Goal: Task Accomplishment & Management: Complete application form

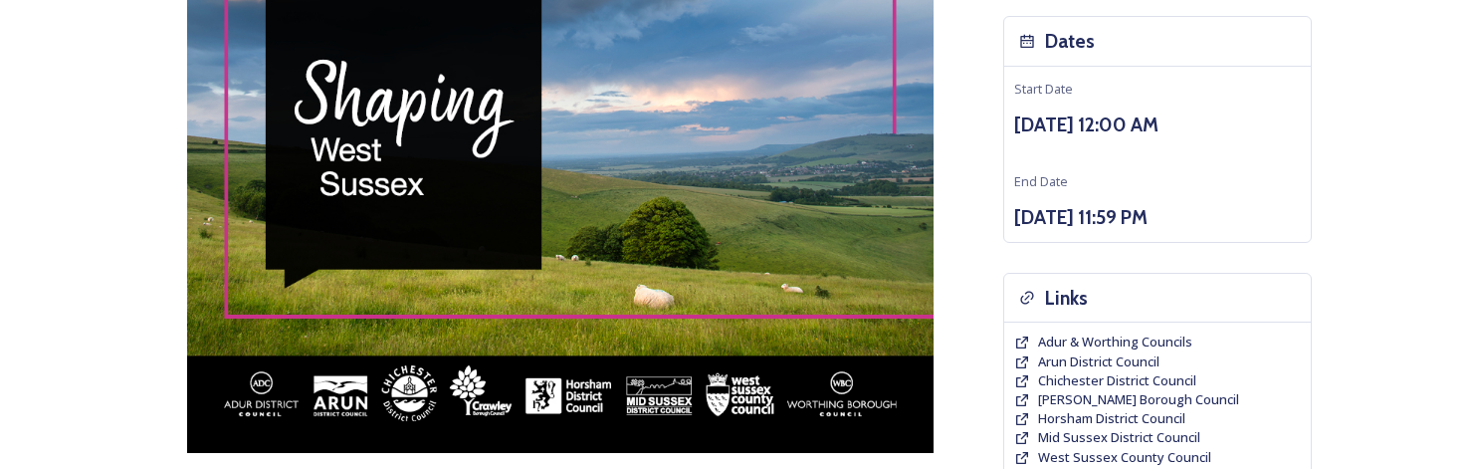
scroll to position [99, 0]
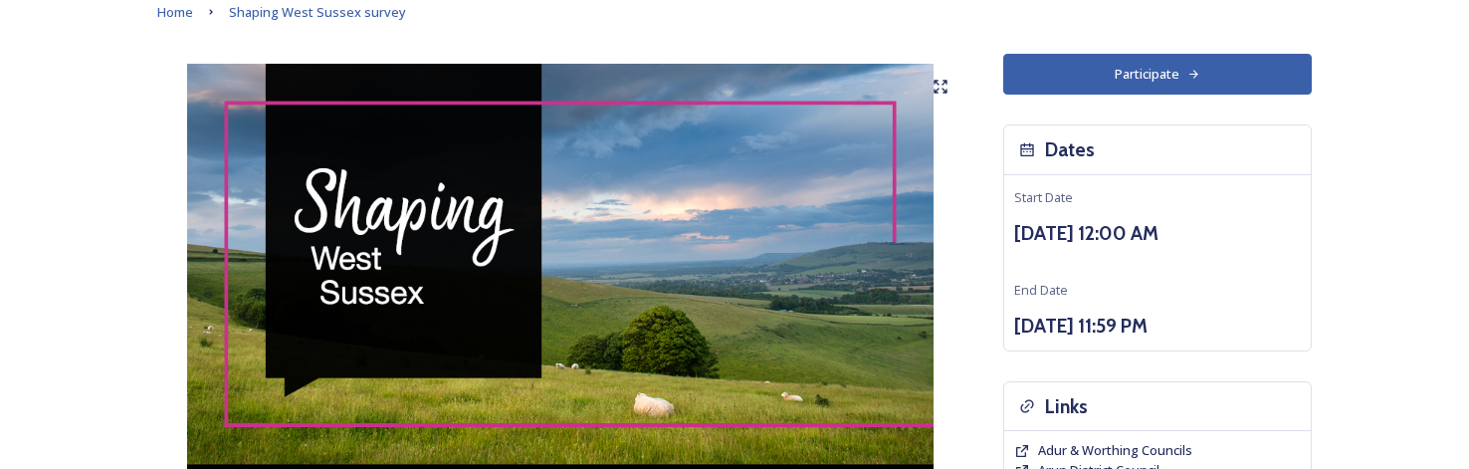
click at [1179, 69] on button "Participate" at bounding box center [1157, 74] width 308 height 41
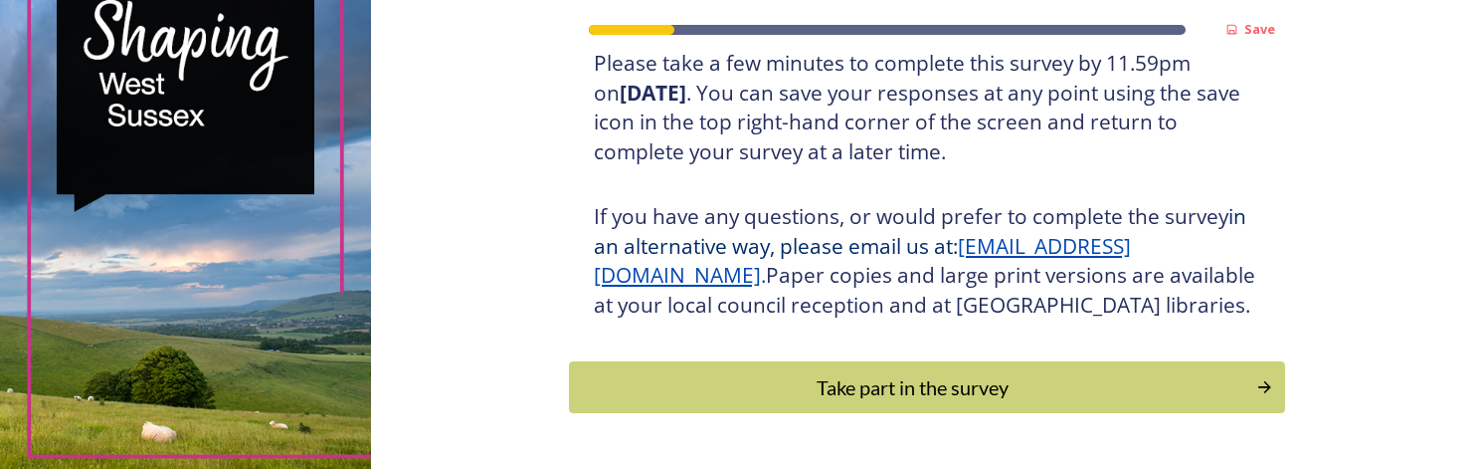
scroll to position [488, 0]
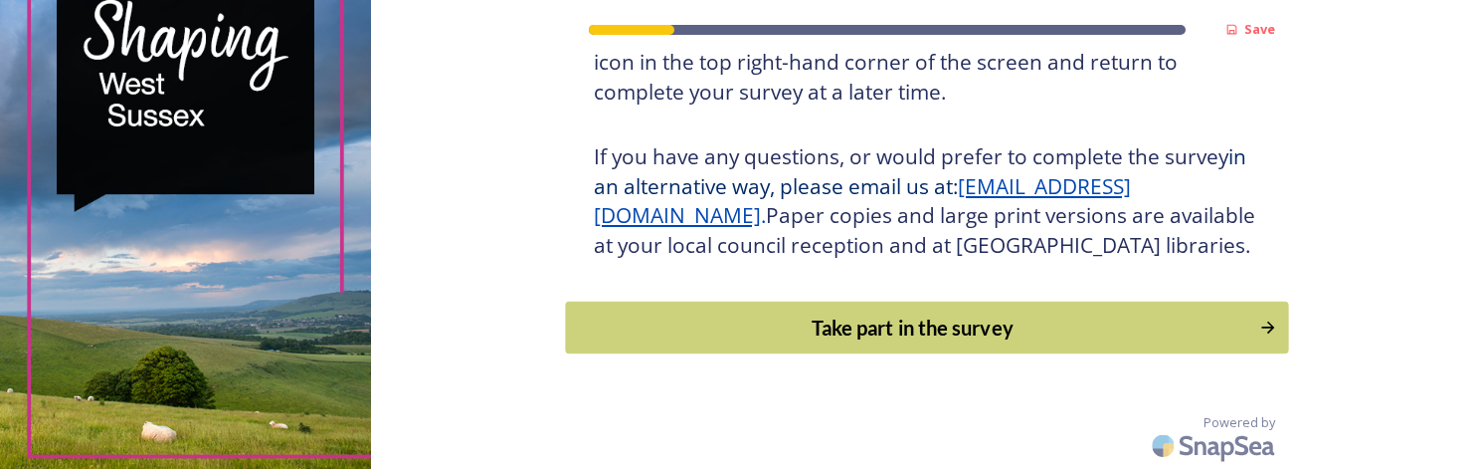
click at [997, 315] on div "Take part in the survey" at bounding box center [912, 327] width 673 height 30
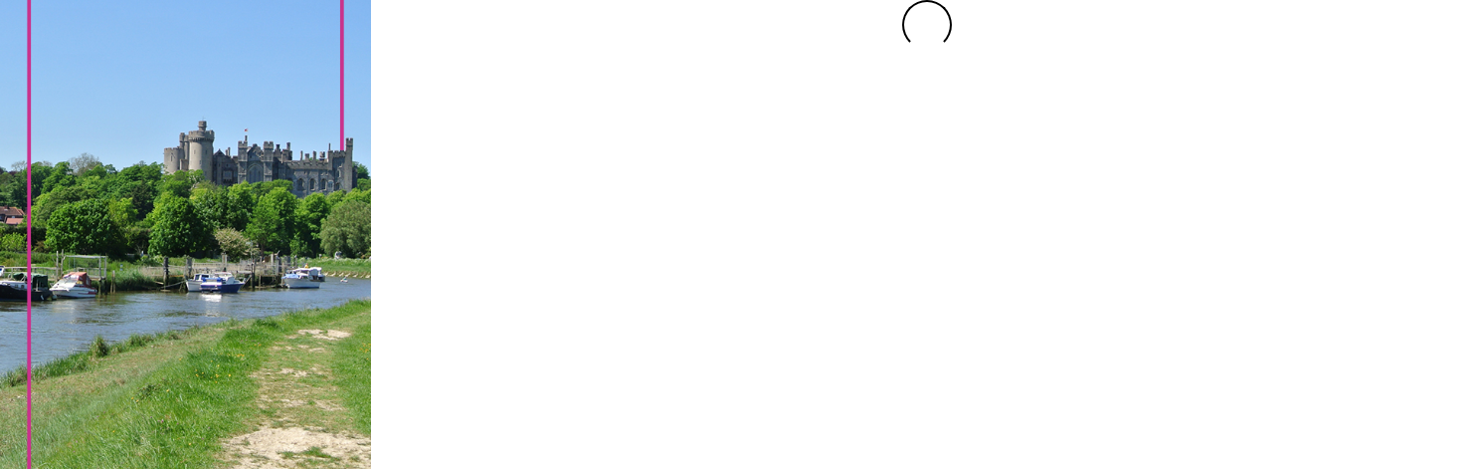
scroll to position [0, 0]
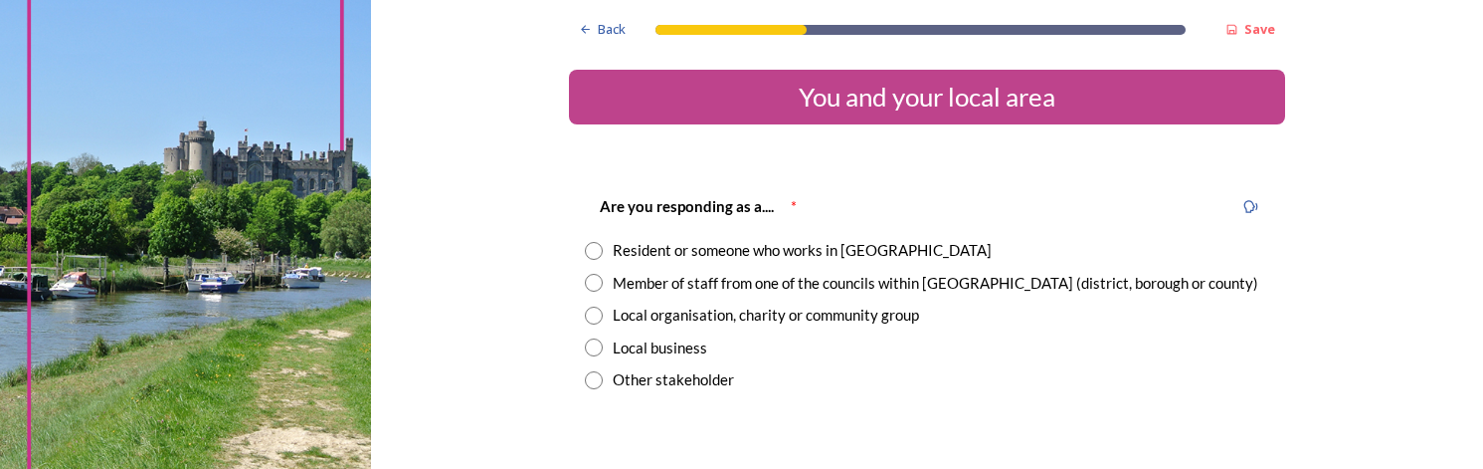
click at [844, 249] on div "Resident or someone who works in [GEOGRAPHIC_DATA]" at bounding box center [802, 250] width 379 height 23
radio input "true"
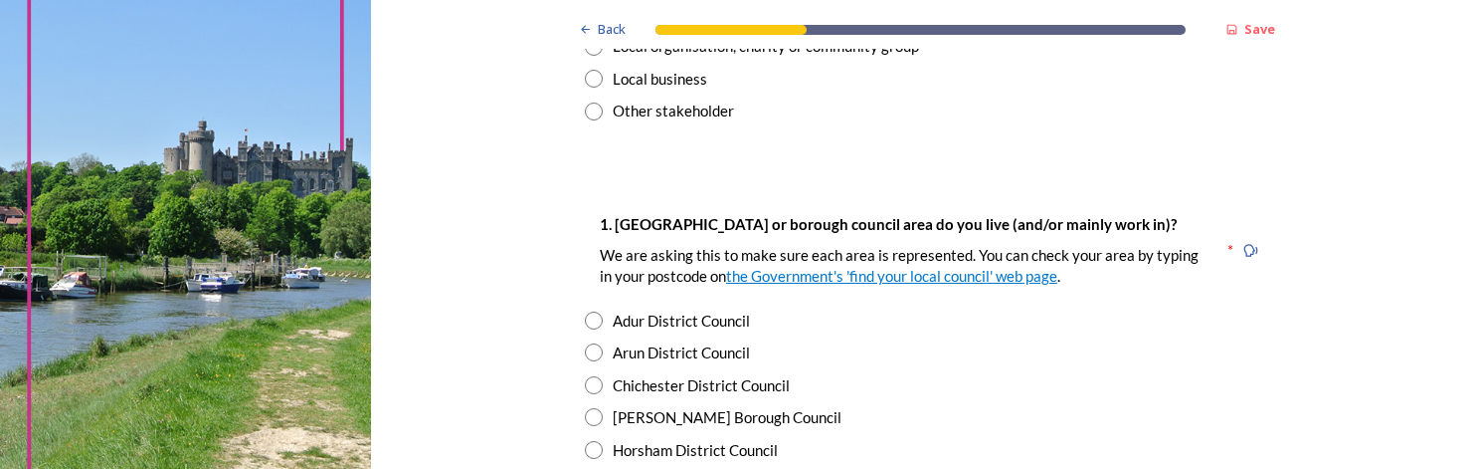
scroll to position [298, 0]
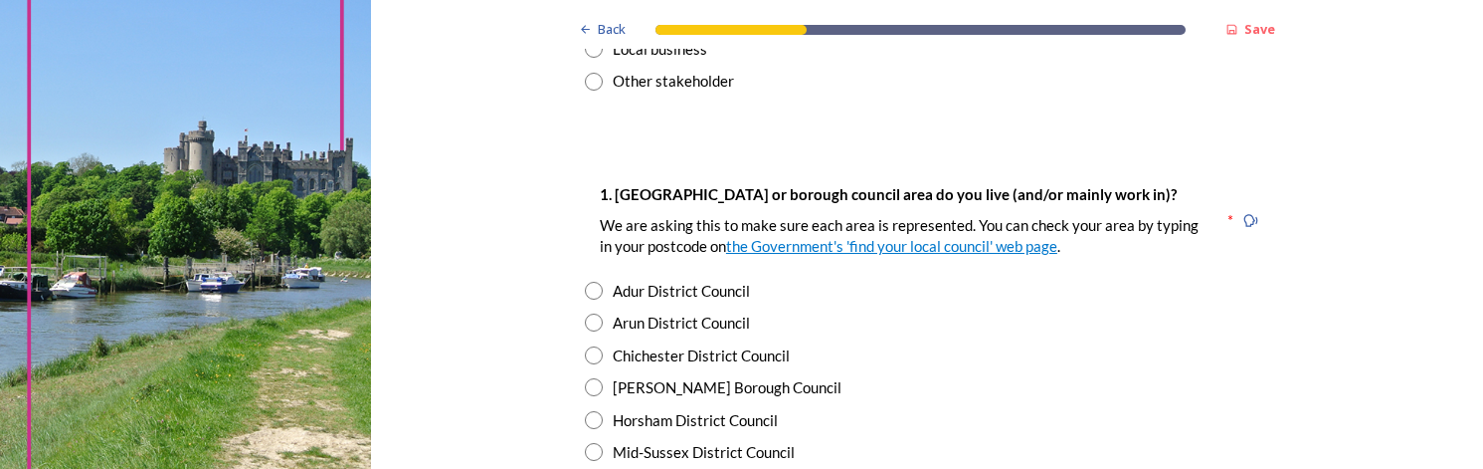
click at [692, 355] on div "Chichester District Council" at bounding box center [701, 355] width 177 height 23
radio input "true"
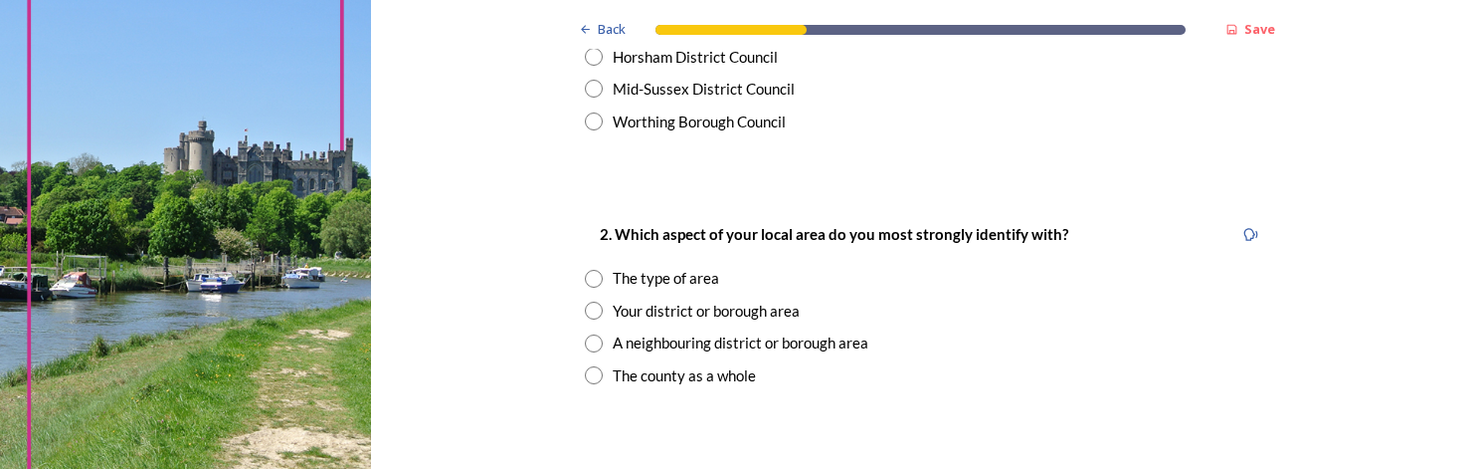
scroll to position [696, 0]
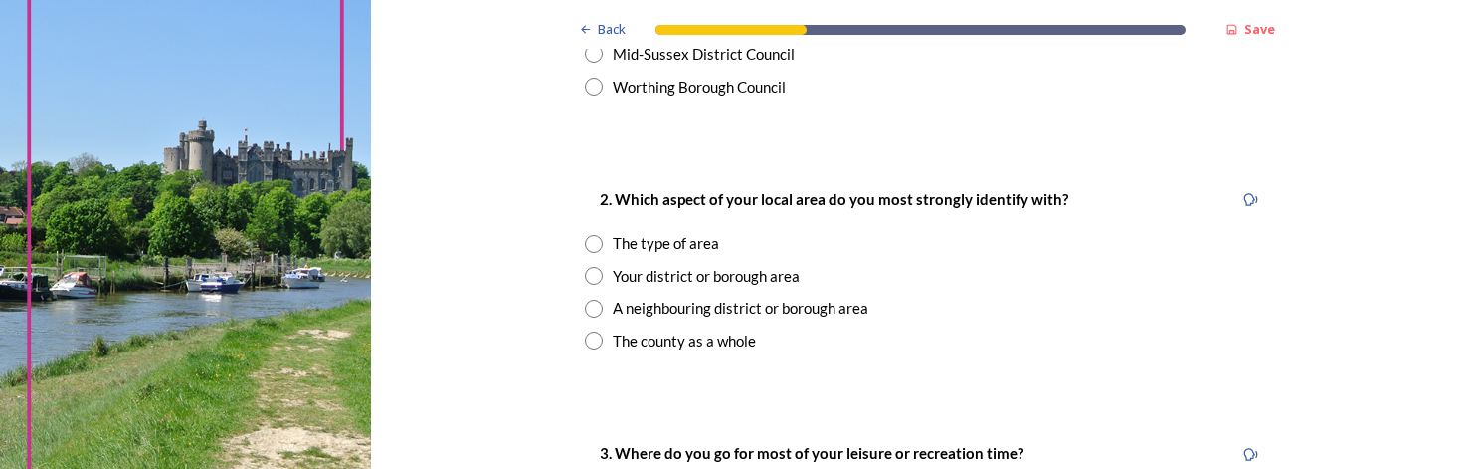
click at [753, 306] on div "A neighbouring district or borough area" at bounding box center [741, 307] width 256 height 23
radio input "true"
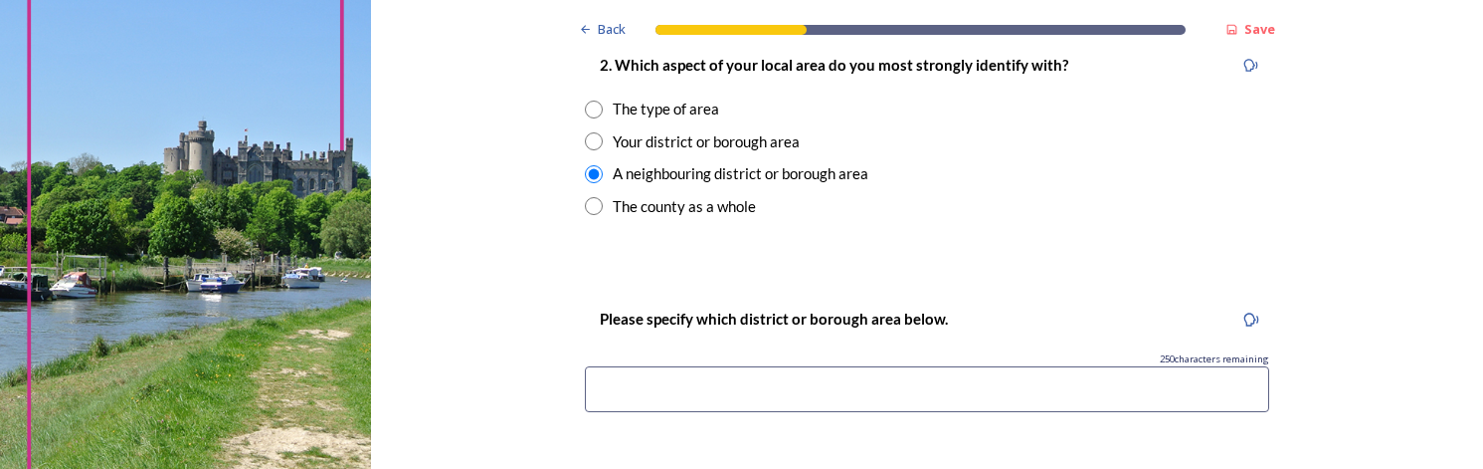
scroll to position [796, 0]
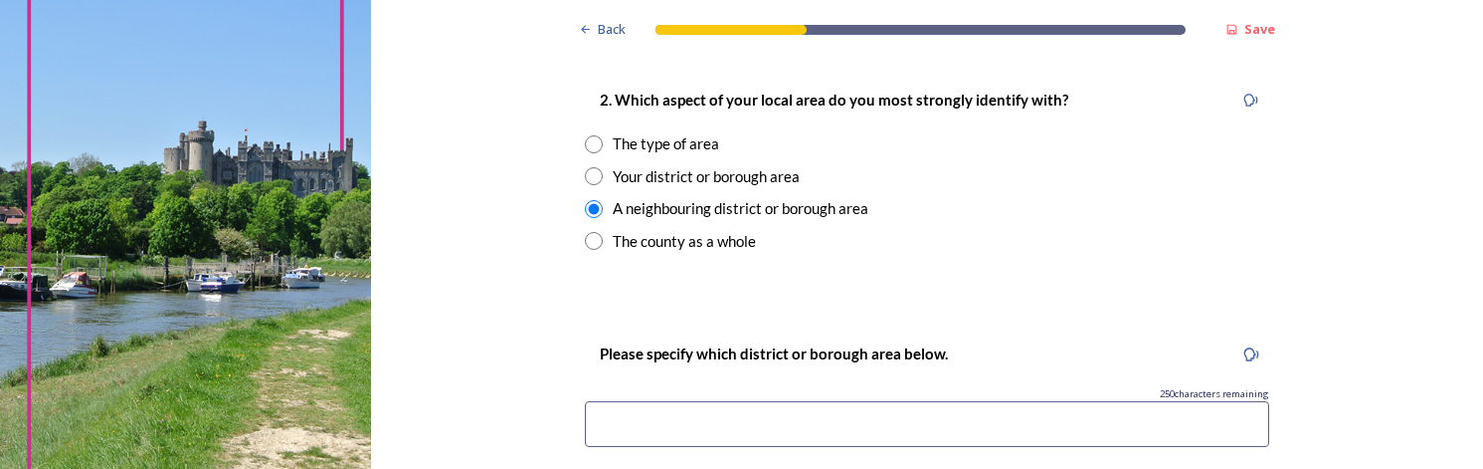
click at [721, 174] on div "Your district or borough area" at bounding box center [706, 176] width 187 height 23
radio input "true"
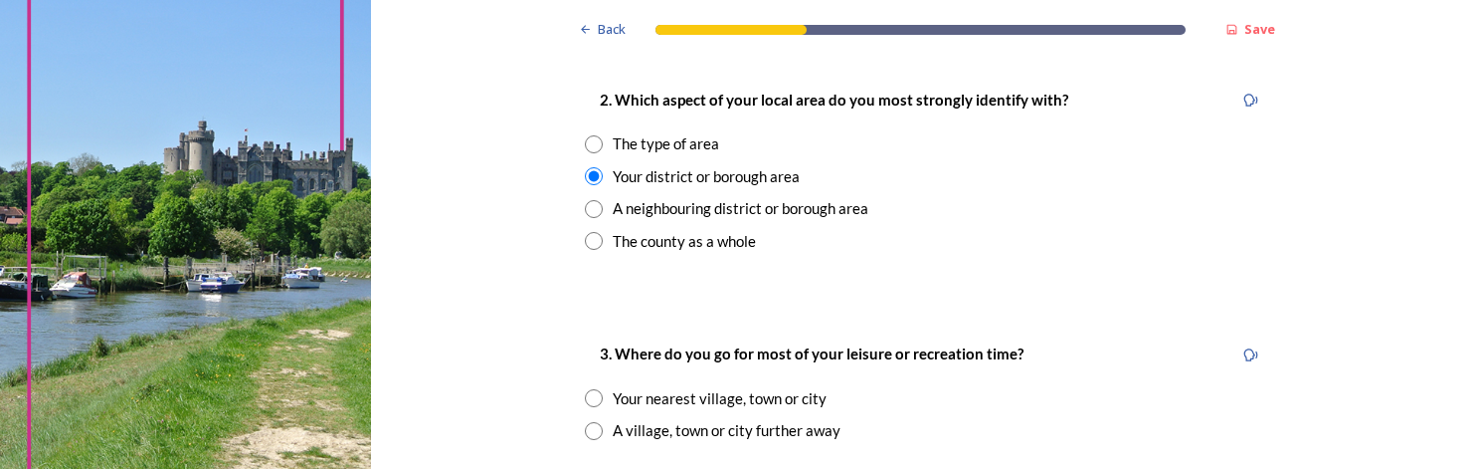
scroll to position [895, 0]
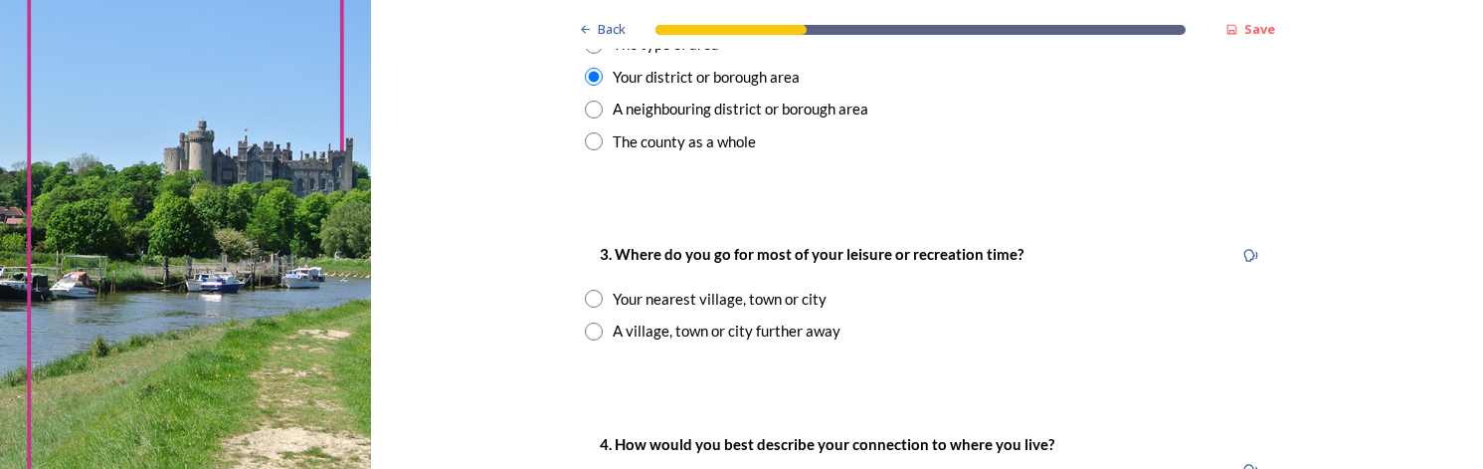
click at [789, 302] on div "Your nearest village, town or city" at bounding box center [720, 299] width 214 height 23
radio input "true"
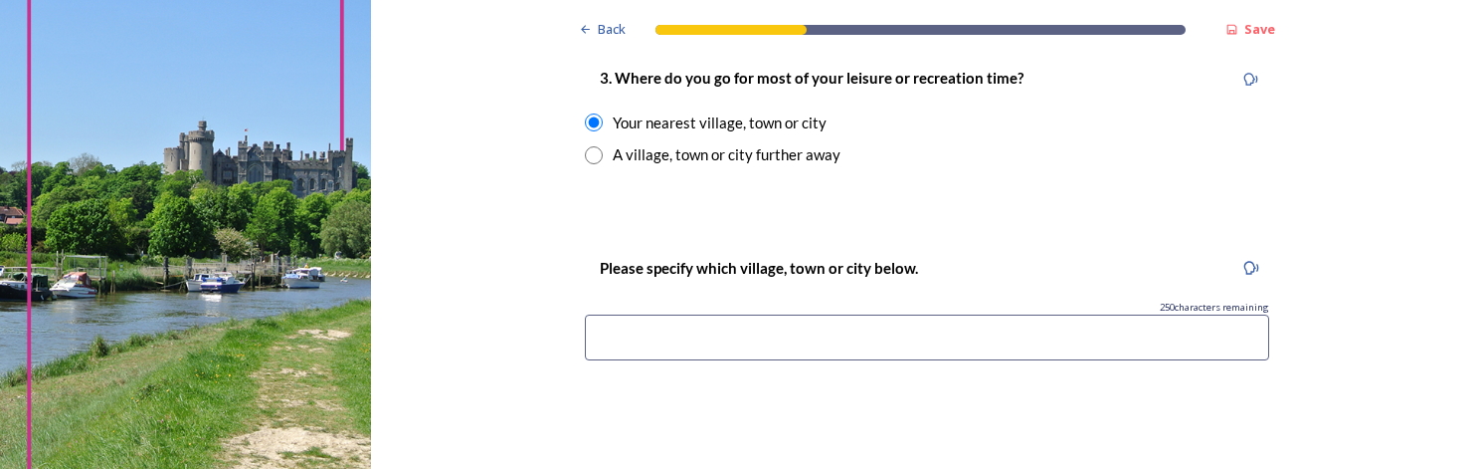
scroll to position [1094, 0]
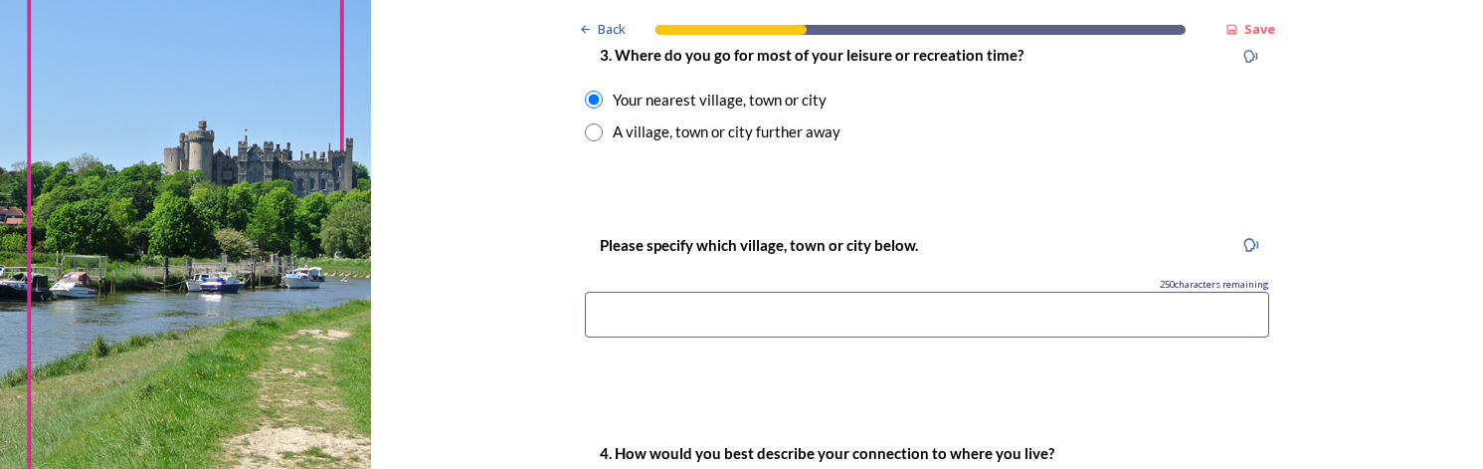
click at [874, 317] on input at bounding box center [927, 315] width 685 height 46
type input "c"
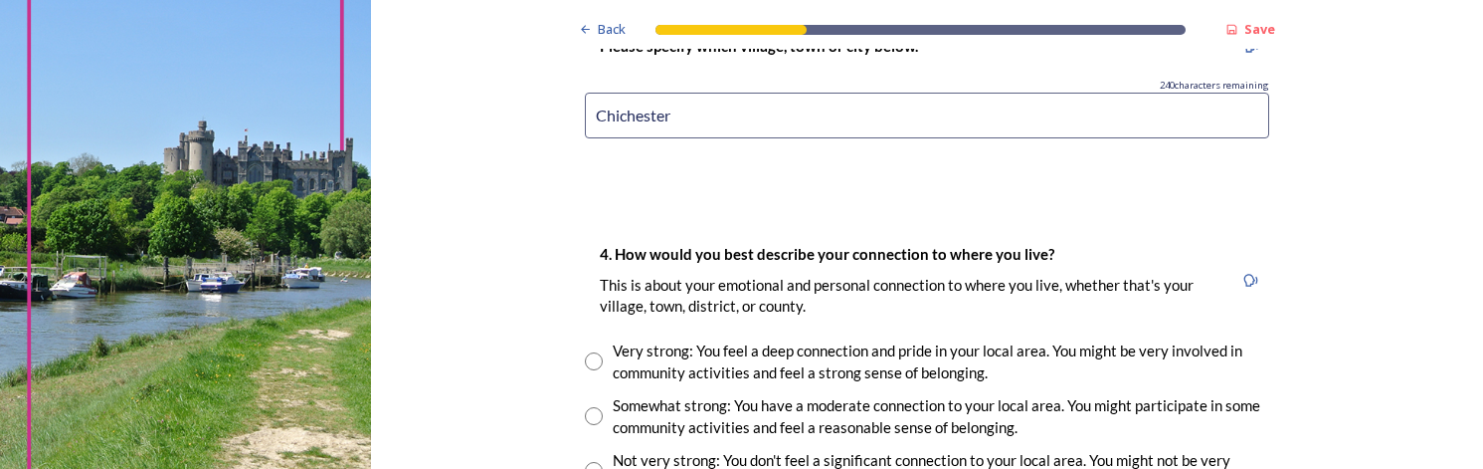
scroll to position [1393, 0]
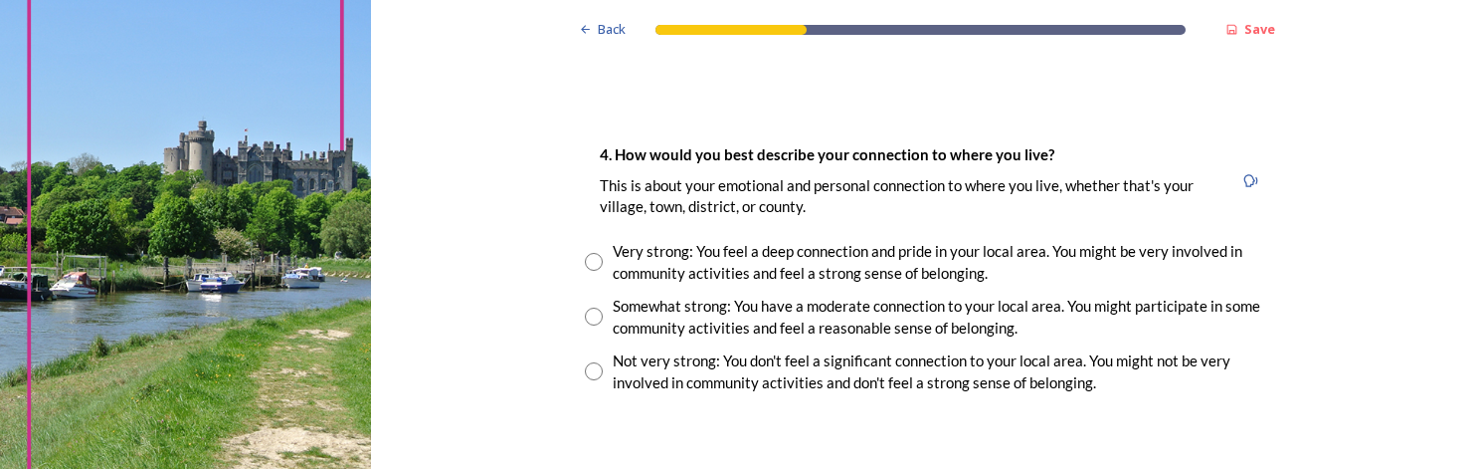
type input "Chichester"
click at [586, 259] on input "radio" at bounding box center [594, 262] width 18 height 18
radio input "true"
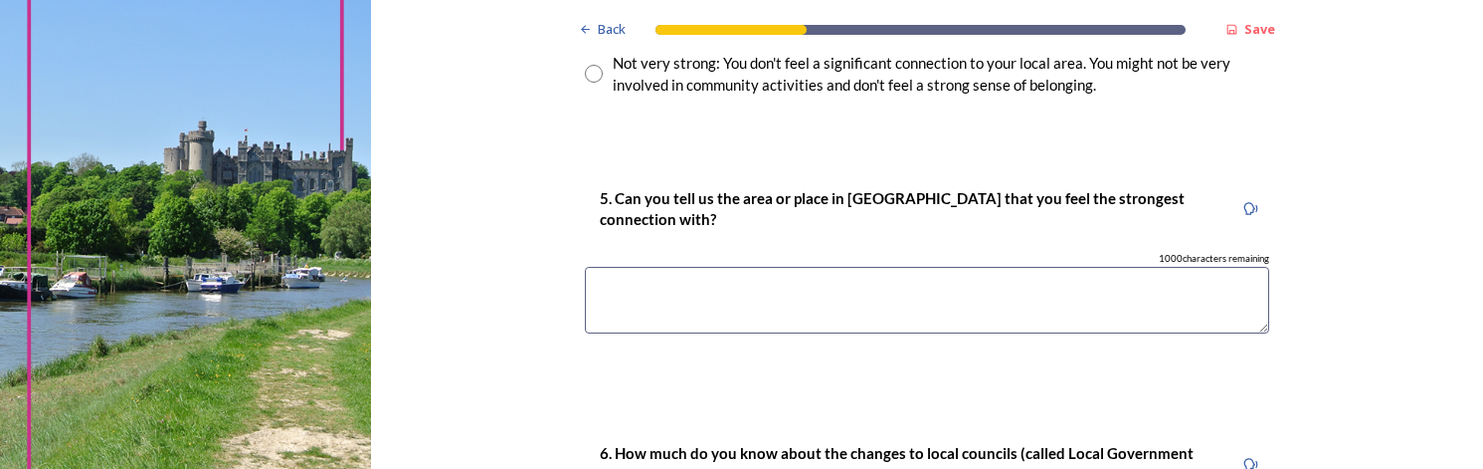
scroll to position [1691, 0]
click at [649, 297] on textarea at bounding box center [927, 299] width 685 height 67
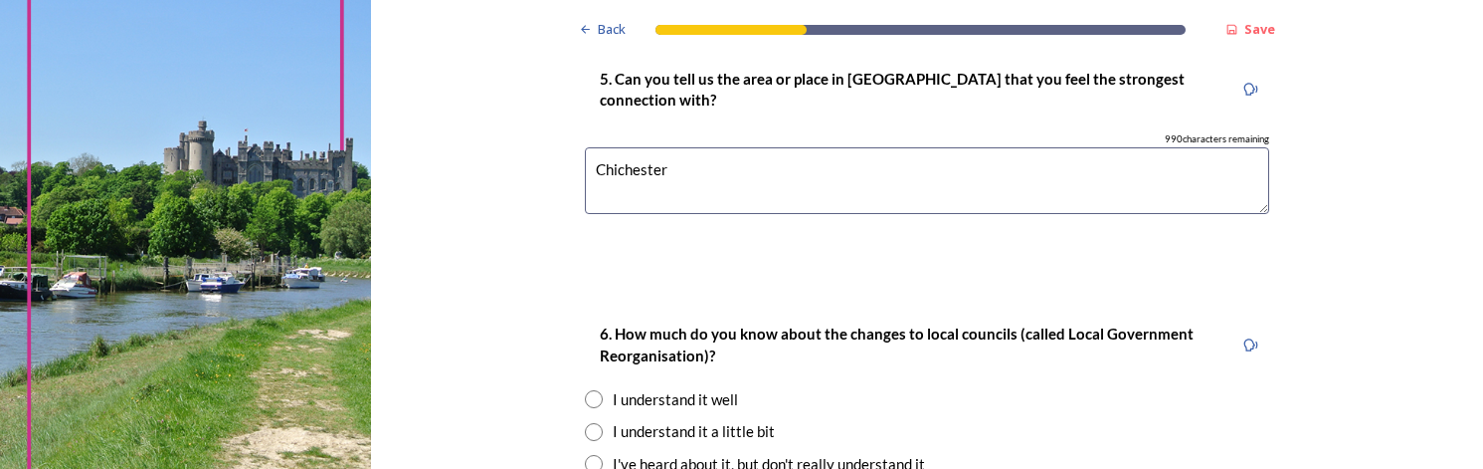
scroll to position [1990, 0]
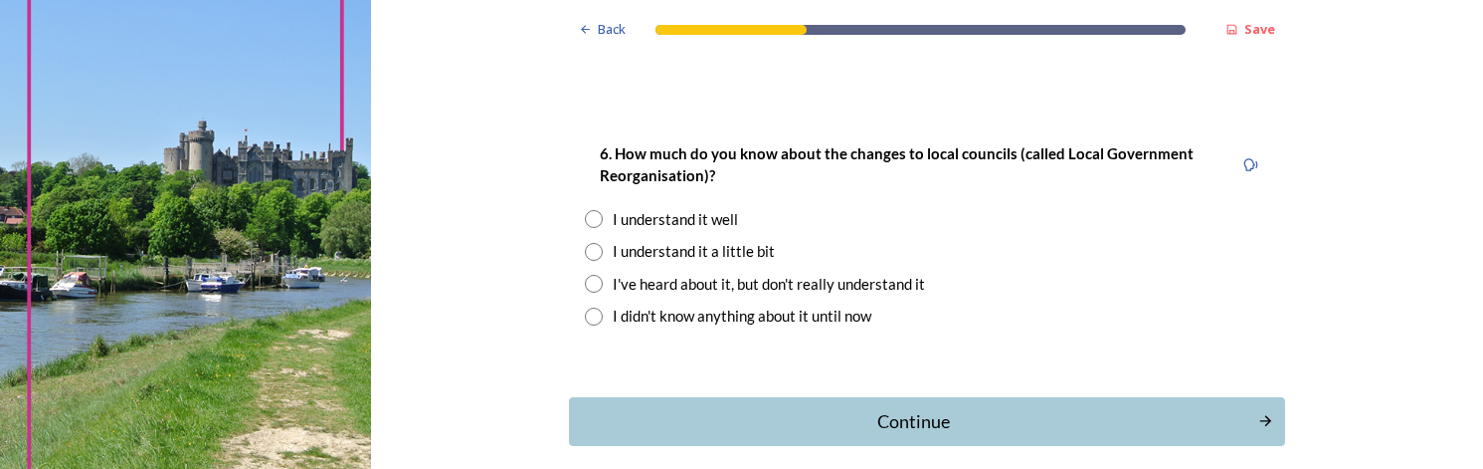
type textarea "Chichester"
click at [721, 221] on div "I understand it well" at bounding box center [675, 219] width 125 height 23
radio input "true"
click at [918, 420] on div "Continue" at bounding box center [913, 421] width 674 height 27
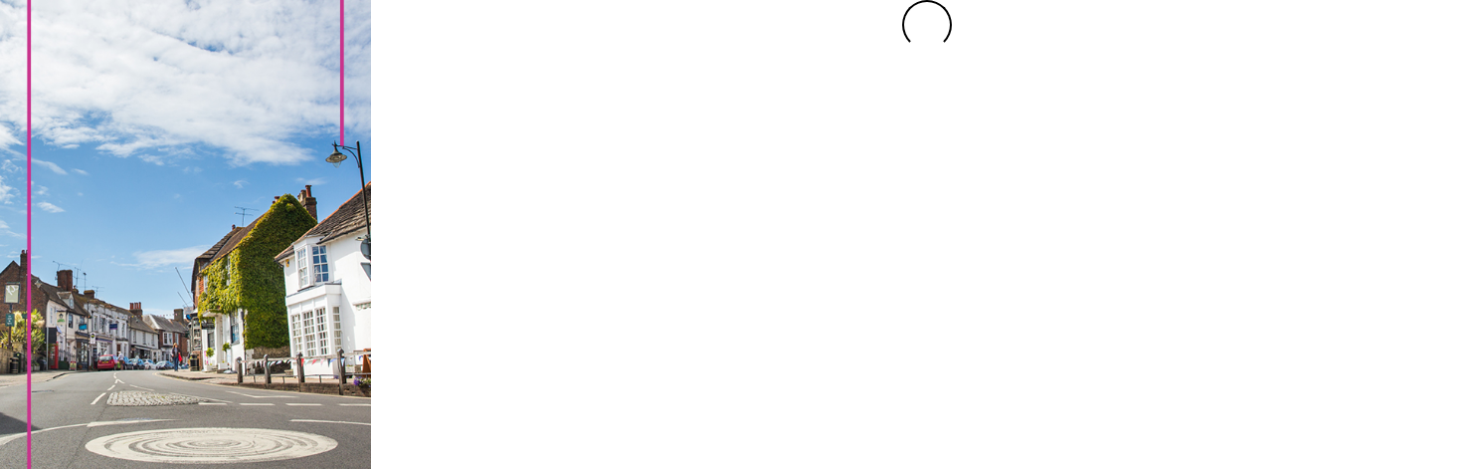
scroll to position [0, 0]
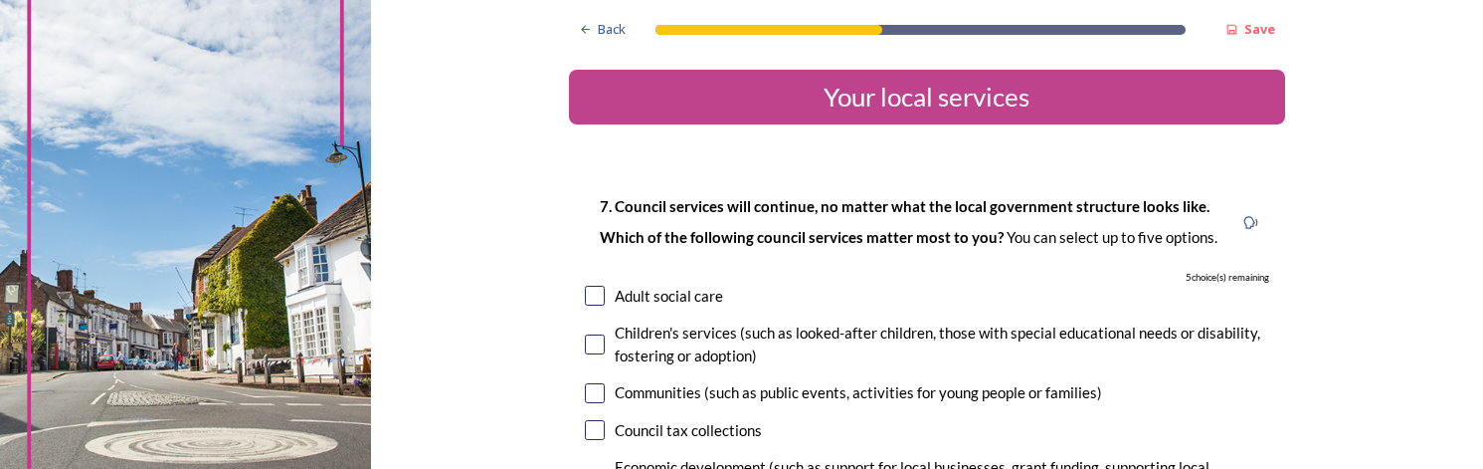
click at [590, 300] on input "checkbox" at bounding box center [595, 296] width 20 height 20
checkbox input "true"
click at [585, 349] on input "checkbox" at bounding box center [595, 344] width 20 height 20
checkbox input "true"
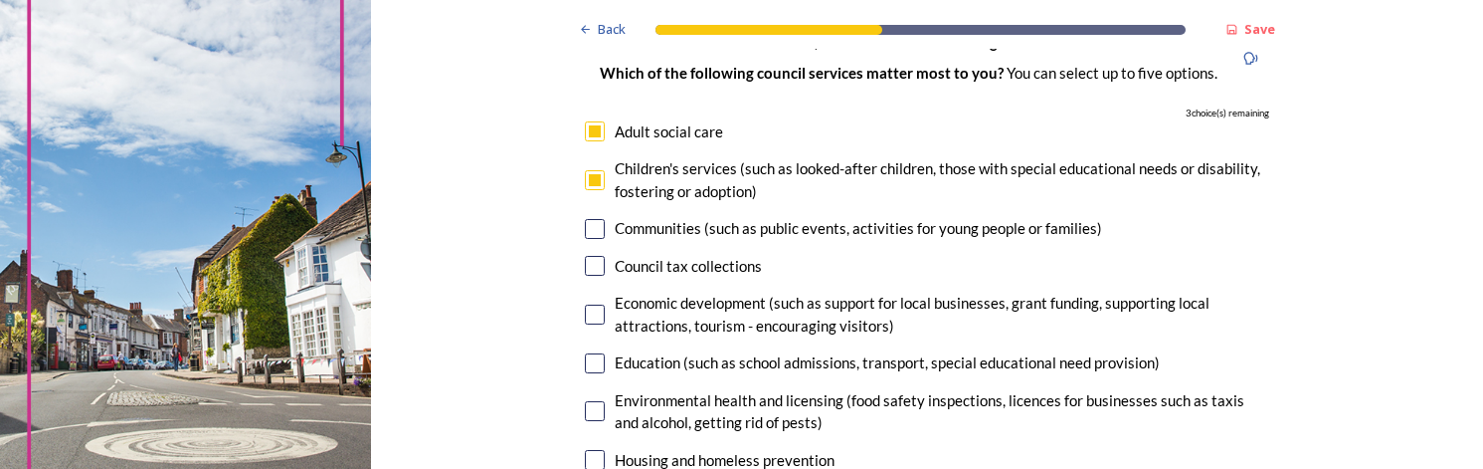
scroll to position [199, 0]
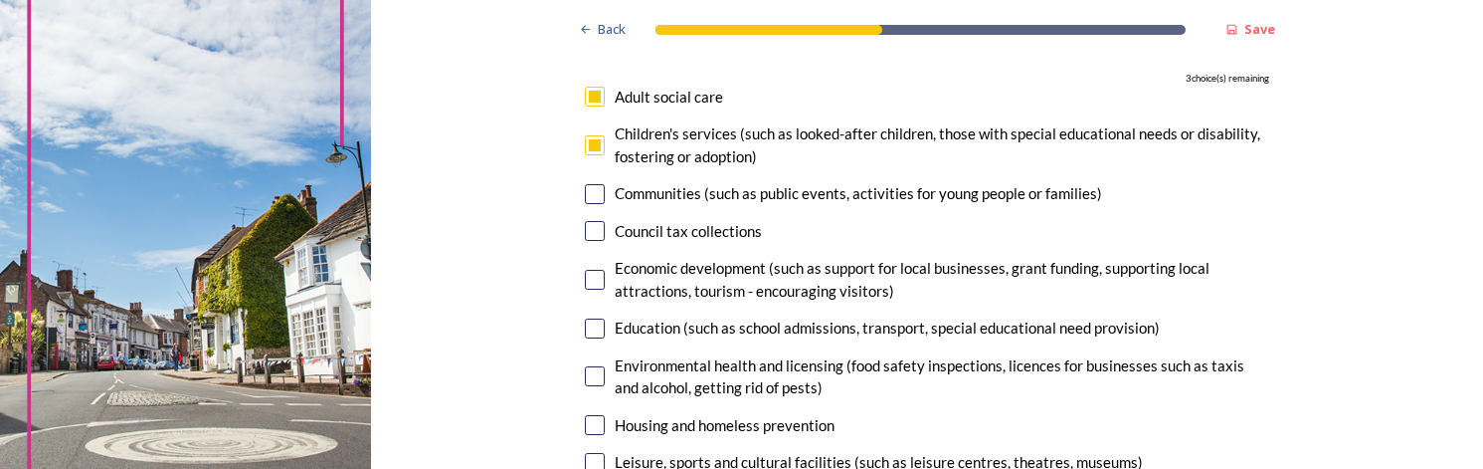
click at [585, 280] on input "checkbox" at bounding box center [595, 280] width 20 height 20
checkbox input "true"
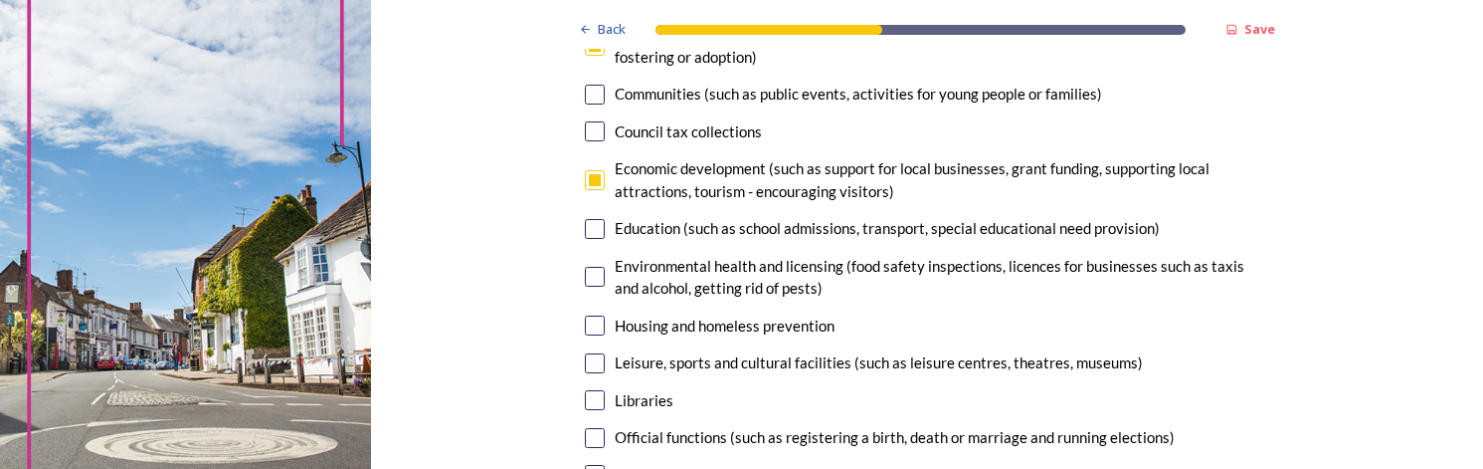
scroll to position [398, 0]
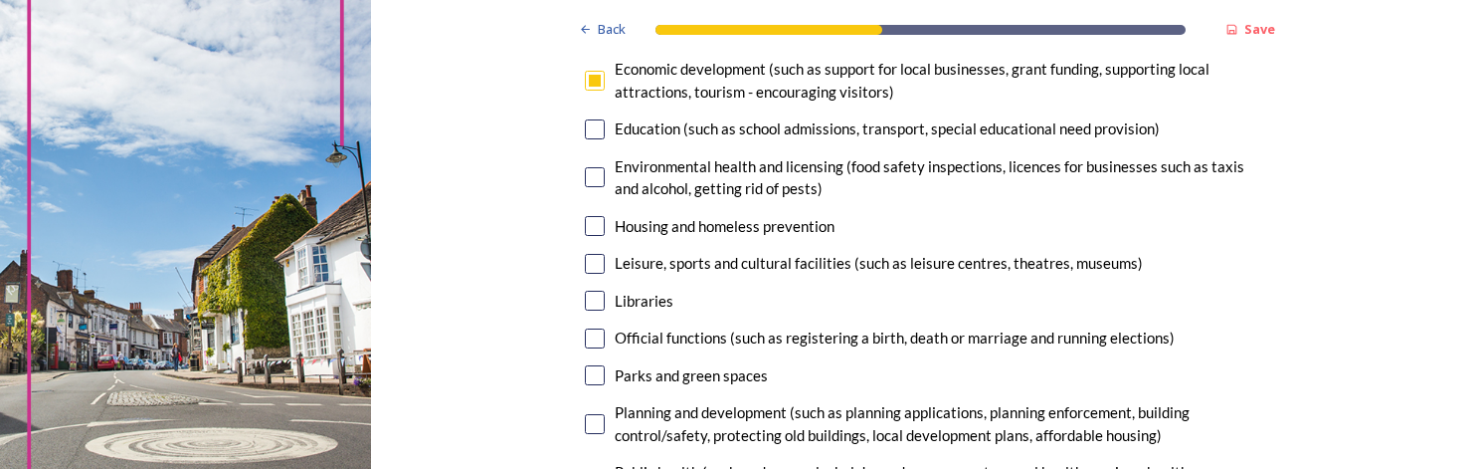
click at [590, 423] on input "checkbox" at bounding box center [595, 424] width 20 height 20
checkbox input "true"
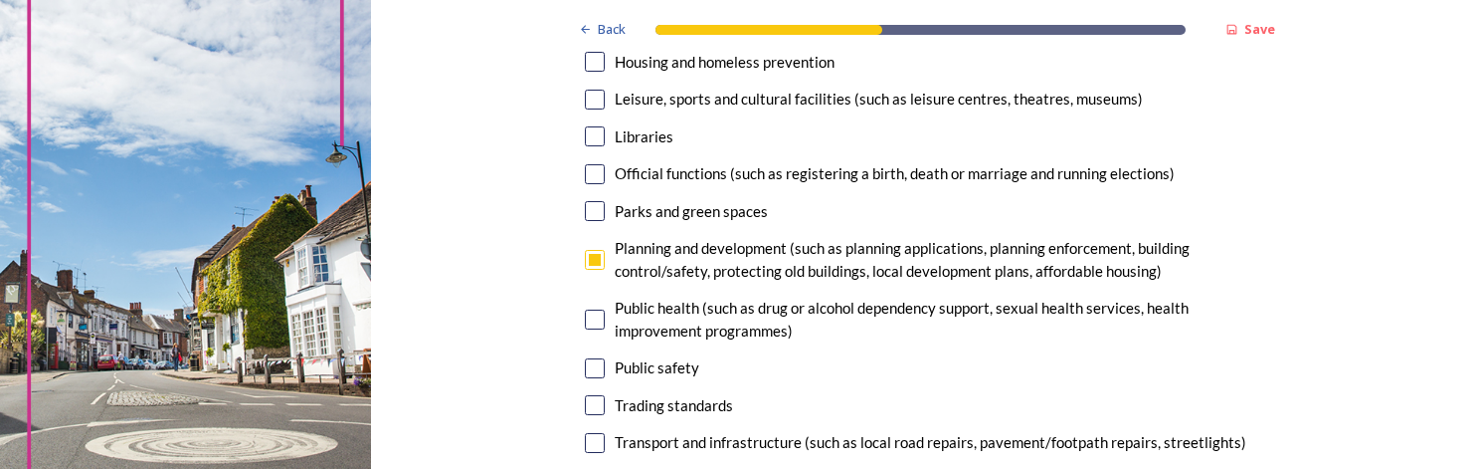
scroll to position [597, 0]
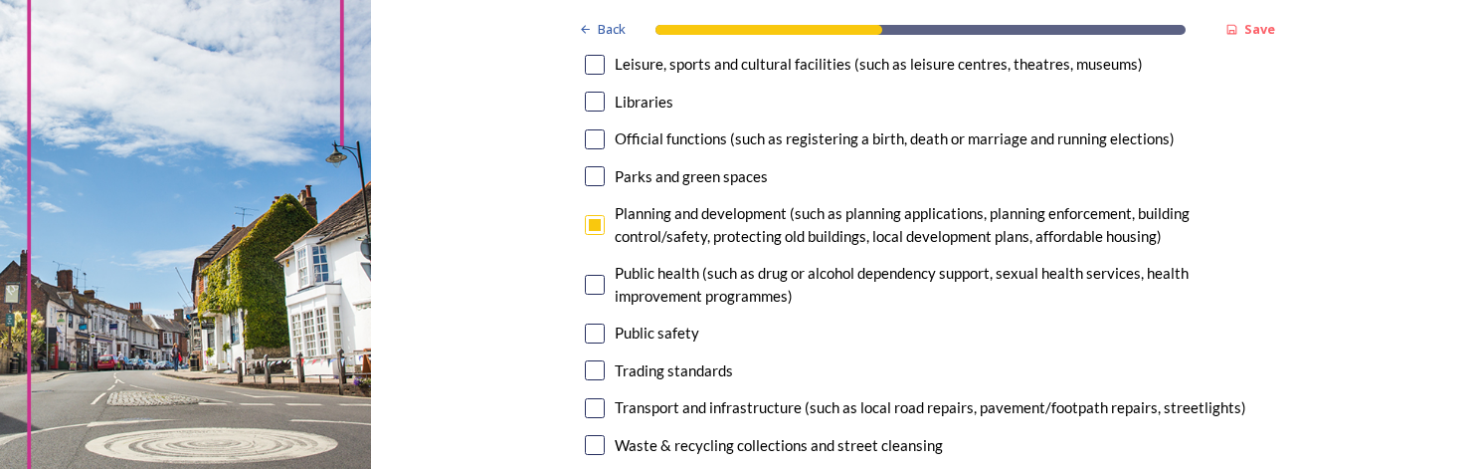
click at [586, 399] on input "checkbox" at bounding box center [595, 408] width 20 height 20
checkbox input "true"
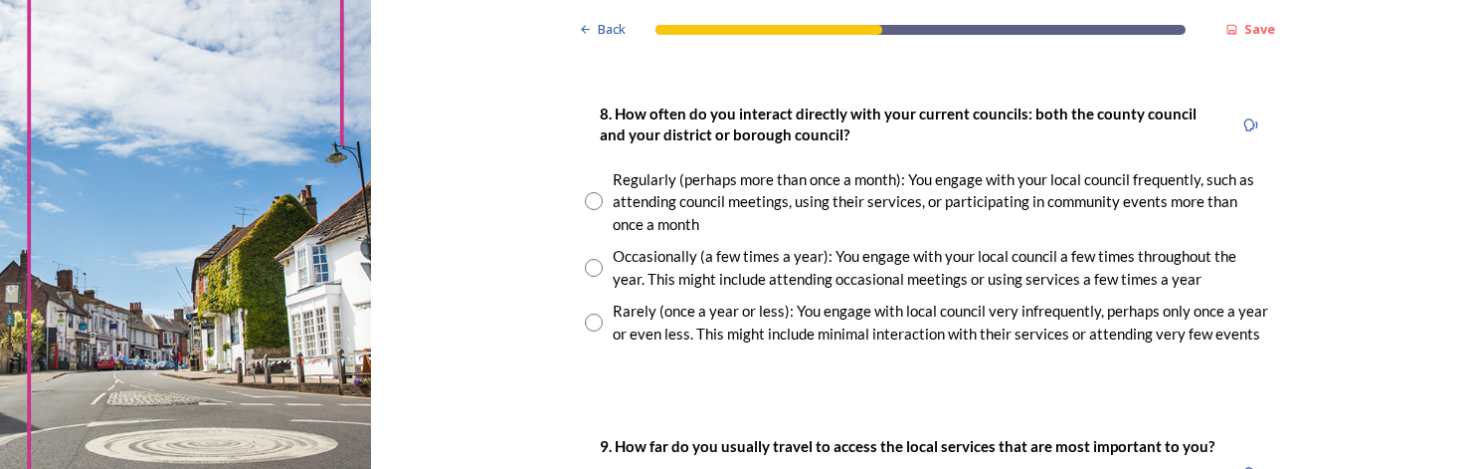
scroll to position [1094, 0]
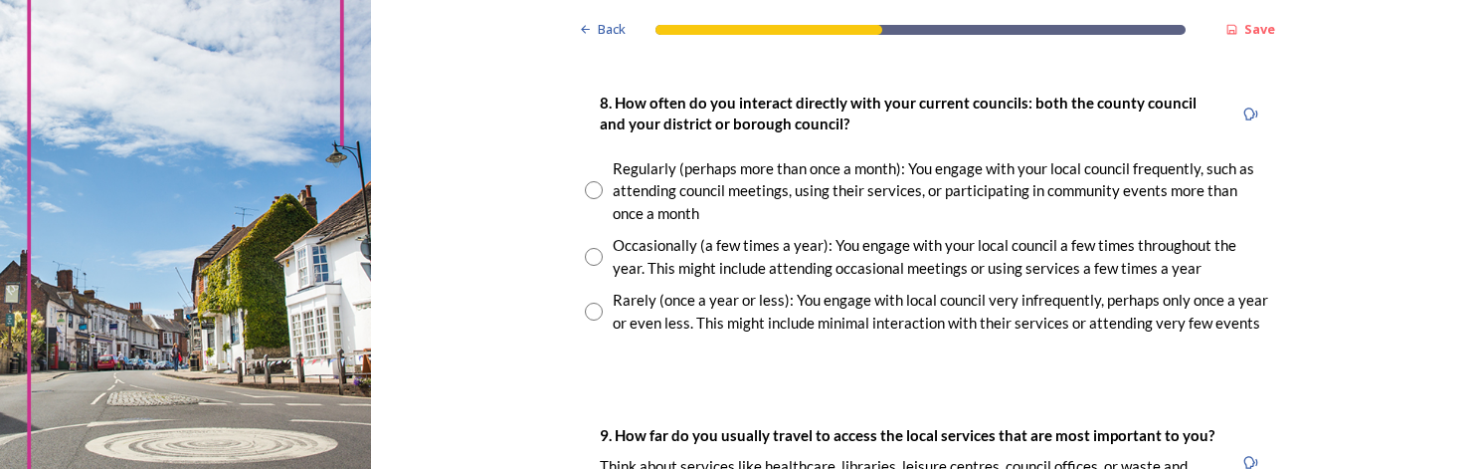
click at [728, 178] on div "Regularly (perhaps more than once a month): You engage with your local council …" at bounding box center [941, 191] width 657 height 68
radio input "true"
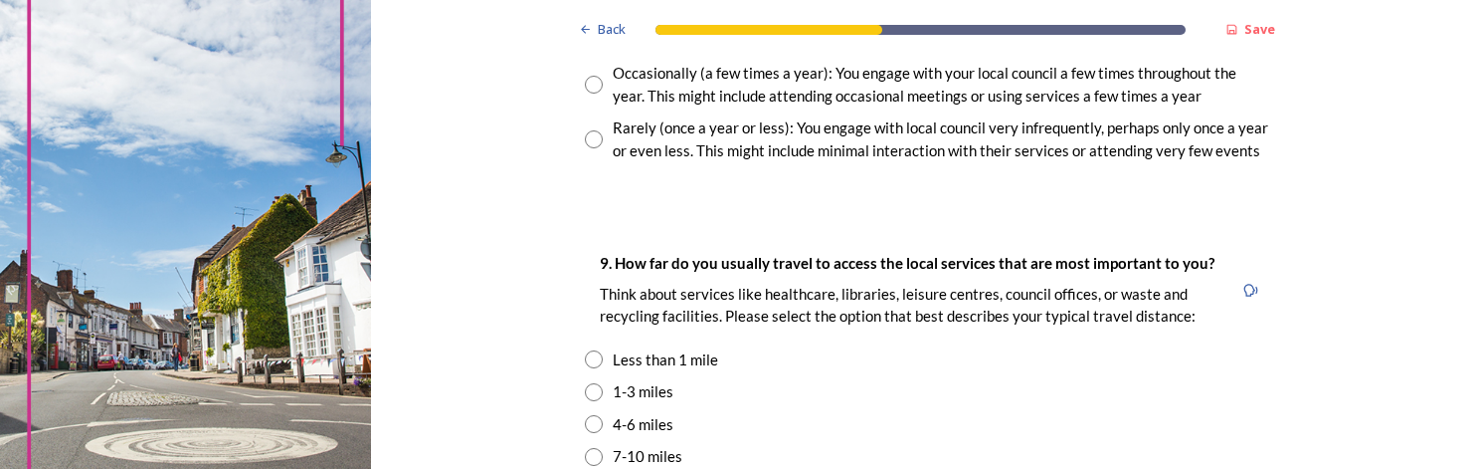
scroll to position [1293, 0]
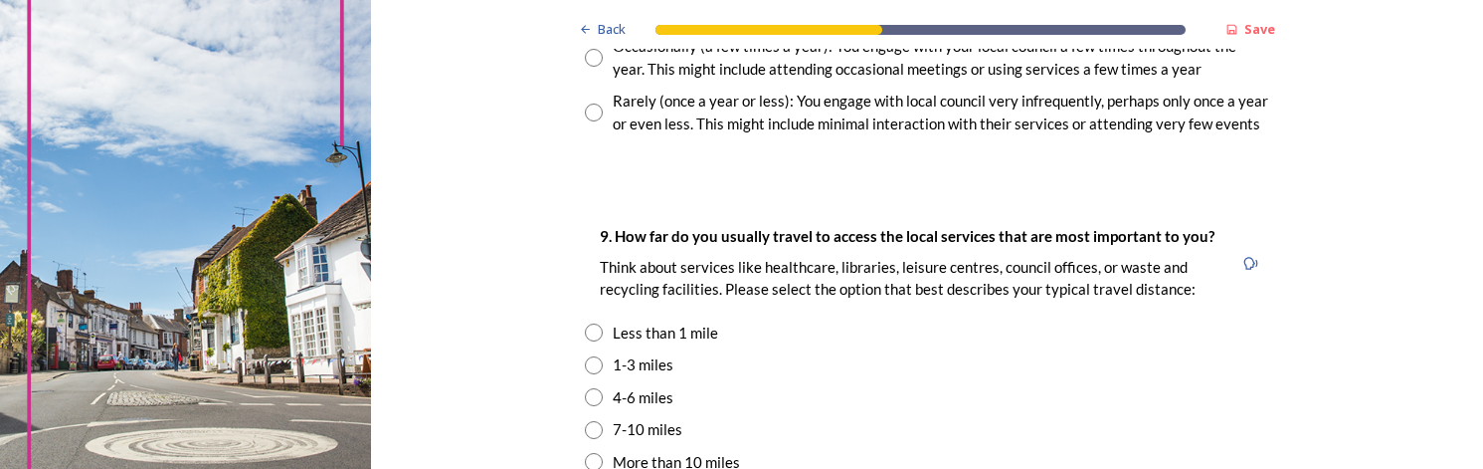
click at [649, 364] on div "1-3 miles" at bounding box center [643, 364] width 61 height 23
radio input "true"
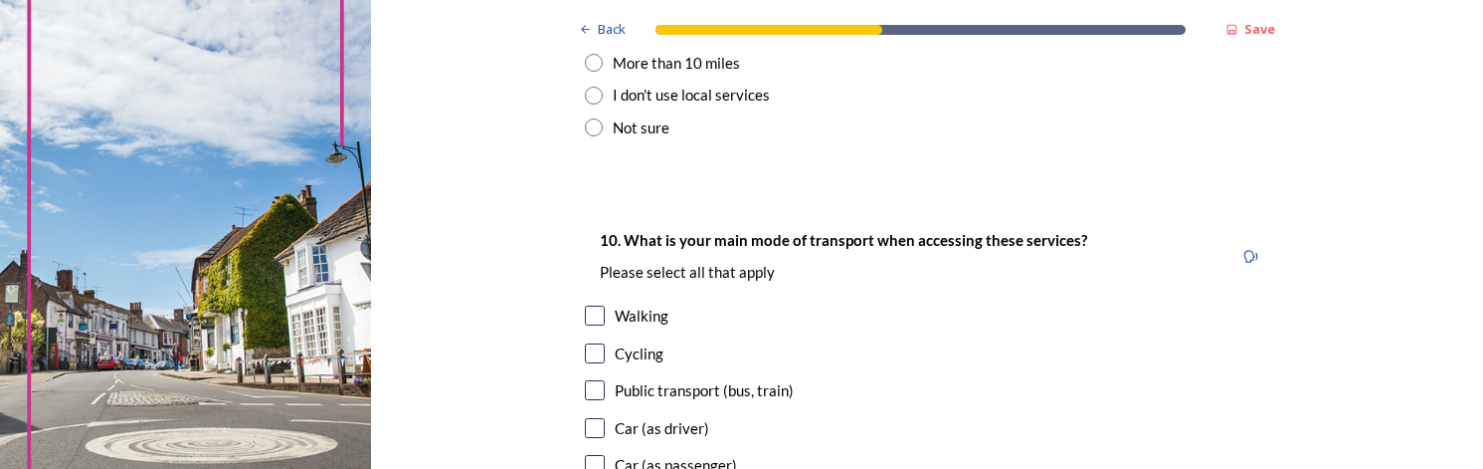
scroll to position [1791, 0]
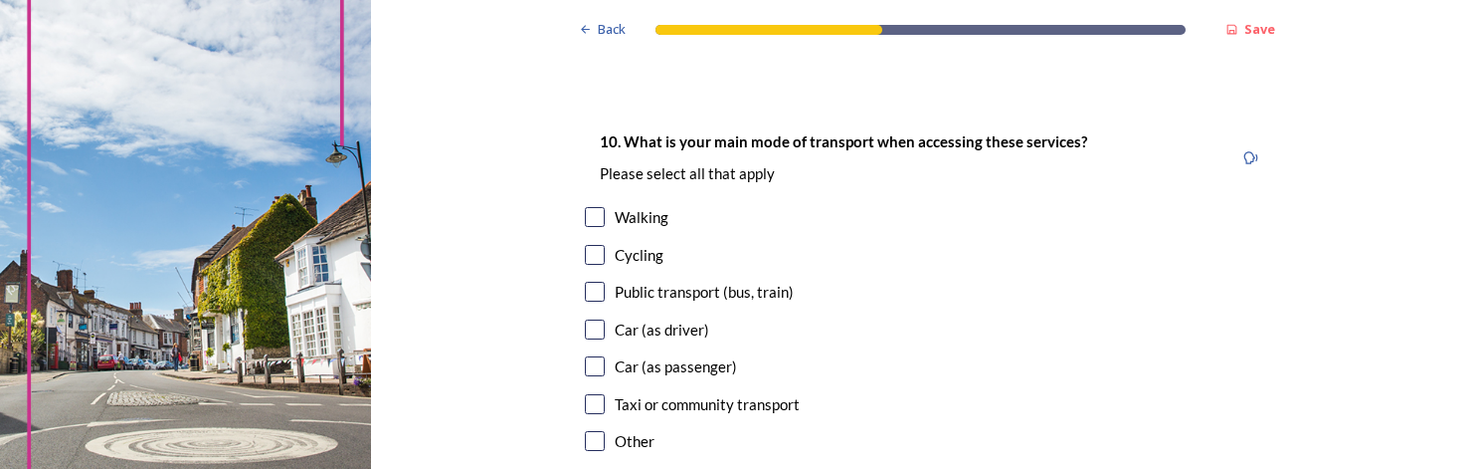
click at [588, 219] on input "checkbox" at bounding box center [595, 217] width 20 height 20
checkbox input "true"
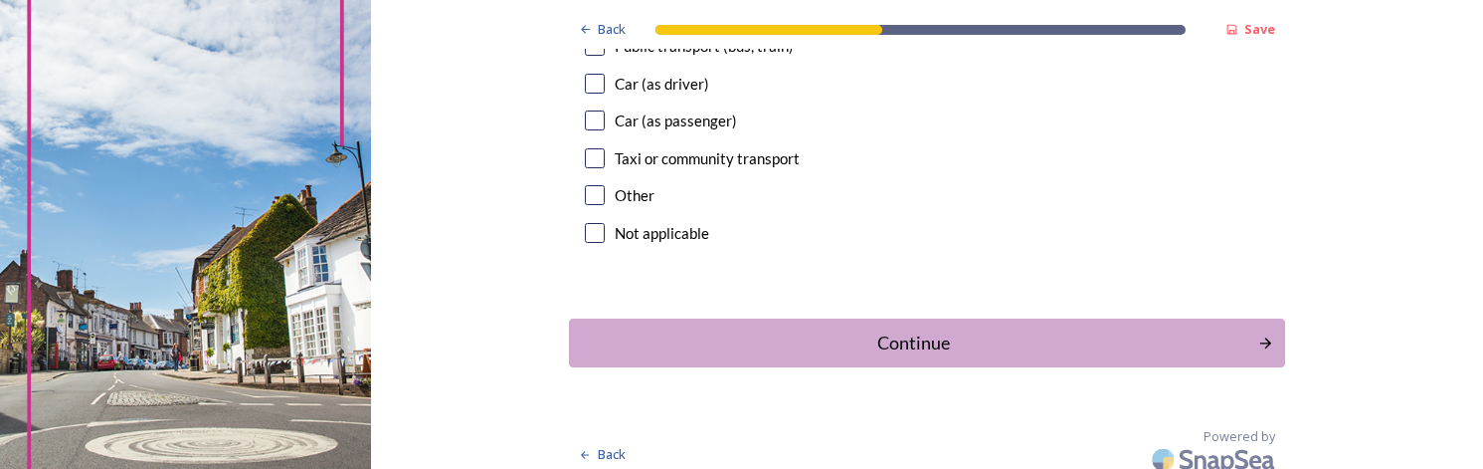
scroll to position [2051, 0]
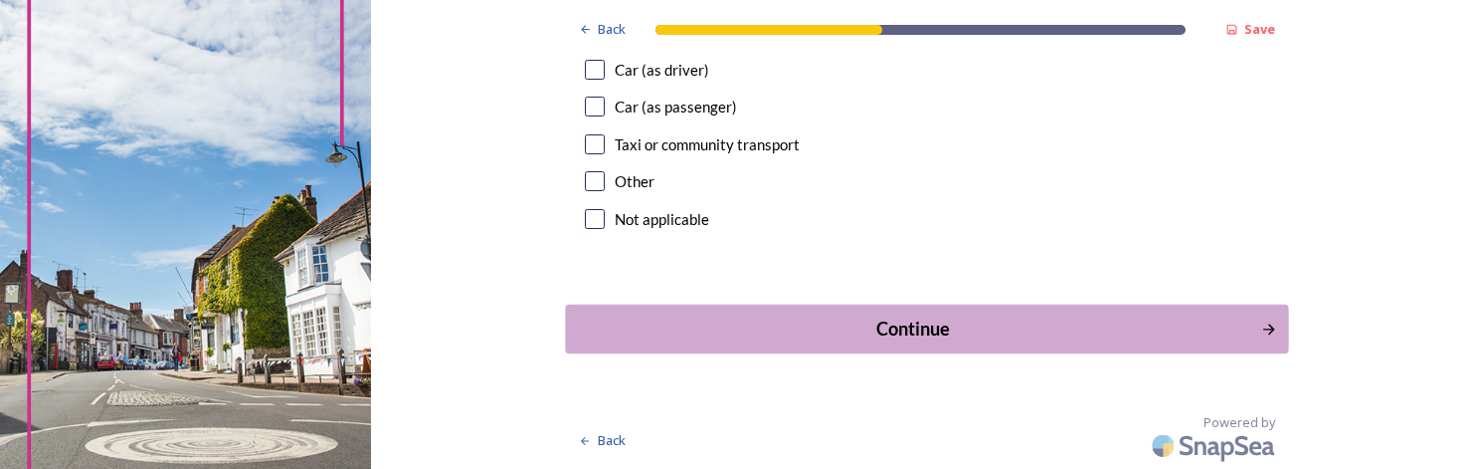
click at [847, 316] on div "Continue" at bounding box center [913, 328] width 674 height 27
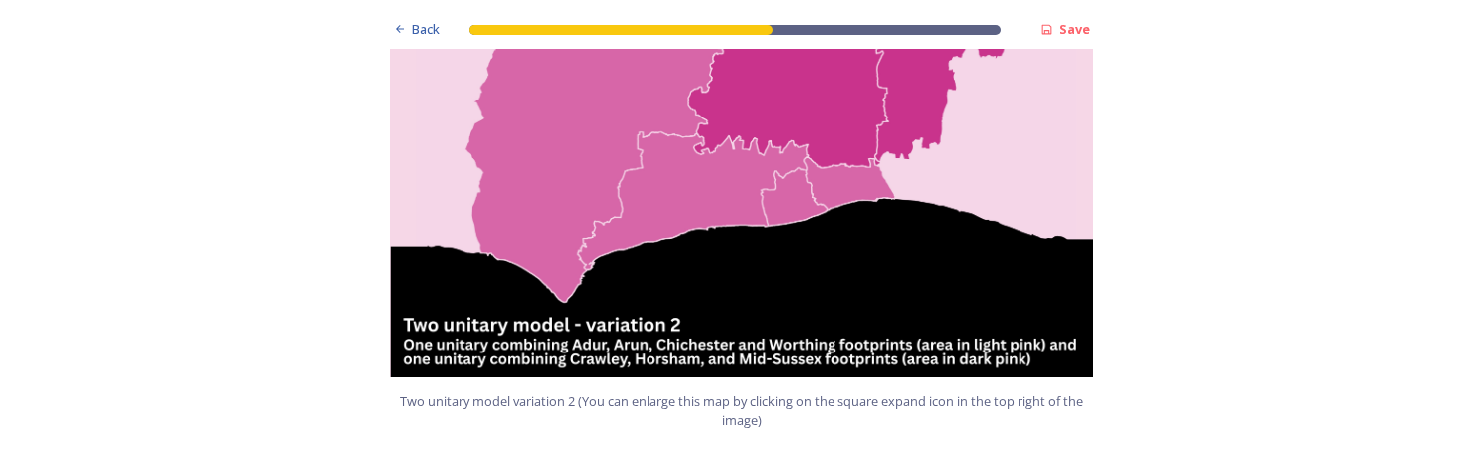
scroll to position [2587, 0]
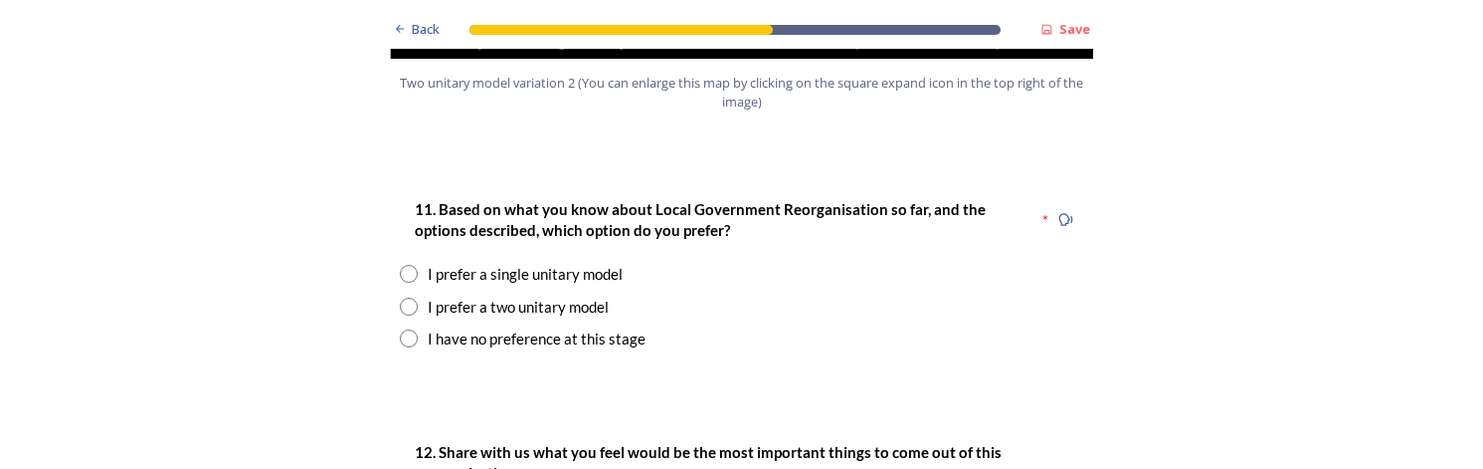
click at [561, 295] on div "I prefer a two unitary model" at bounding box center [518, 306] width 181 height 23
radio input "true"
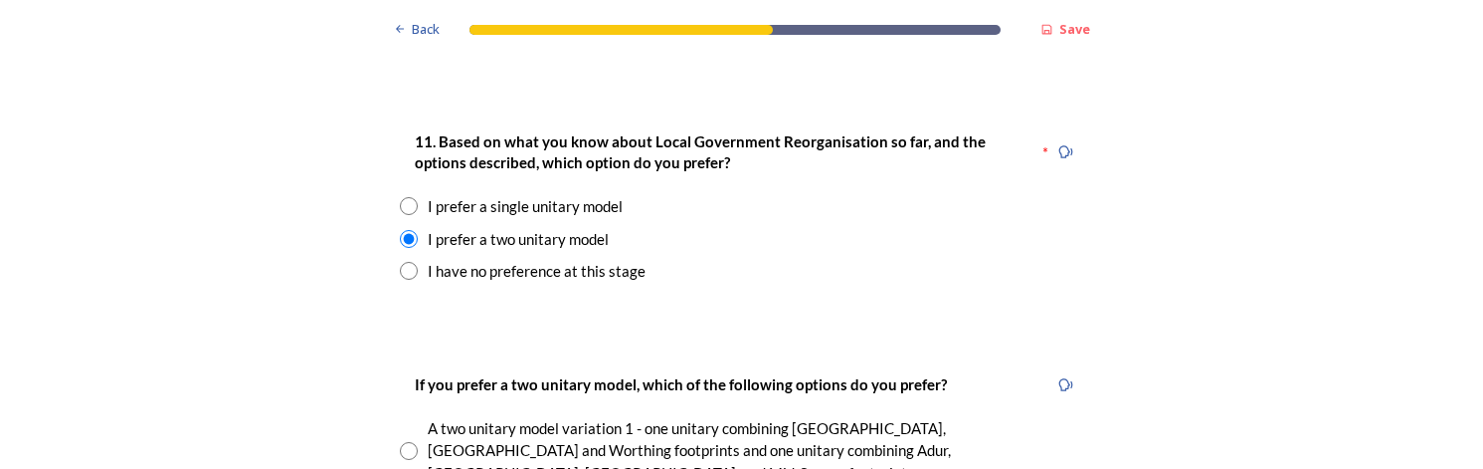
scroll to position [2686, 0]
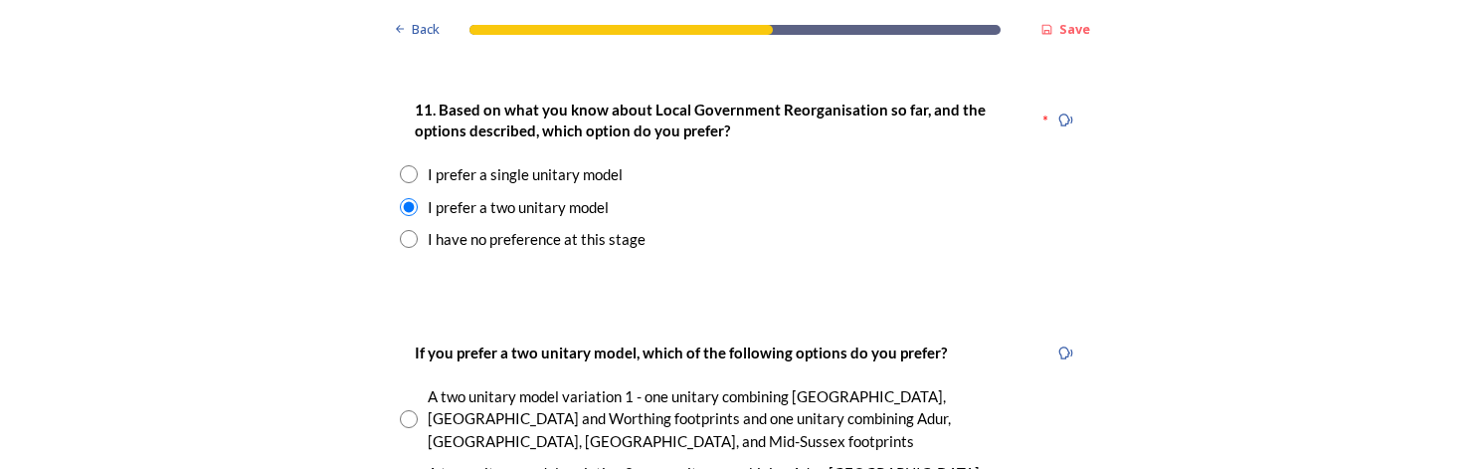
radio input "true"
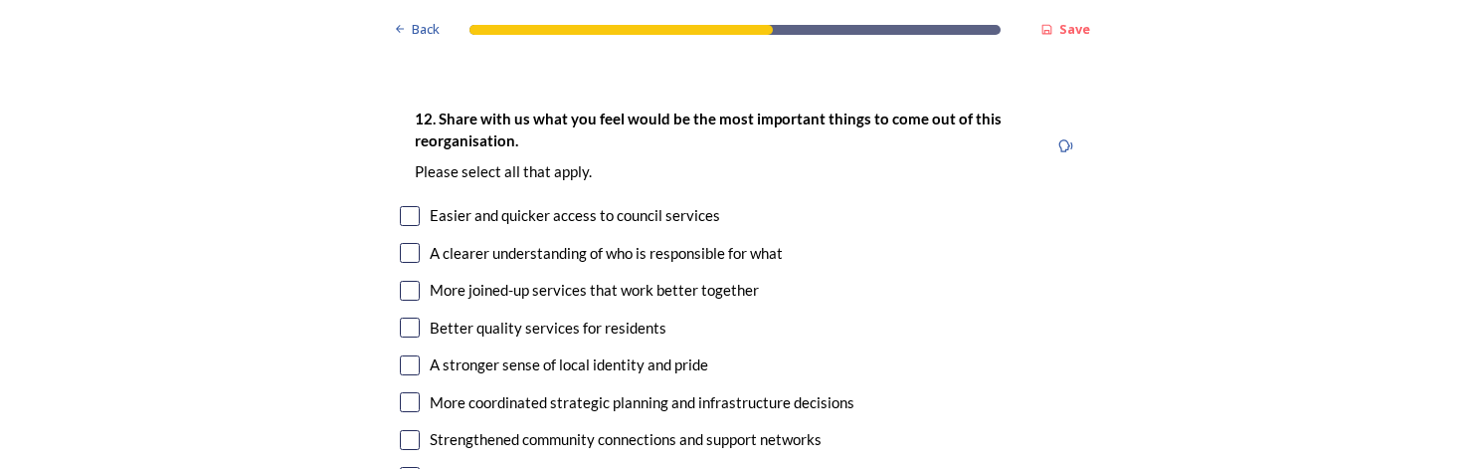
scroll to position [3681, 0]
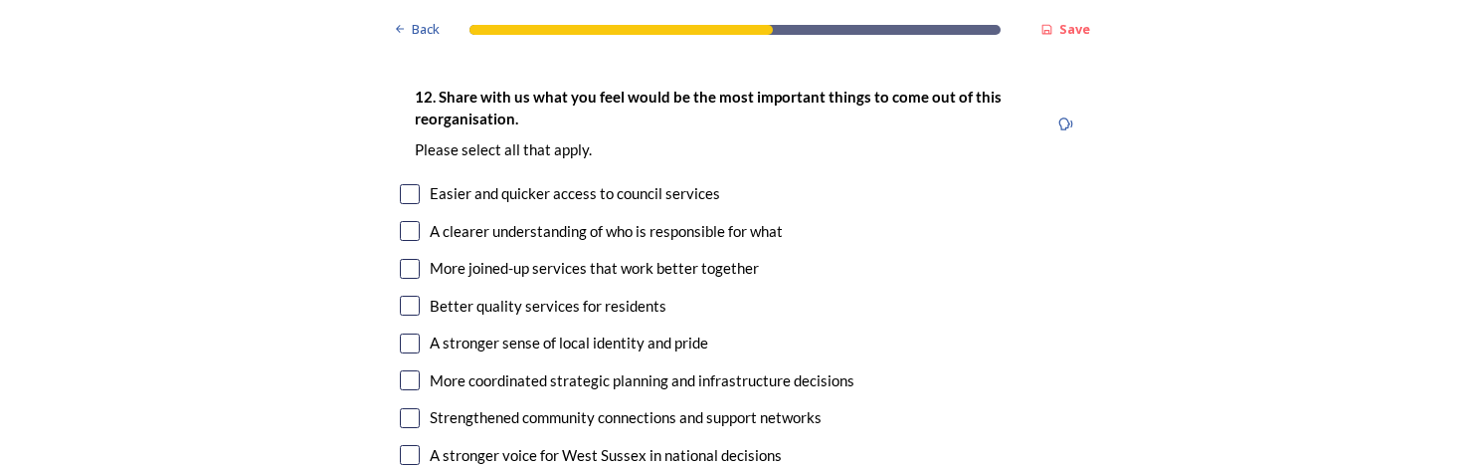
click at [577, 295] on div "Better quality services for residents" at bounding box center [548, 306] width 237 height 23
checkbox input "true"
click at [404, 176] on div "12. Share with us what you feel would be the most important things to come out …" at bounding box center [742, 333] width 716 height 537
click at [404, 259] on input "checkbox" at bounding box center [410, 269] width 20 height 20
checkbox input "true"
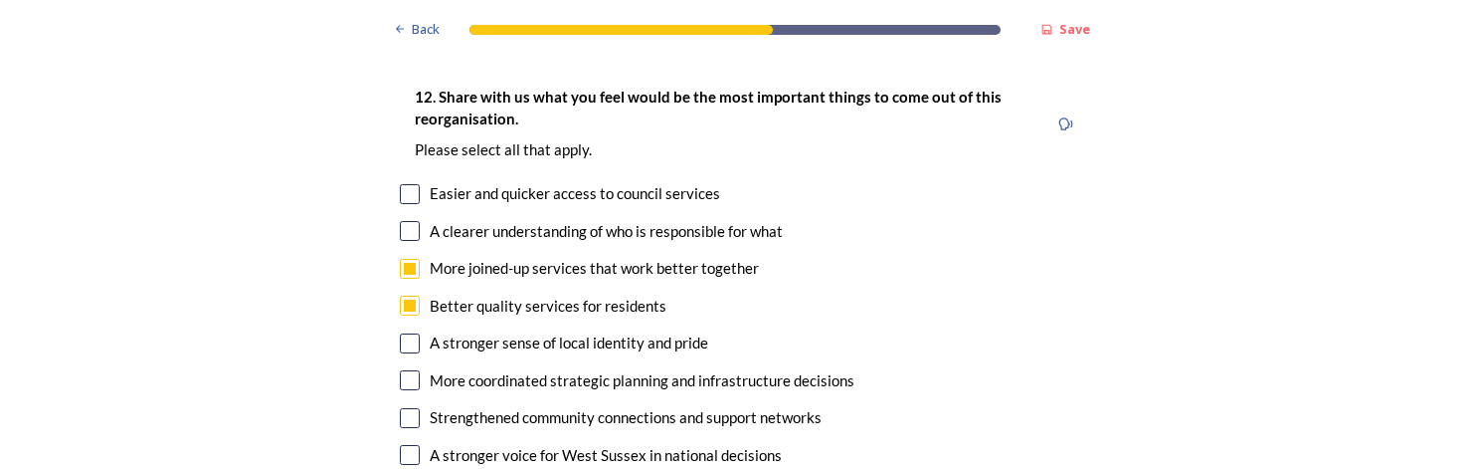
click at [401, 184] on input "checkbox" at bounding box center [410, 194] width 20 height 20
checkbox input "true"
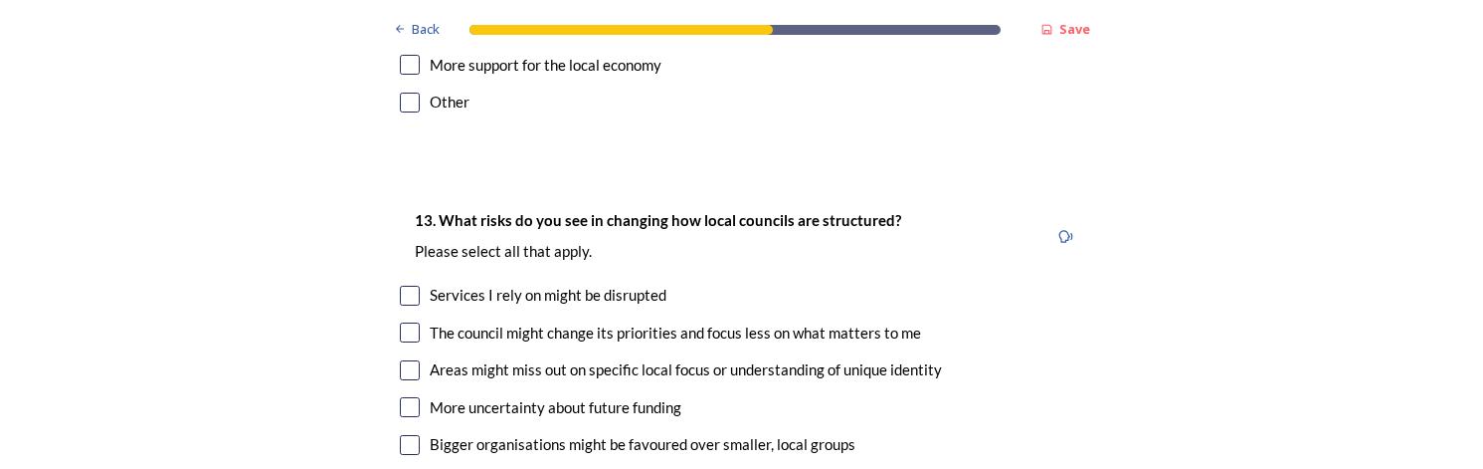
scroll to position [4179, 0]
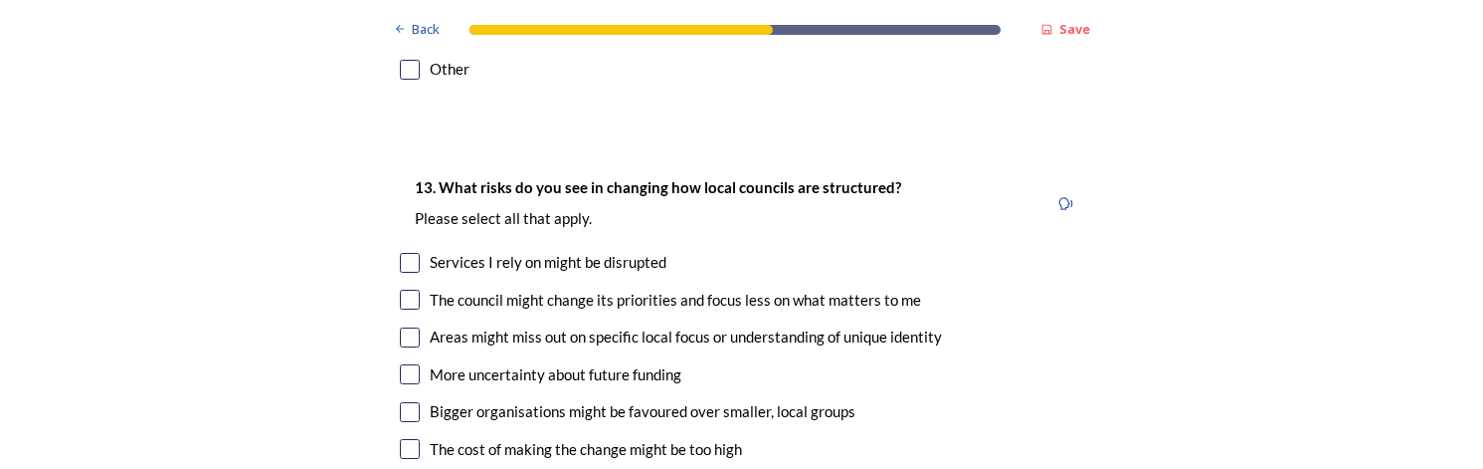
click at [391, 160] on div "13. What risks do you see in changing how local councils are structured? ﻿Pleas…" at bounding box center [742, 376] width 716 height 442
click at [404, 253] on input "checkbox" at bounding box center [410, 263] width 20 height 20
checkbox input "true"
click at [406, 290] on input "checkbox" at bounding box center [410, 300] width 20 height 20
checkbox input "true"
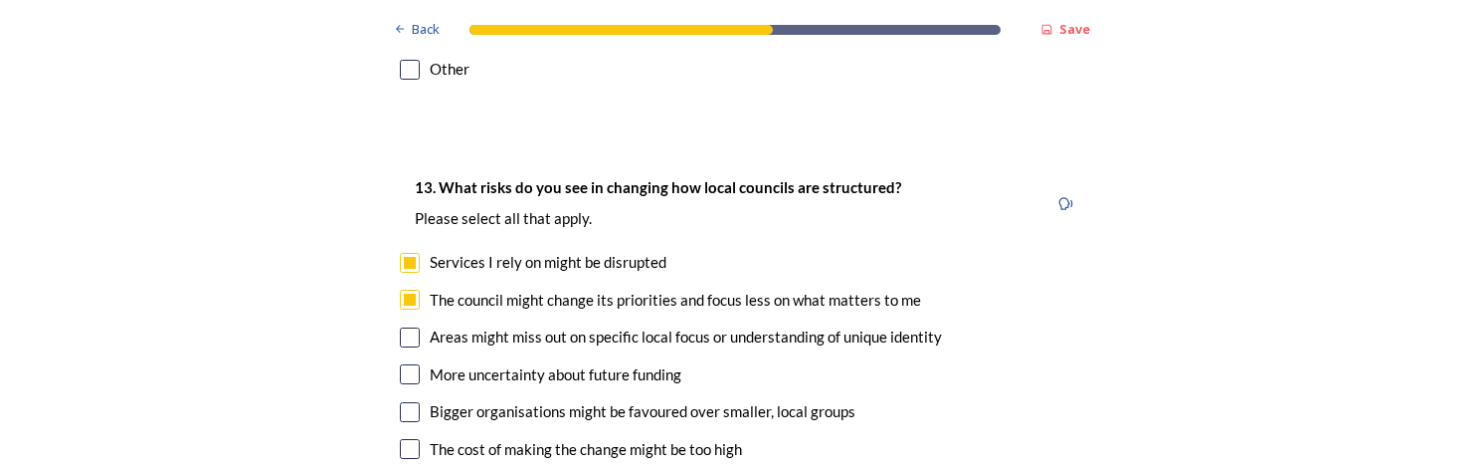
click at [403, 327] on input "checkbox" at bounding box center [410, 337] width 20 height 20
checkbox input "true"
click at [400, 364] on input "checkbox" at bounding box center [410, 374] width 20 height 20
checkbox input "true"
click at [401, 402] on input "checkbox" at bounding box center [410, 412] width 20 height 20
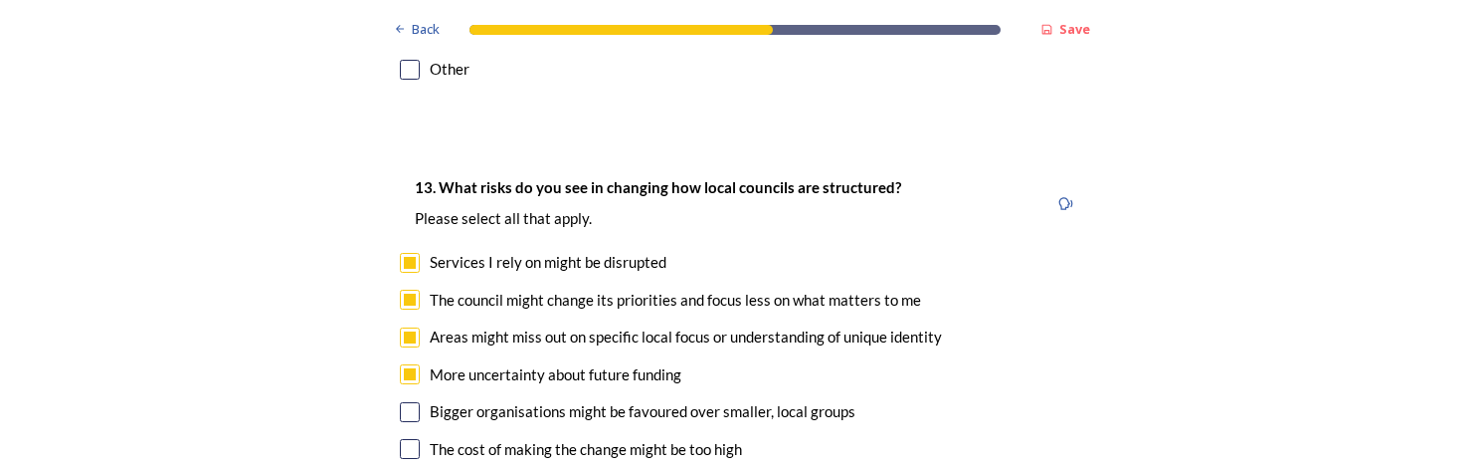
checkbox input "true"
click at [403, 439] on input "checkbox" at bounding box center [410, 449] width 20 height 20
checkbox input "true"
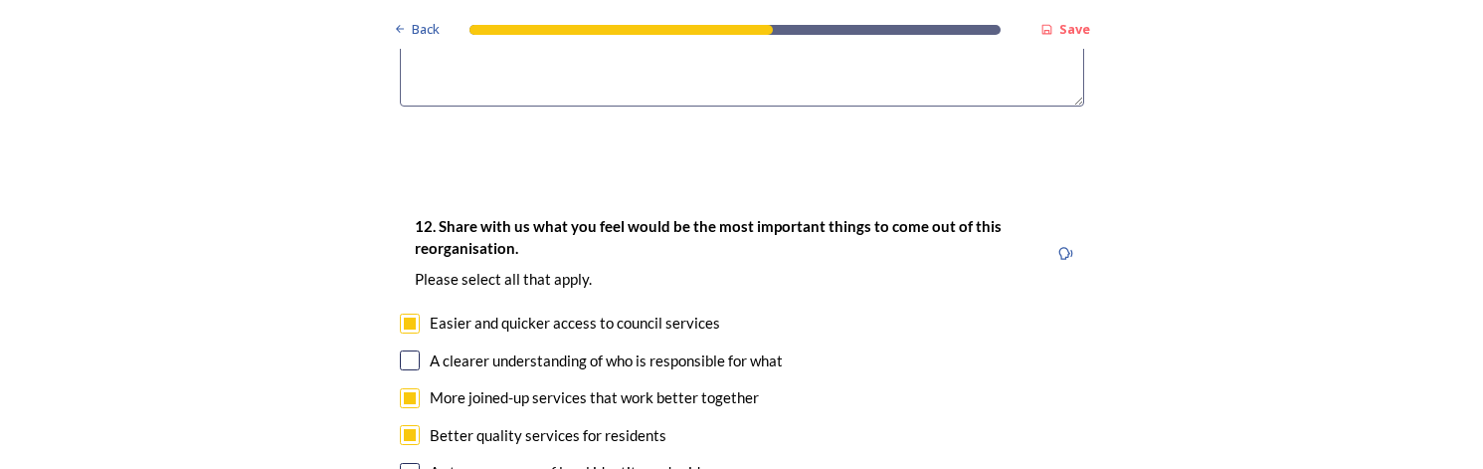
scroll to position [3582, 0]
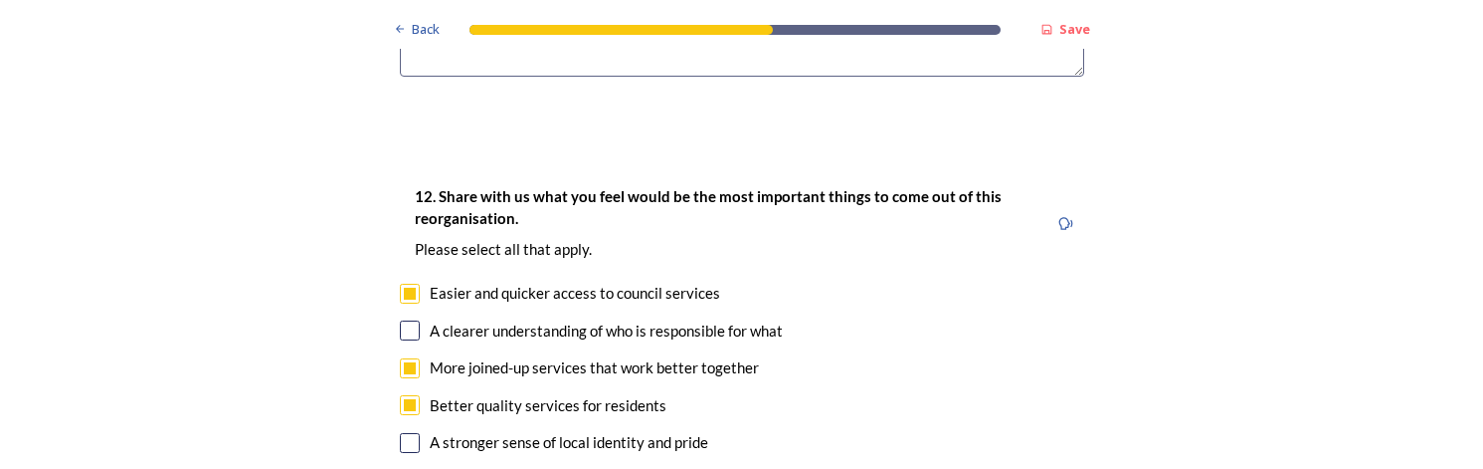
checkbox input "true"
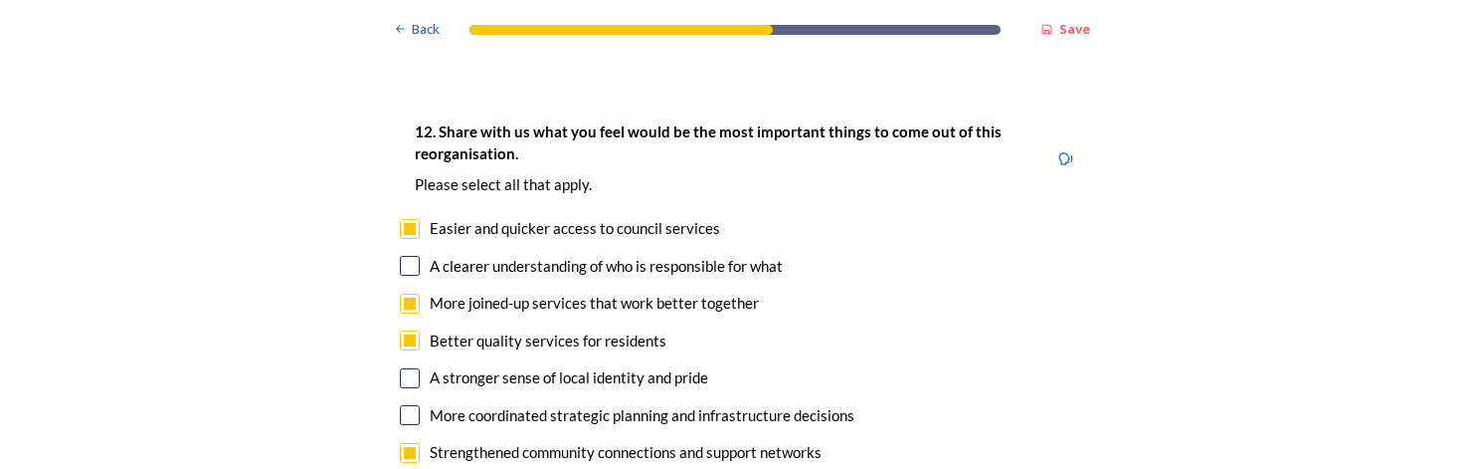
scroll to position [3681, 0]
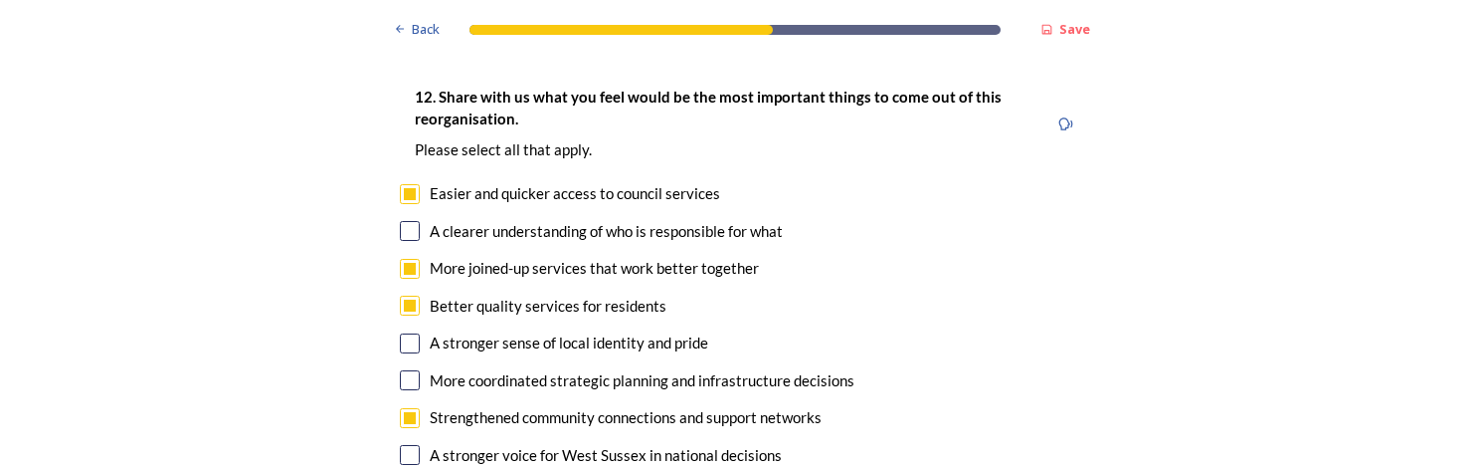
checkbox input "true"
click at [400, 221] on input "checkbox" at bounding box center [410, 231] width 20 height 20
checkbox input "true"
click at [400, 370] on input "checkbox" at bounding box center [410, 380] width 20 height 20
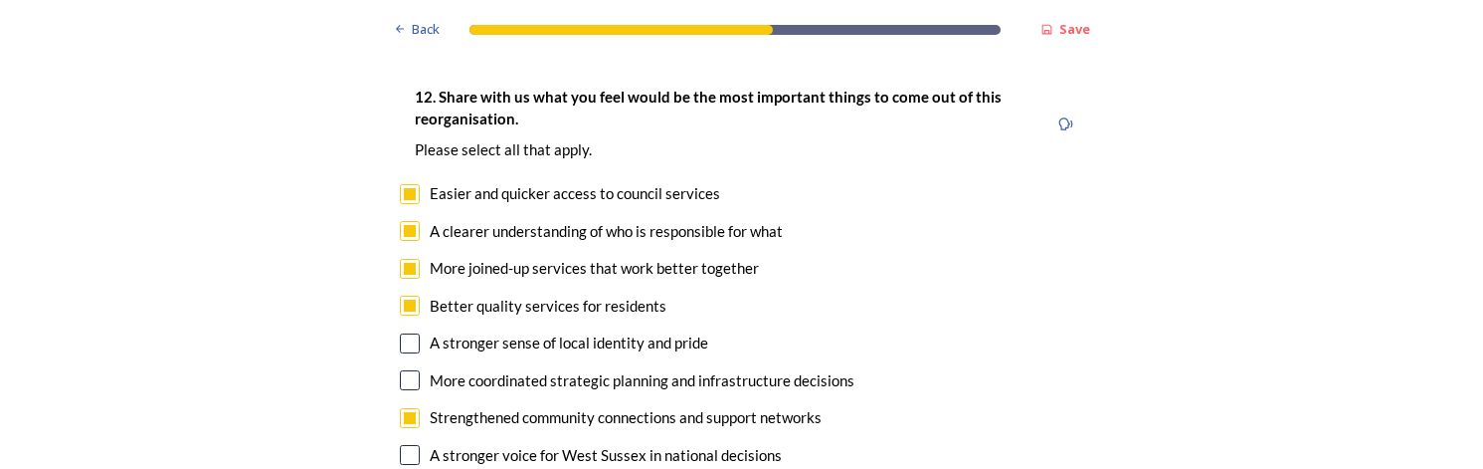
checkbox input "true"
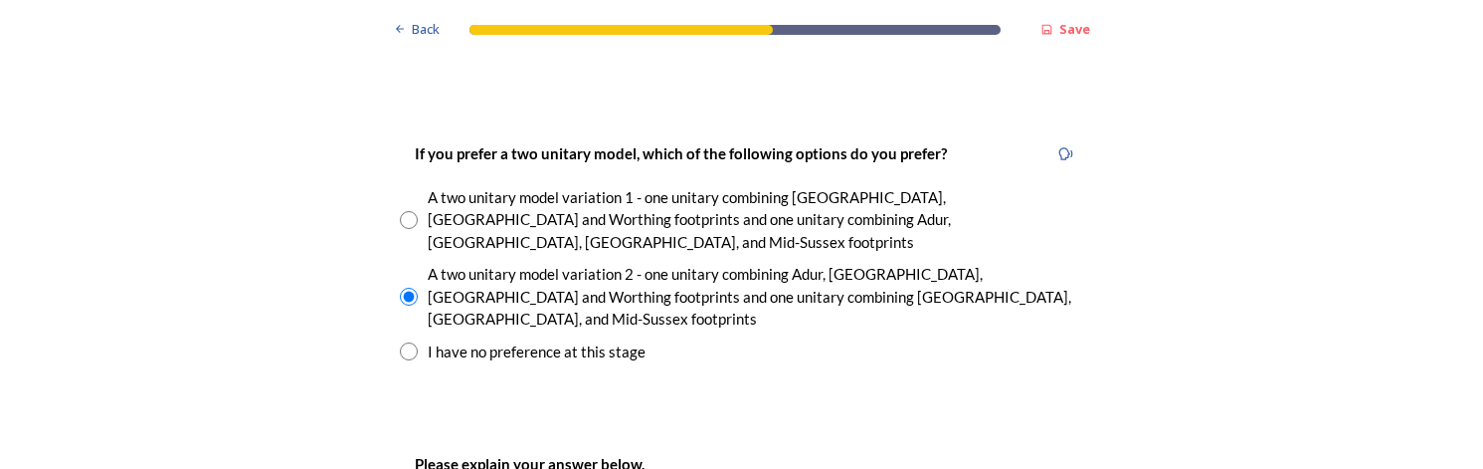
scroll to position [2985, 0]
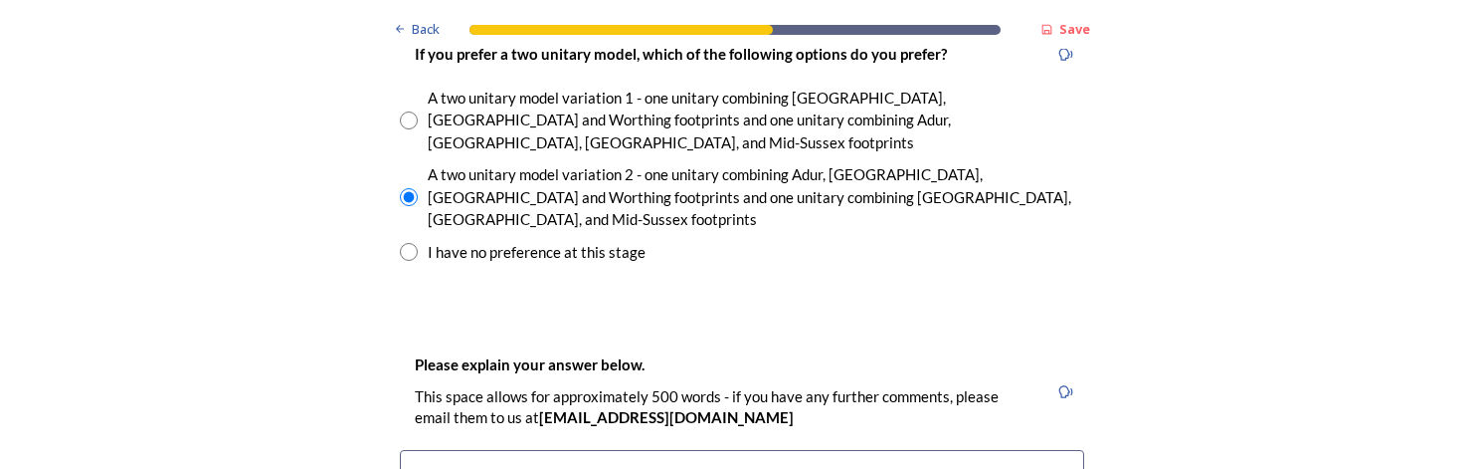
type textarea "A"
drag, startPoint x: 945, startPoint y: 380, endPoint x: 872, endPoint y: 397, distance: 75.5
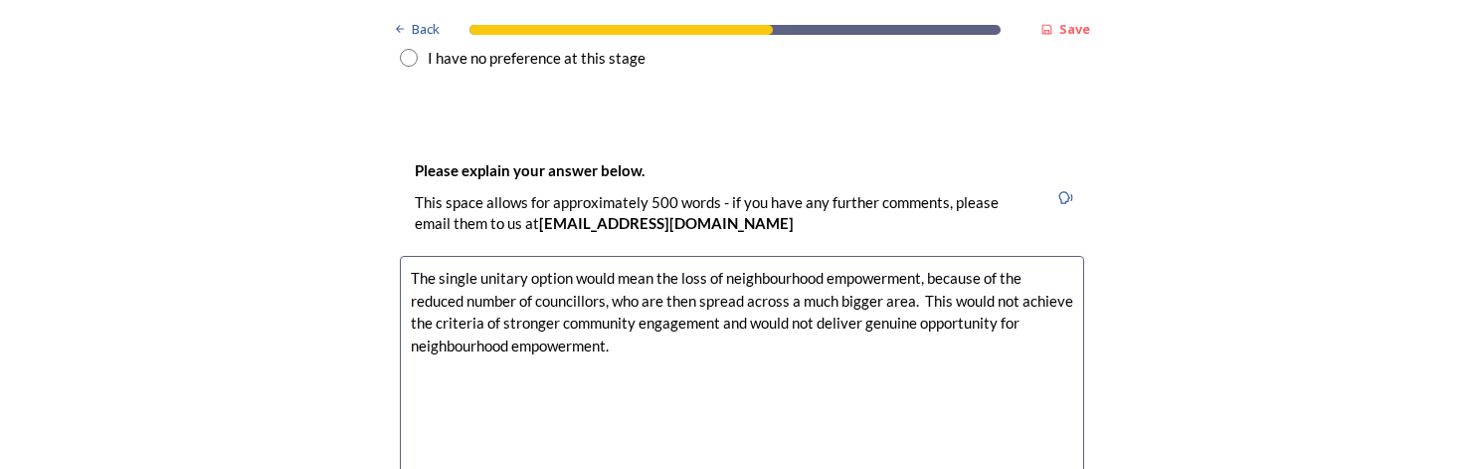
scroll to position [3254, 0]
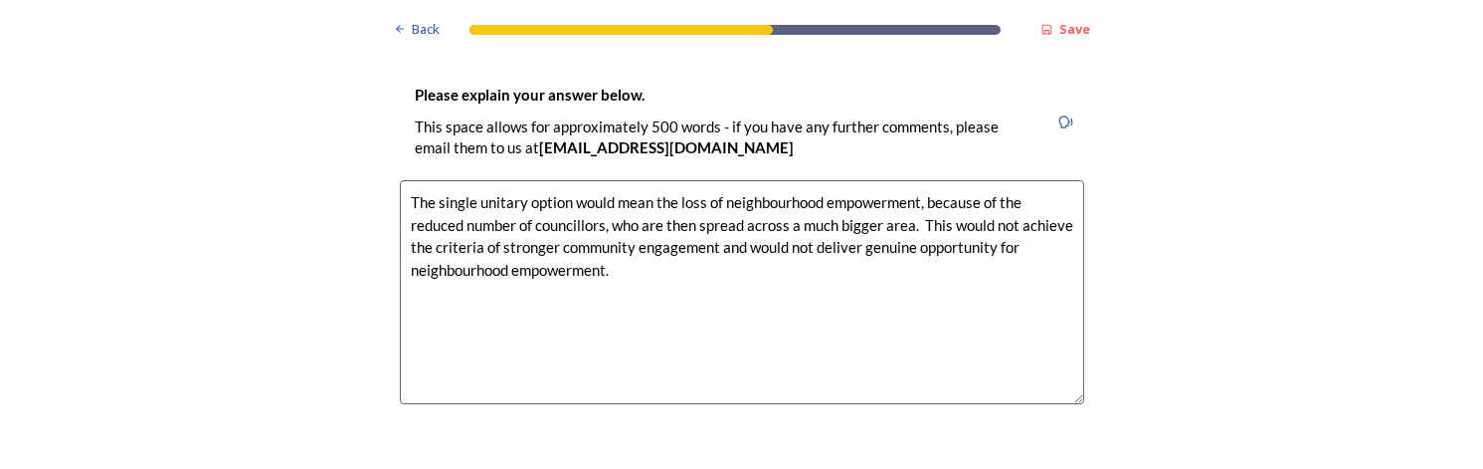
drag, startPoint x: 950, startPoint y: 400, endPoint x: 629, endPoint y: 174, distance: 392.8
click at [630, 180] on textarea "The single unitary option would mean the loss of neighbourhood empowerment, bec…" at bounding box center [742, 292] width 685 height 224
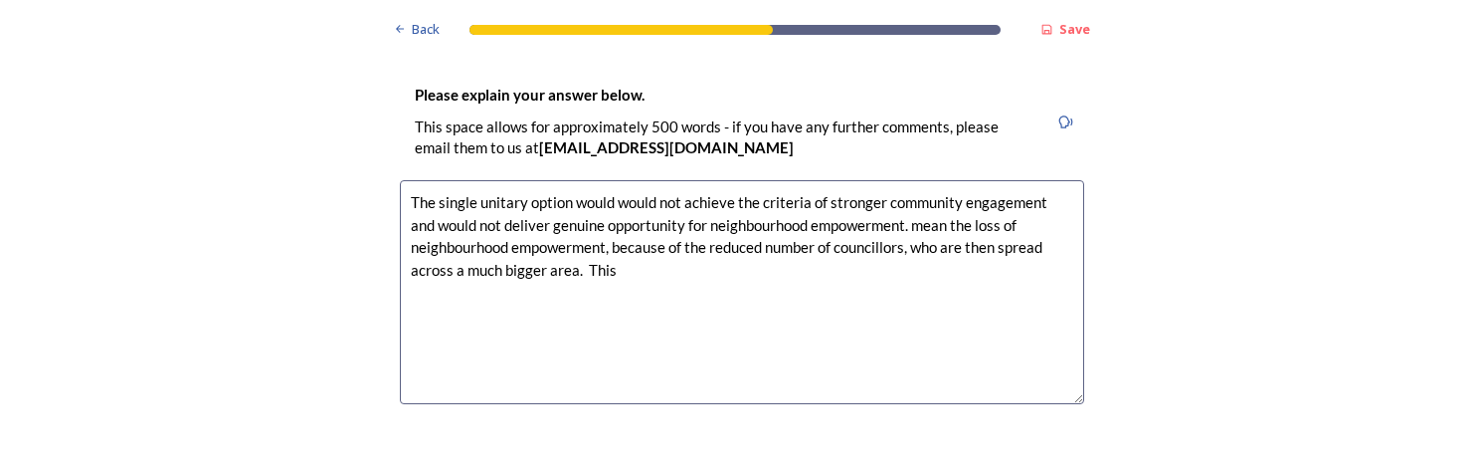
drag, startPoint x: 906, startPoint y: 120, endPoint x: 888, endPoint y: 122, distance: 18.0
click at [906, 180] on textarea "The single unitary option would would not achieve the criteria of stronger comm…" at bounding box center [742, 292] width 685 height 224
drag, startPoint x: 655, startPoint y: 100, endPoint x: 613, endPoint y: 97, distance: 42.0
click at [613, 180] on textarea "The single unitary option would would not achieve the criteria of stronger comm…" at bounding box center [742, 292] width 685 height 224
drag, startPoint x: 835, startPoint y: 123, endPoint x: 501, endPoint y: 143, distance: 333.9
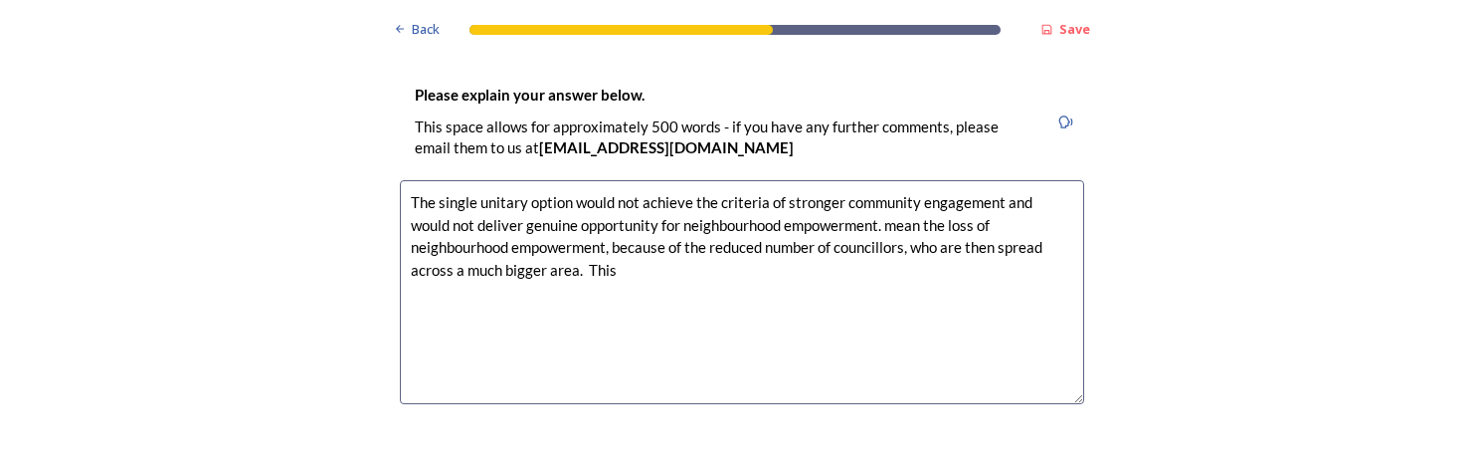
click at [501, 180] on textarea "The single unitary option would not achieve the criteria of stronger community …" at bounding box center [742, 292] width 685 height 224
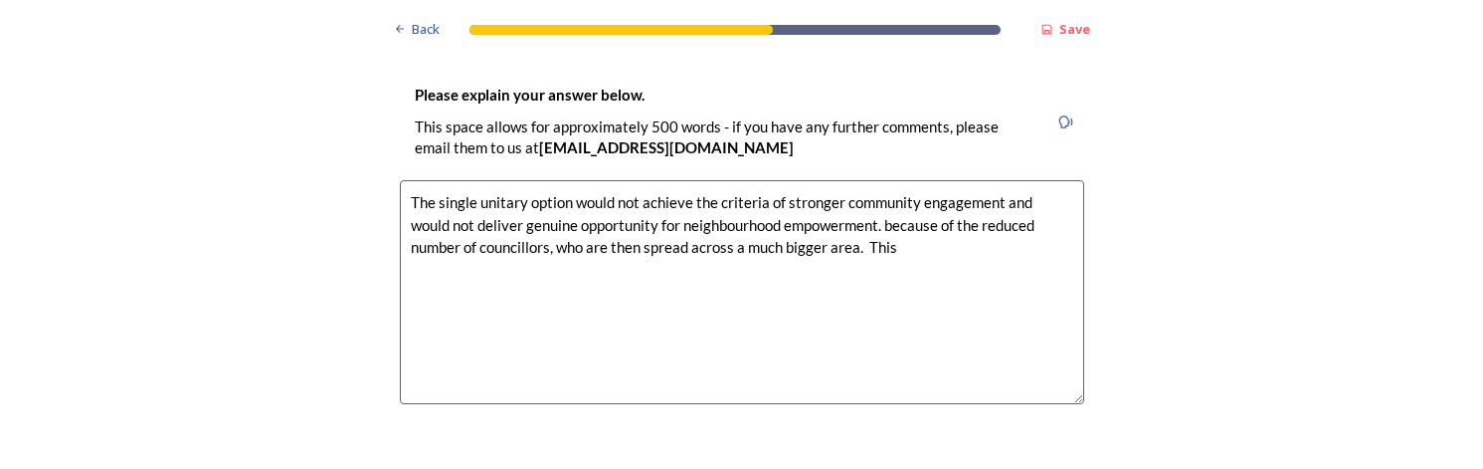
drag, startPoint x: 831, startPoint y: 144, endPoint x: 795, endPoint y: 145, distance: 35.8
click at [795, 180] on textarea "The single unitary option would not achieve the criteria of stronger community …" at bounding box center [742, 292] width 685 height 224
click at [835, 180] on textarea "The single unitary option would not achieve the criteria of stronger community …" at bounding box center [742, 292] width 685 height 224
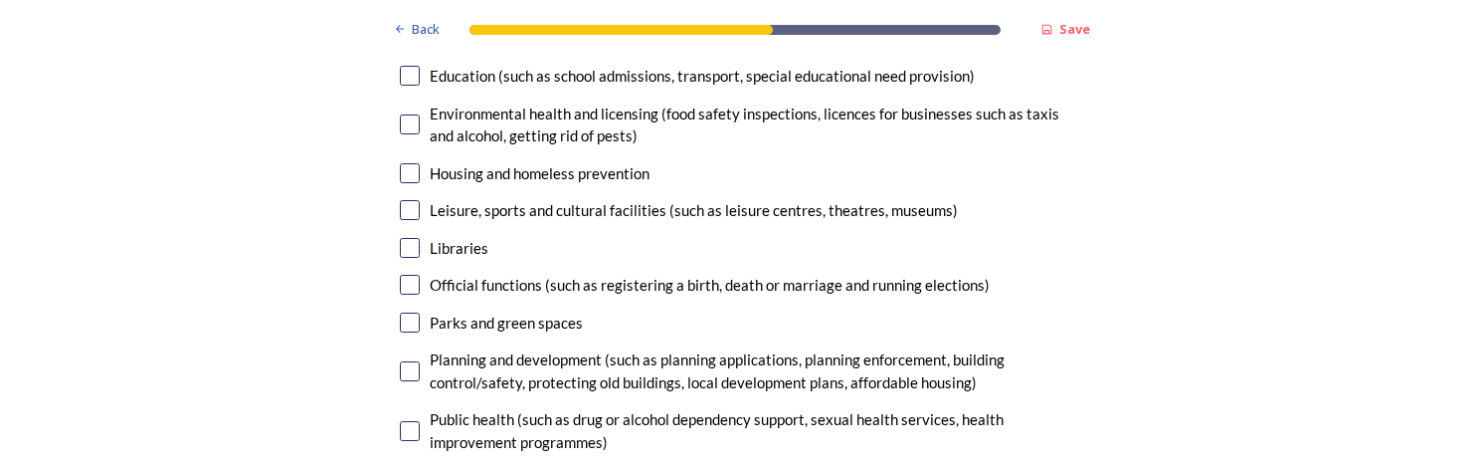
scroll to position [5244, 0]
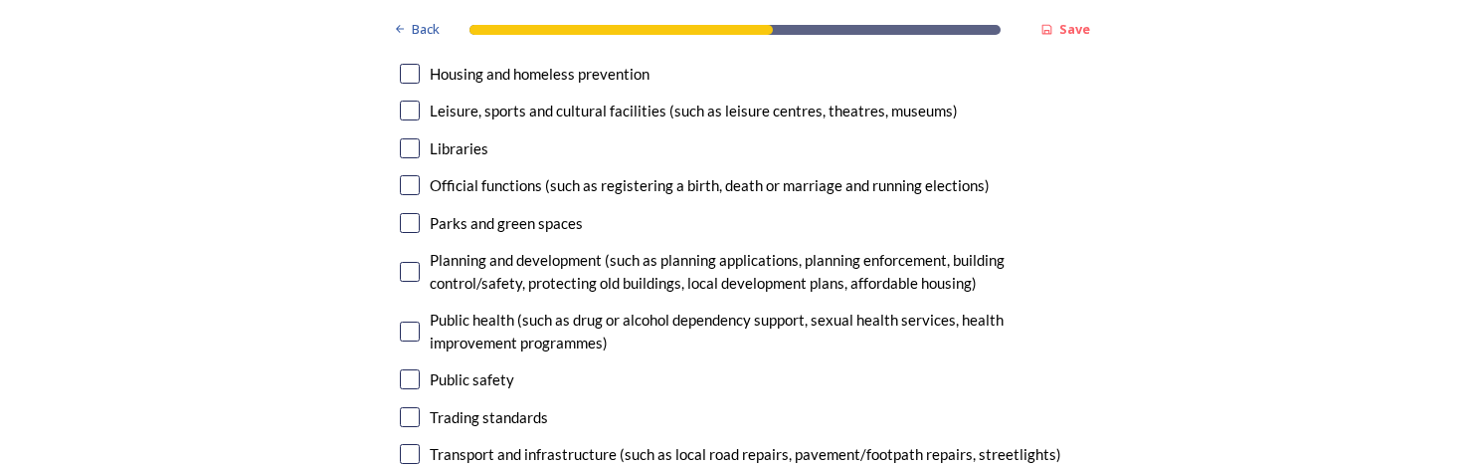
type textarea "The single unitary option would not achieve the criteria of stronger community …"
click at [400, 444] on input "checkbox" at bounding box center [410, 454] width 20 height 20
checkbox input "true"
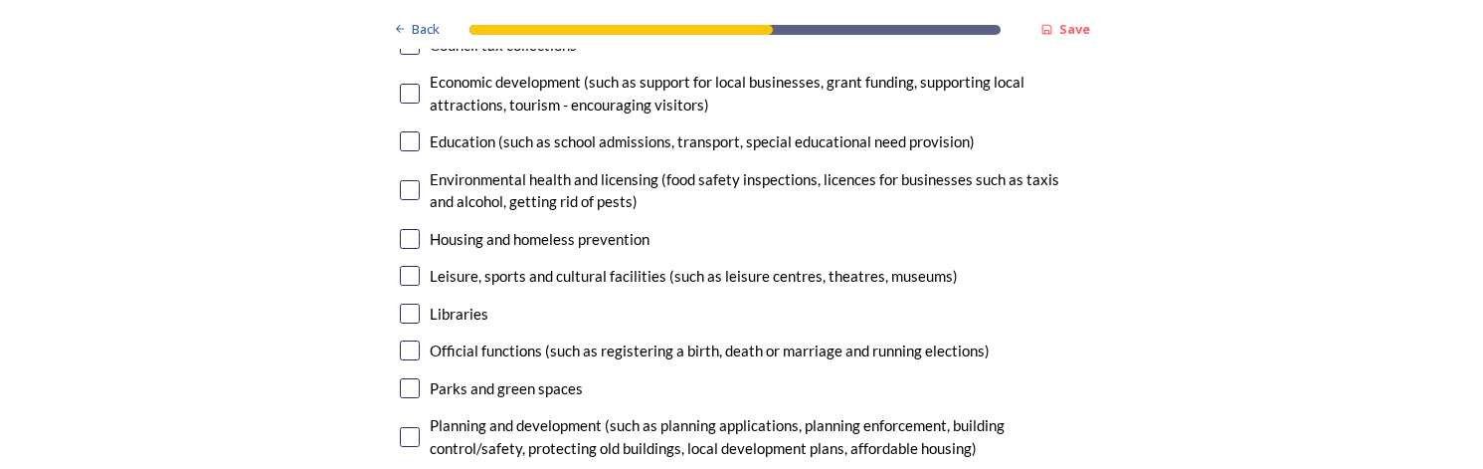
scroll to position [4946, 0]
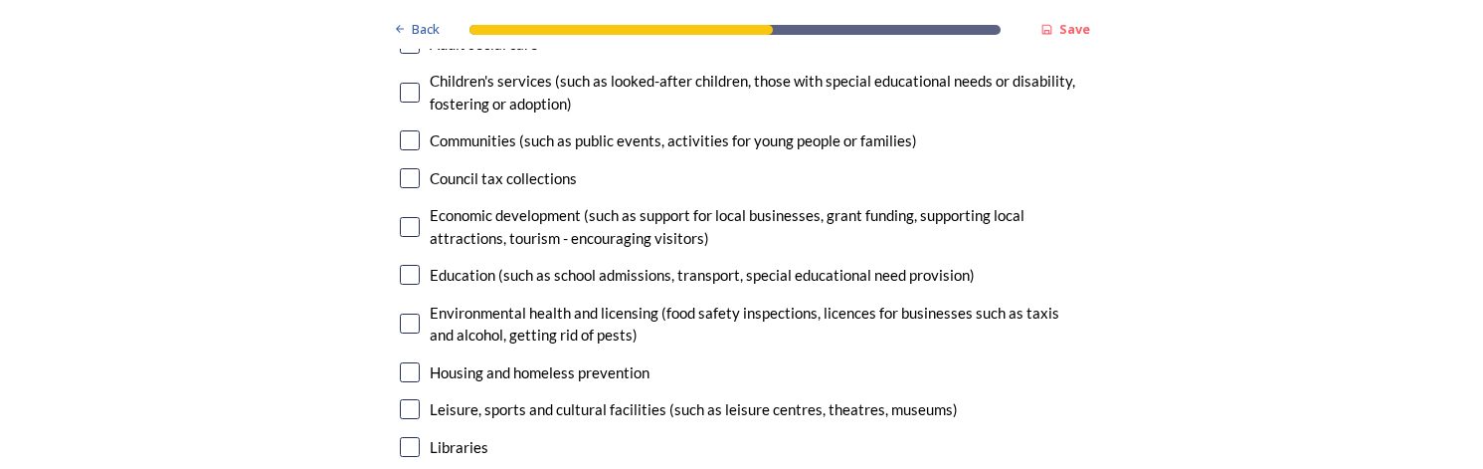
click at [400, 437] on input "checkbox" at bounding box center [410, 447] width 20 height 20
checkbox input "true"
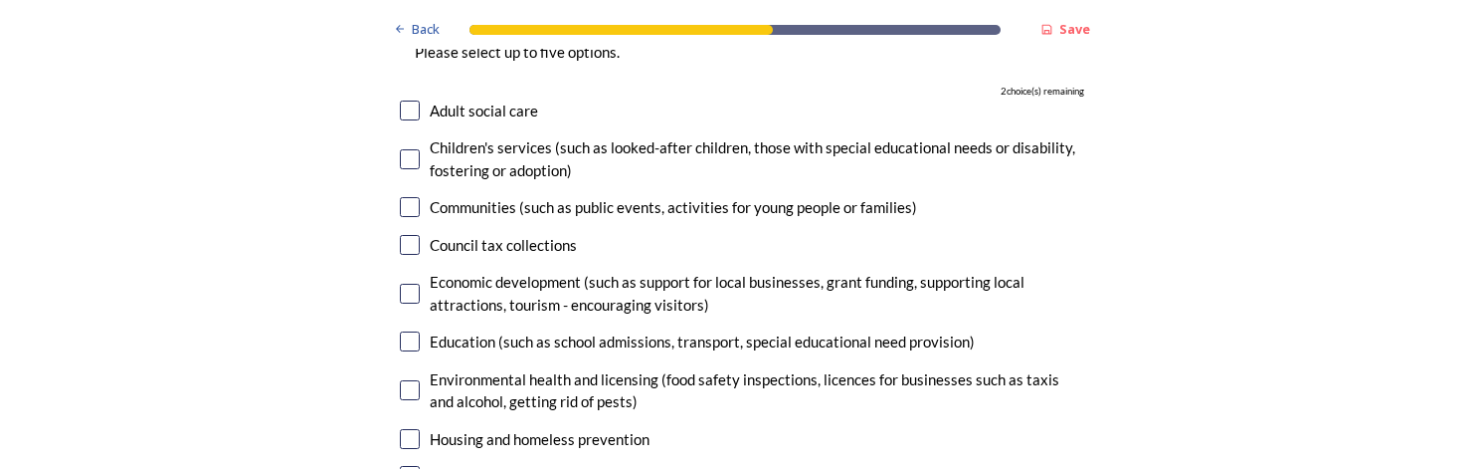
scroll to position [4846, 0]
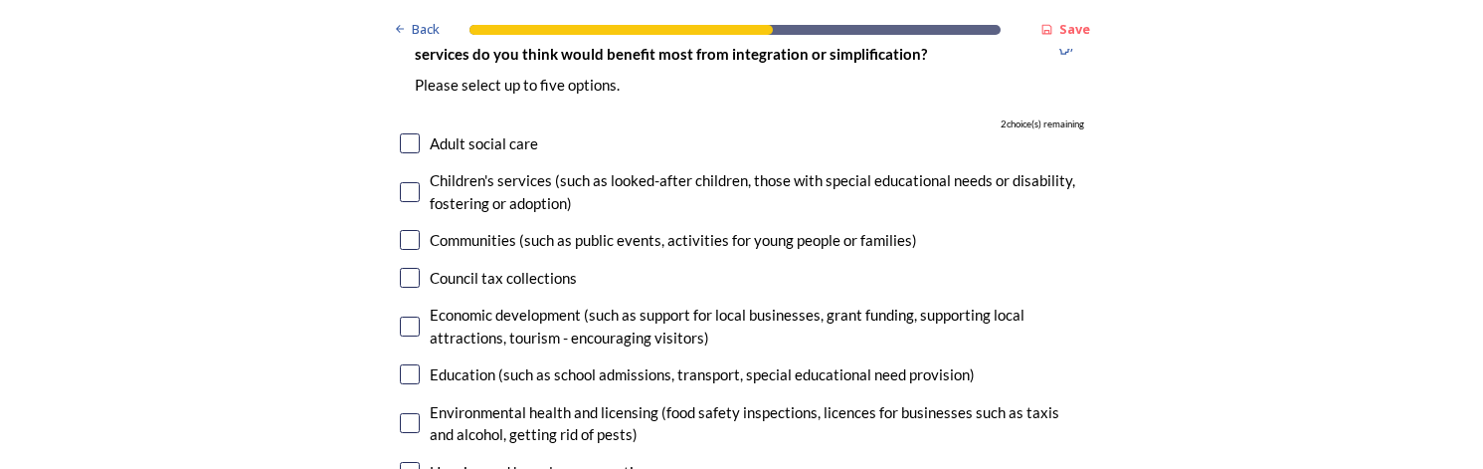
click at [404, 316] on input "checkbox" at bounding box center [410, 326] width 20 height 20
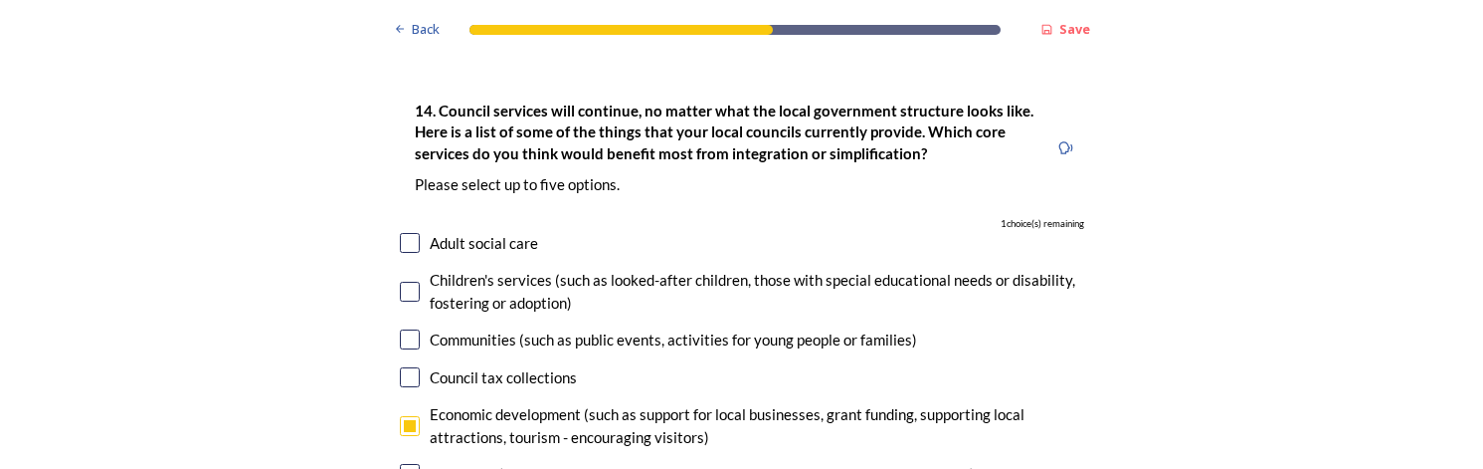
scroll to position [4647, 0]
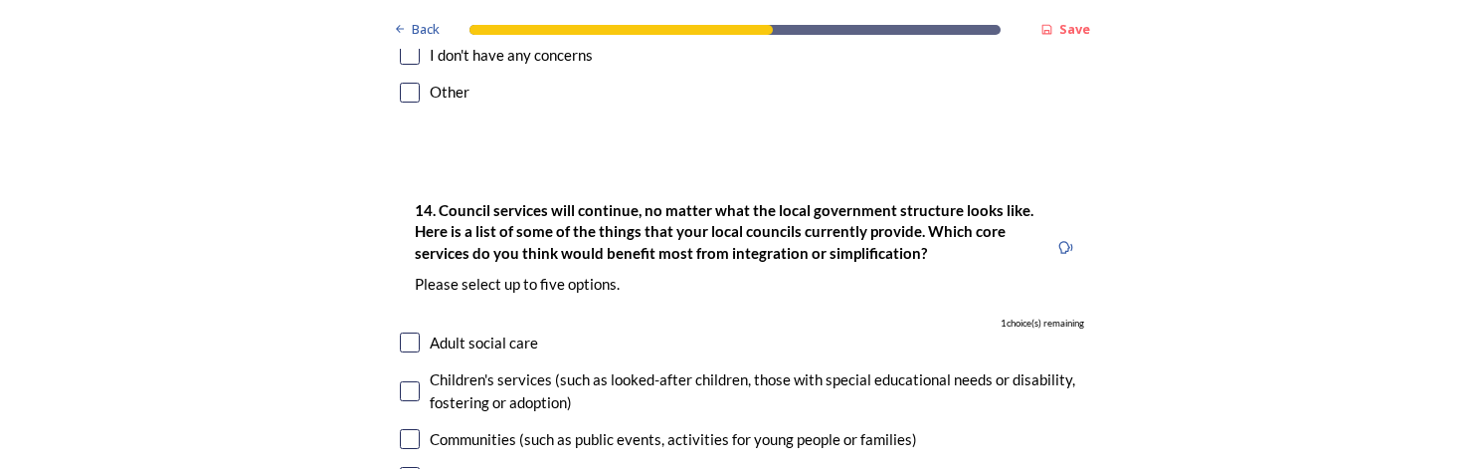
checkbox input "false"
click at [406, 332] on input "checkbox" at bounding box center [410, 342] width 20 height 20
checkbox input "true"
click at [407, 381] on input "checkbox" at bounding box center [410, 391] width 20 height 20
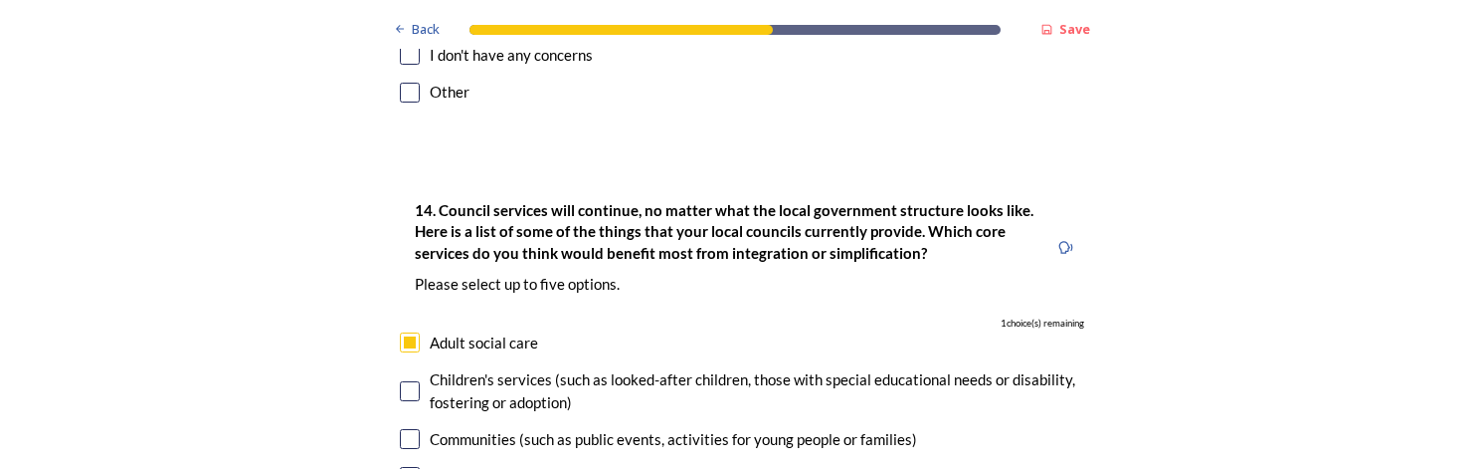
checkbox input "true"
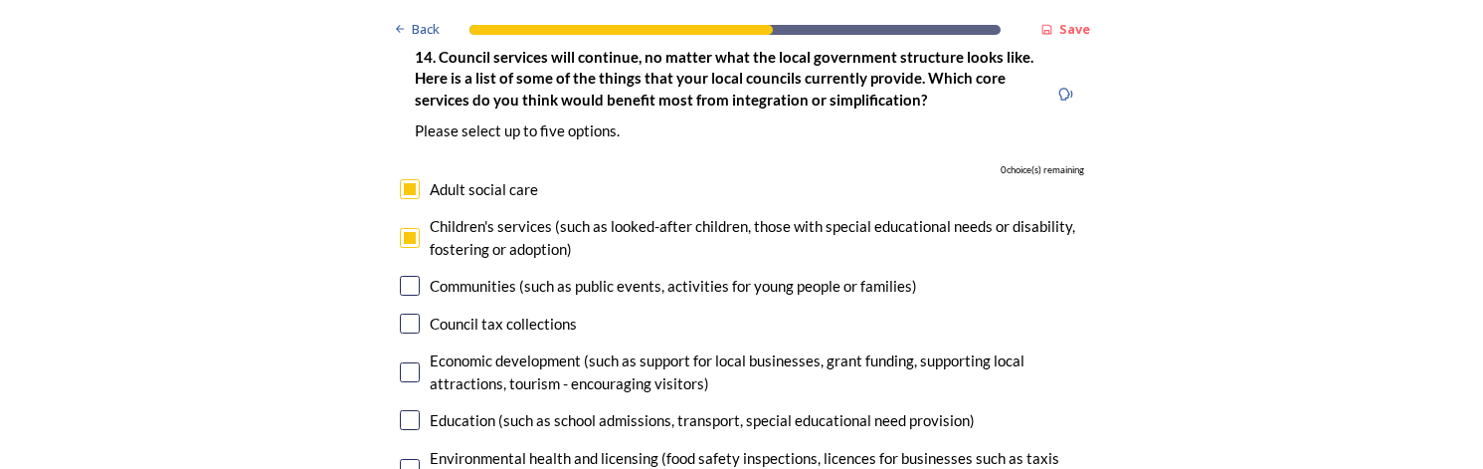
scroll to position [4846, 0]
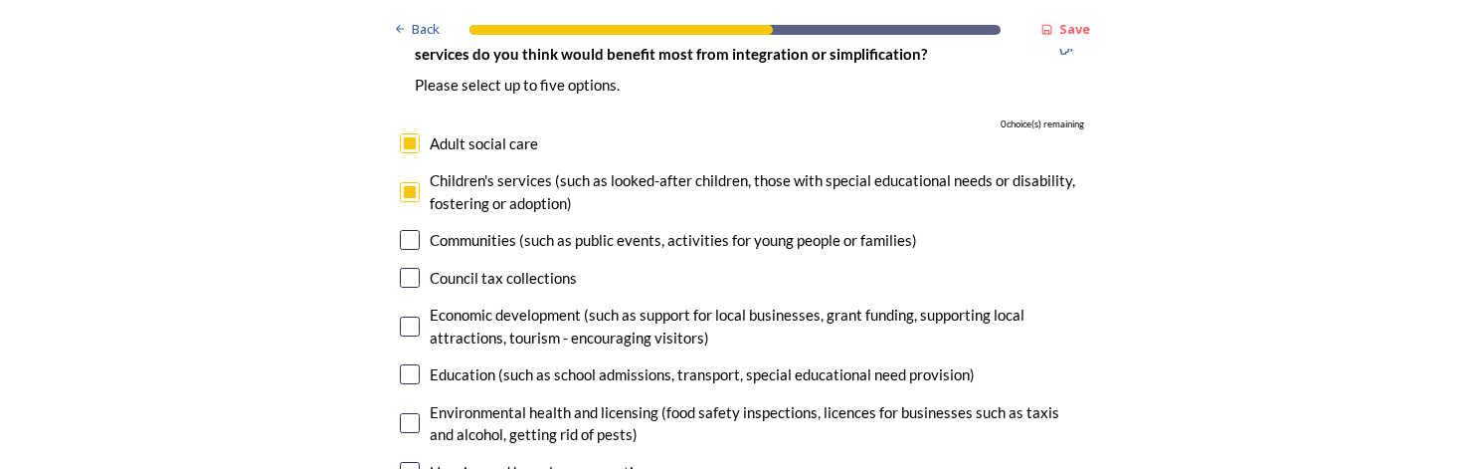
checkbox input "false"
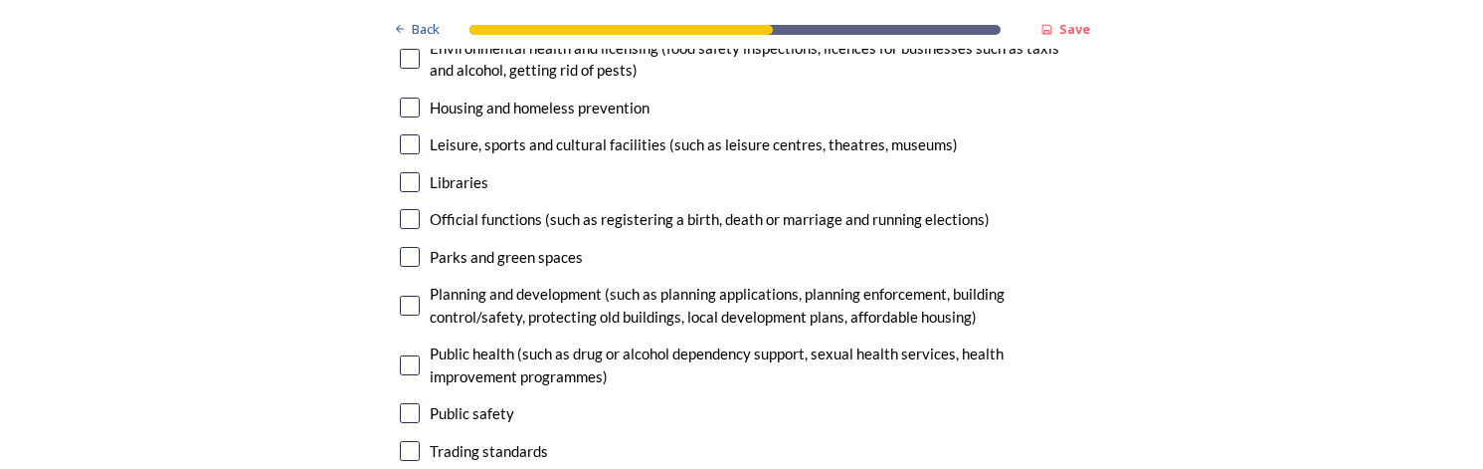
scroll to position [5244, 0]
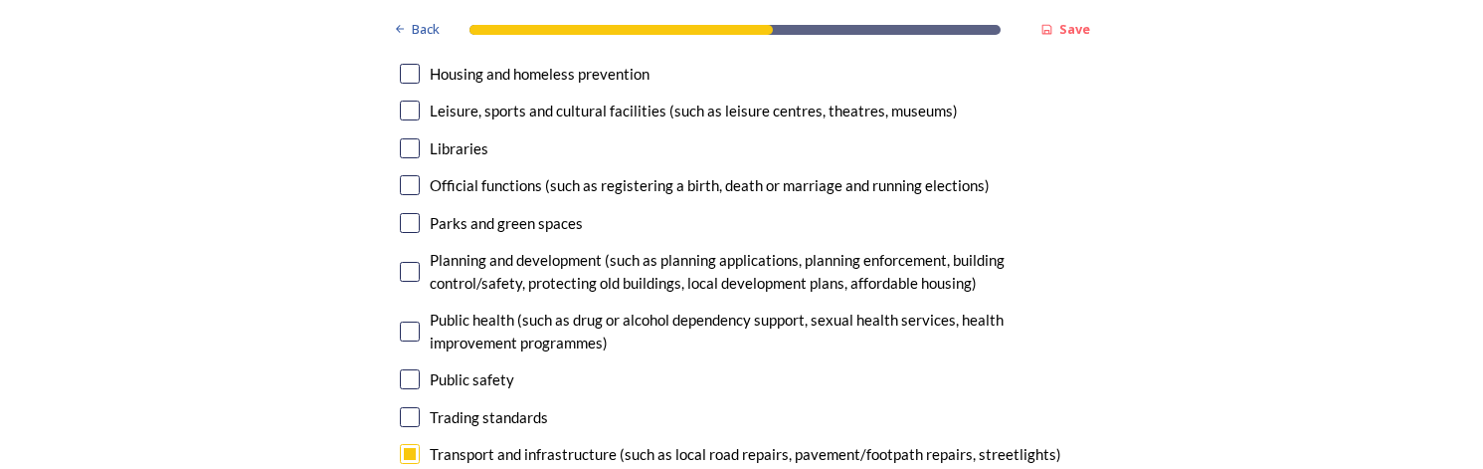
click at [403, 444] on input "checkbox" at bounding box center [410, 454] width 20 height 20
checkbox input "false"
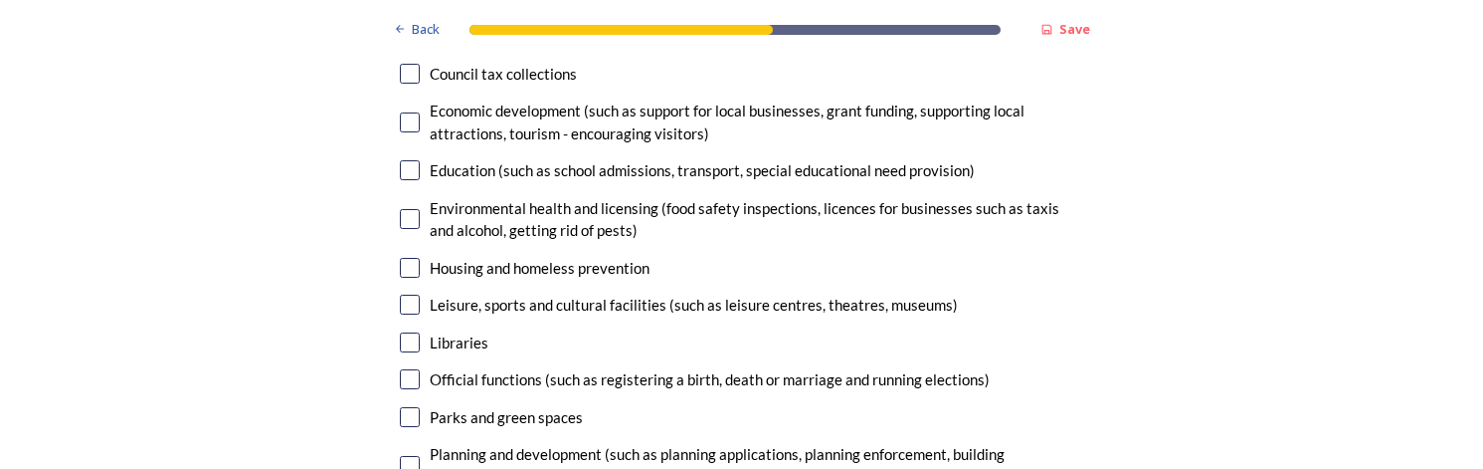
scroll to position [5045, 0]
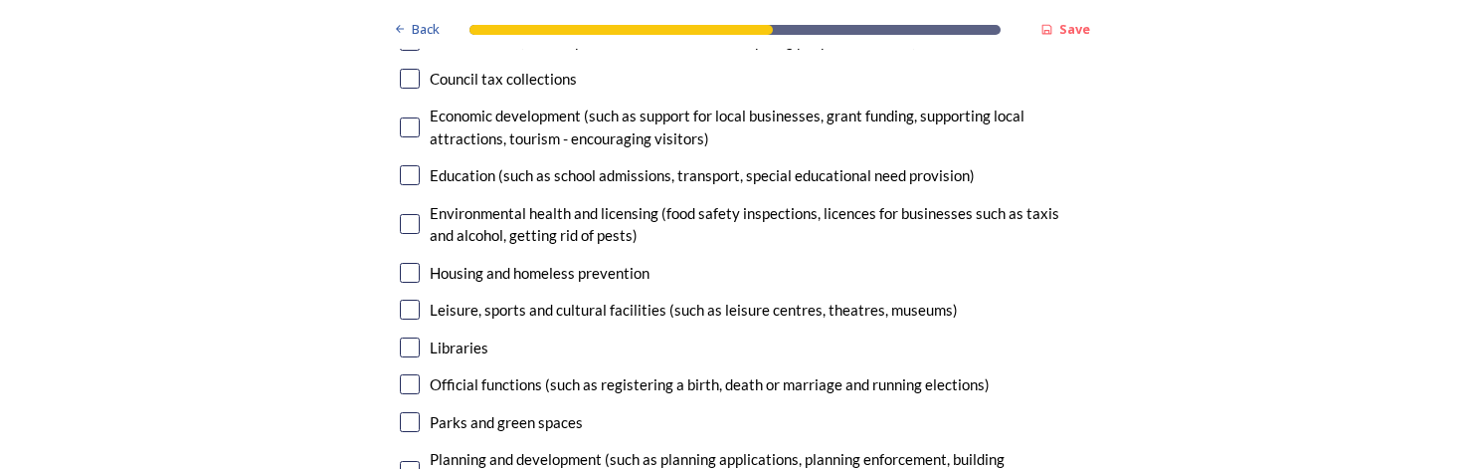
click at [402, 263] on input "checkbox" at bounding box center [410, 273] width 20 height 20
checkbox input "true"
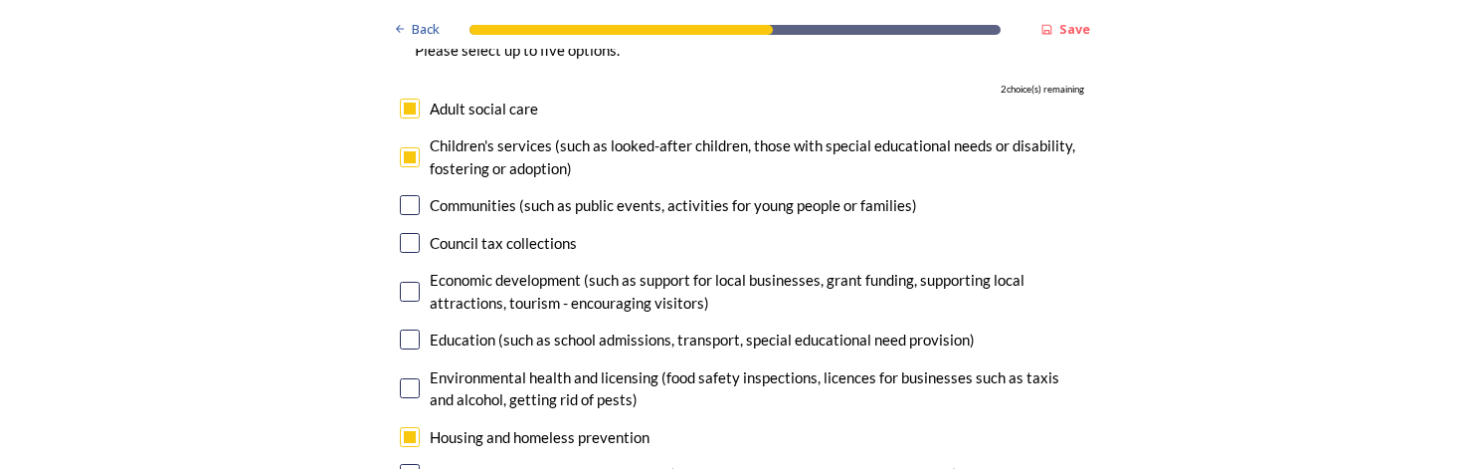
scroll to position [4846, 0]
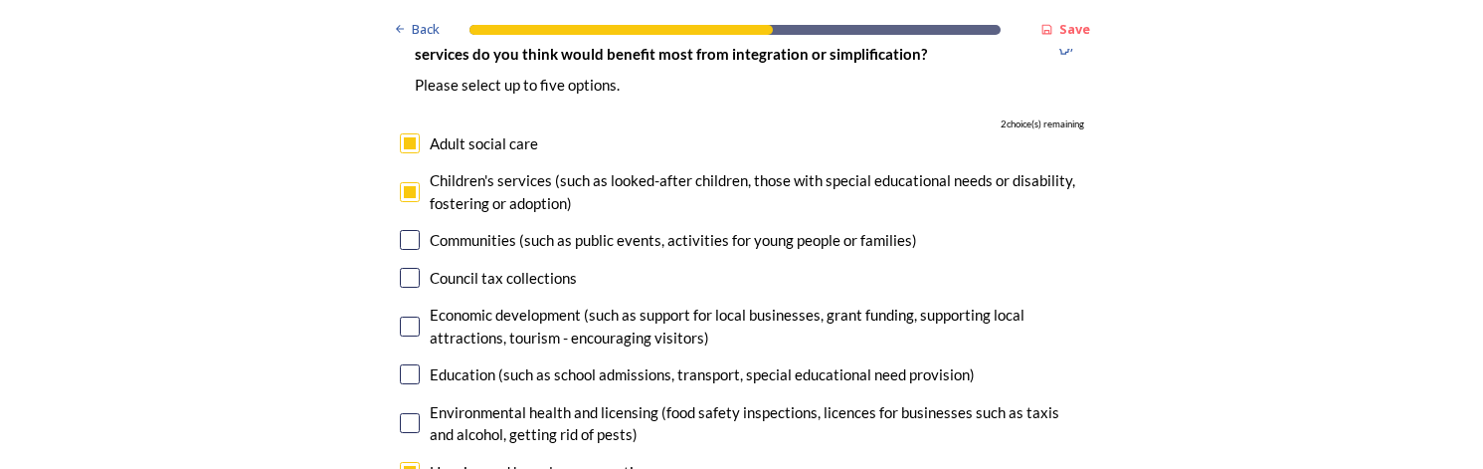
click at [408, 364] on input "checkbox" at bounding box center [410, 374] width 20 height 20
checkbox input "true"
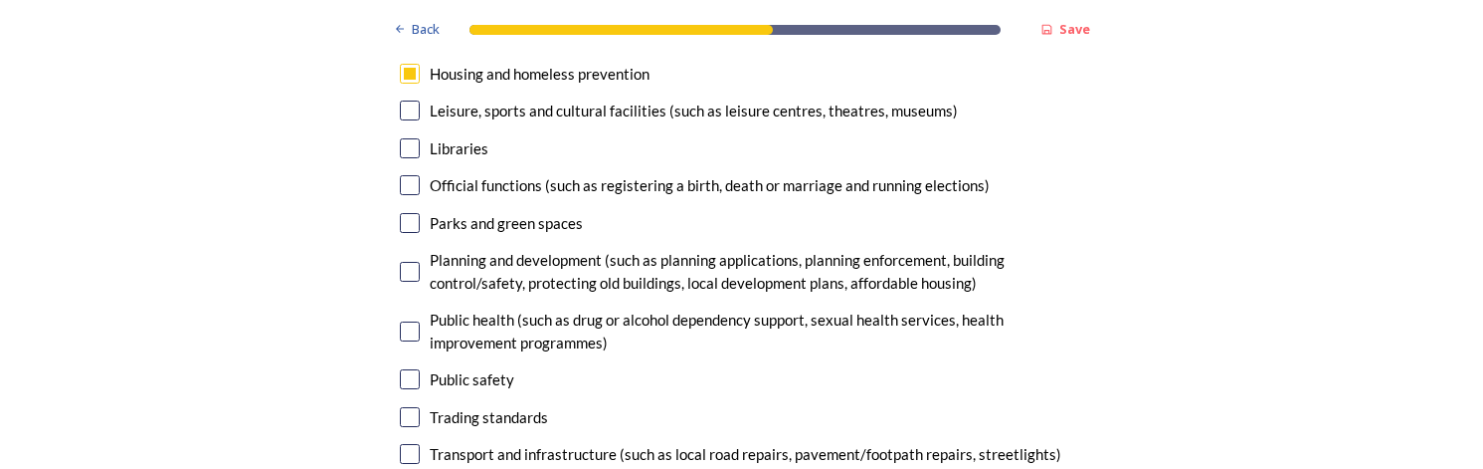
scroll to position [5344, 0]
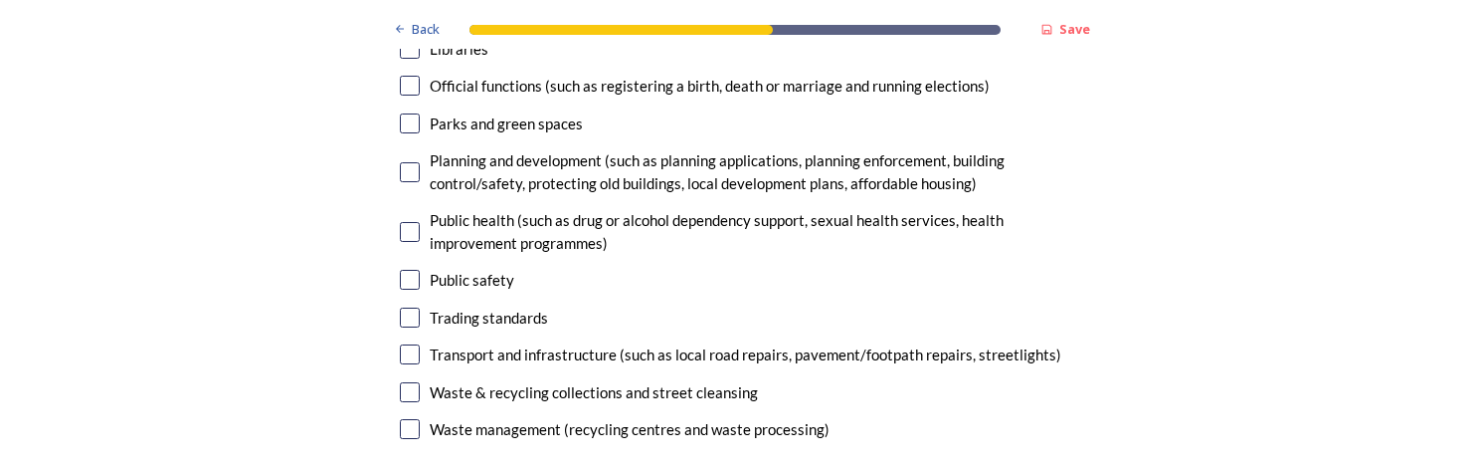
click at [400, 344] on input "checkbox" at bounding box center [410, 354] width 20 height 20
checkbox input "true"
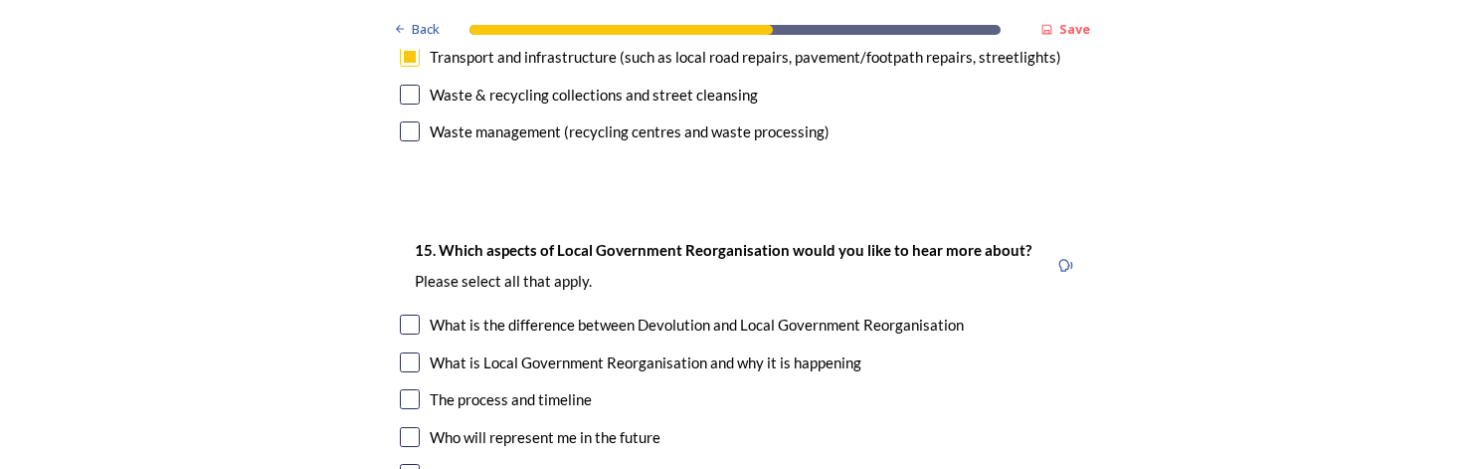
scroll to position [5642, 0]
click at [404, 313] on input "checkbox" at bounding box center [410, 323] width 20 height 20
checkbox input "true"
click at [406, 351] on input "checkbox" at bounding box center [410, 361] width 20 height 20
checkbox input "true"
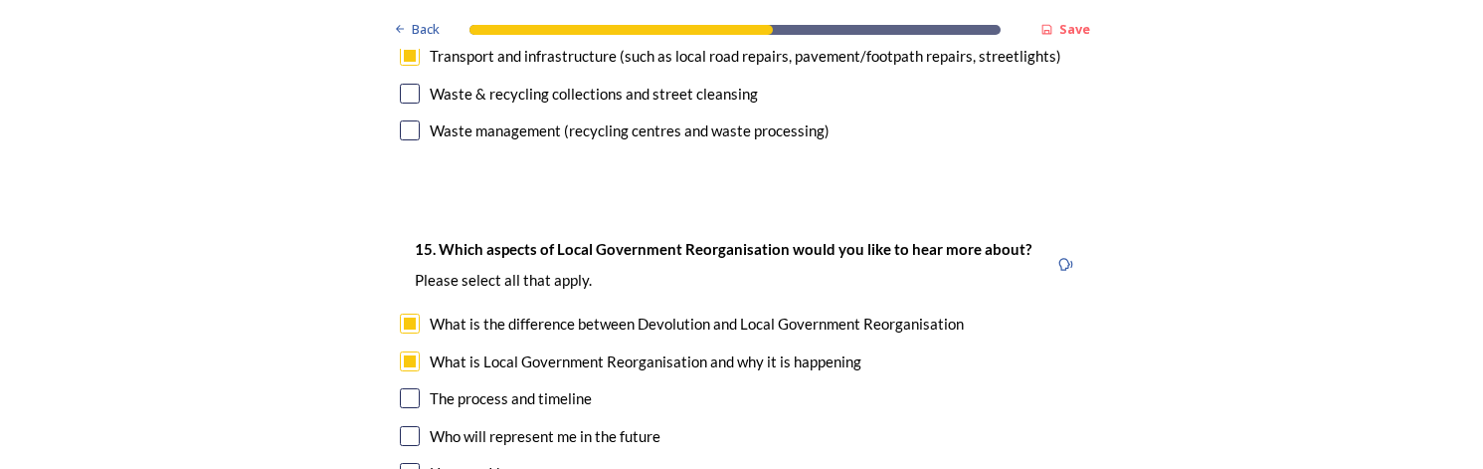
click at [400, 388] on input "checkbox" at bounding box center [410, 398] width 20 height 20
checkbox input "true"
click at [400, 426] on input "checkbox" at bounding box center [410, 436] width 20 height 20
checkbox input "true"
click at [400, 463] on input "checkbox" at bounding box center [410, 473] width 20 height 20
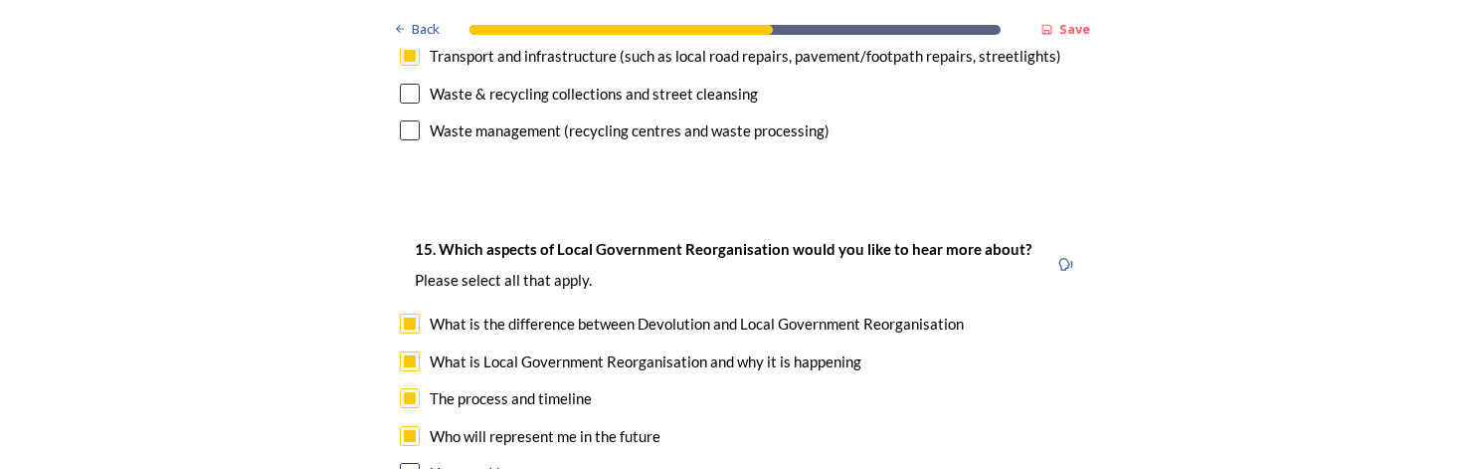
checkbox input "true"
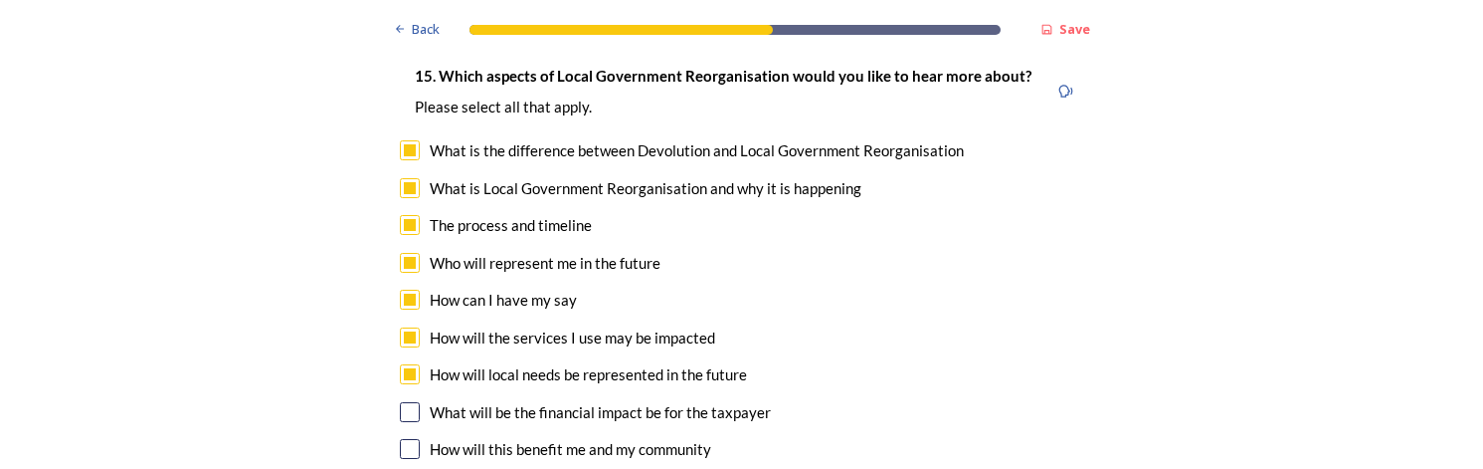
scroll to position [5841, 0]
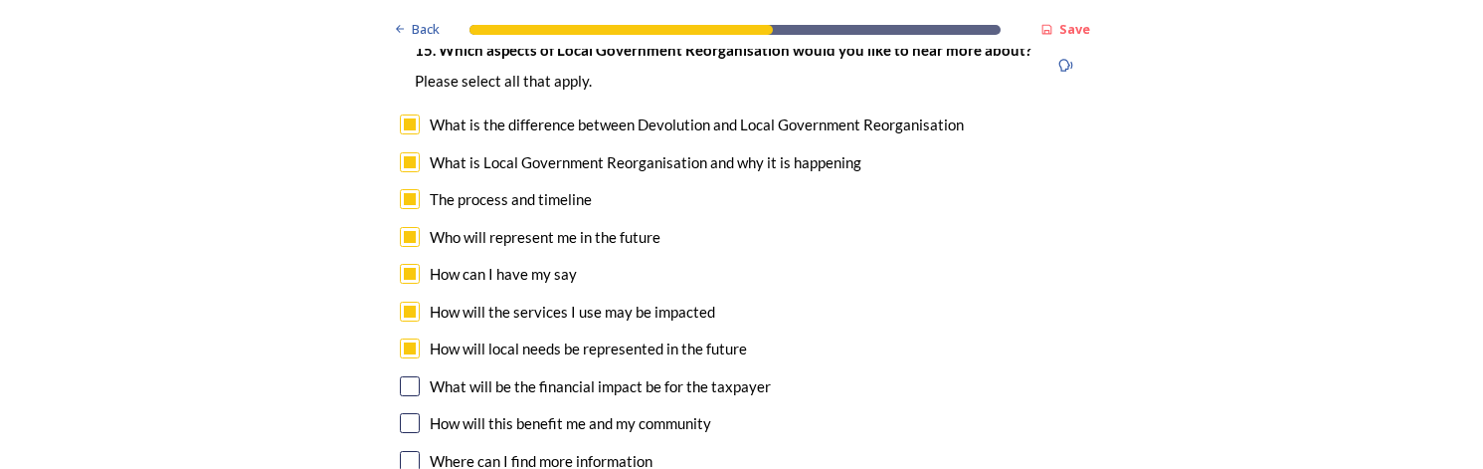
click at [400, 376] on input "checkbox" at bounding box center [410, 386] width 20 height 20
checkbox input "true"
click at [407, 413] on input "checkbox" at bounding box center [410, 423] width 20 height 20
checkbox input "true"
click at [409, 451] on input "checkbox" at bounding box center [410, 461] width 20 height 20
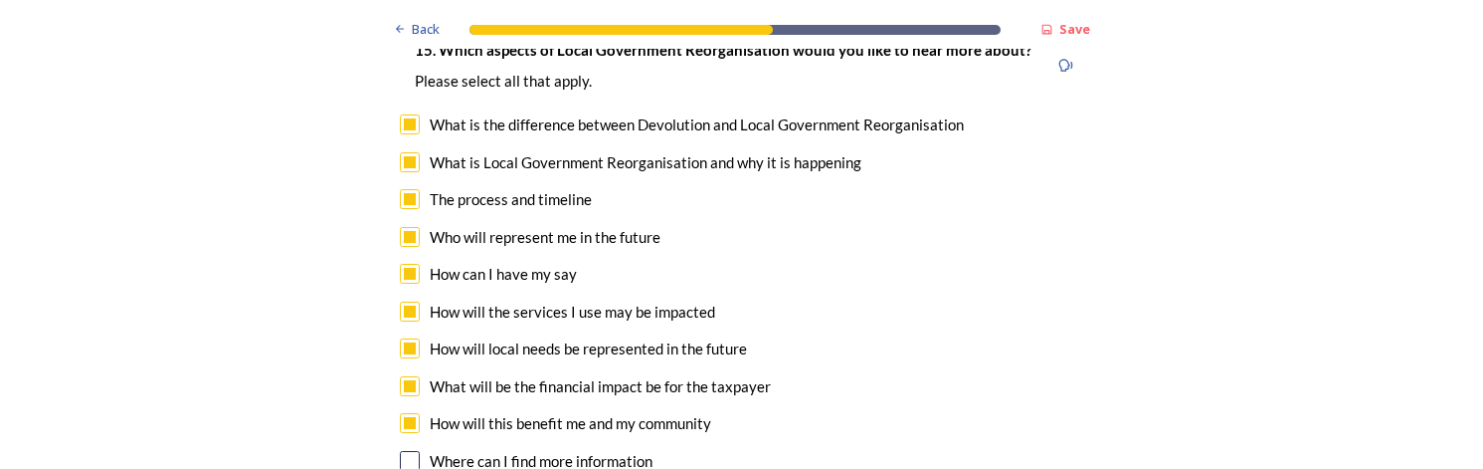
checkbox input "true"
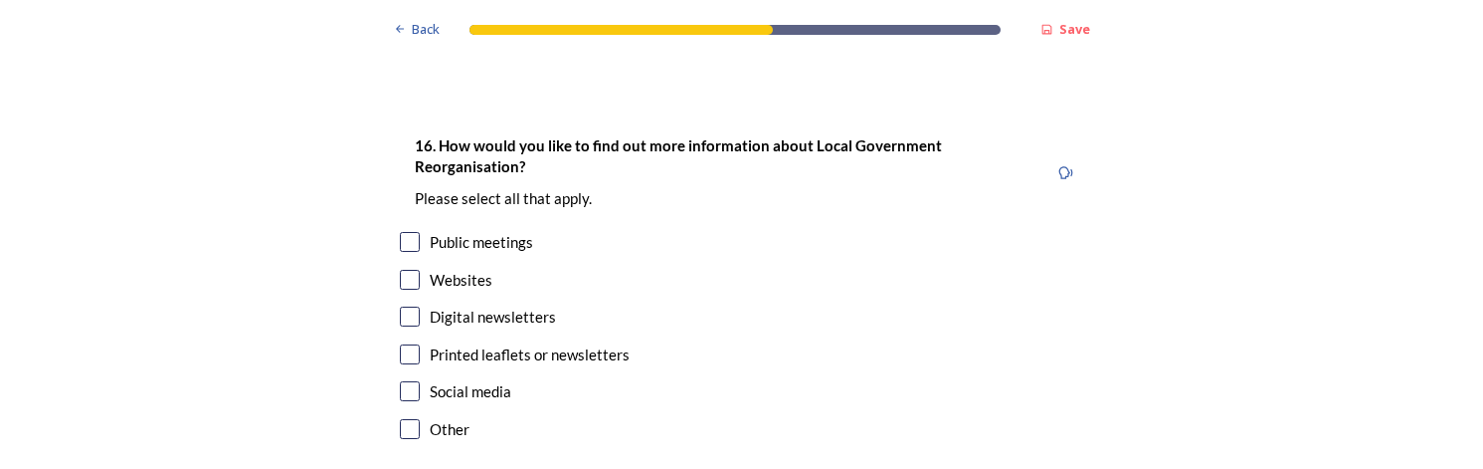
scroll to position [6239, 0]
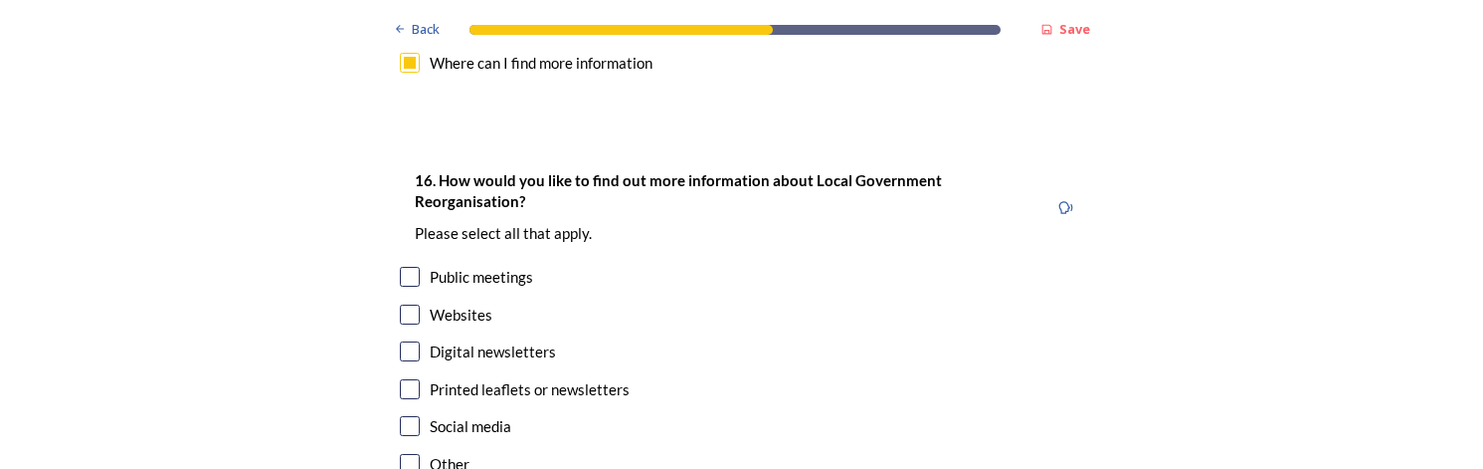
click at [405, 267] on input "checkbox" at bounding box center [410, 277] width 20 height 20
checkbox input "true"
click at [404, 304] on input "checkbox" at bounding box center [410, 314] width 20 height 20
checkbox input "true"
drag, startPoint x: 408, startPoint y: 254, endPoint x: 408, endPoint y: 266, distance: 11.9
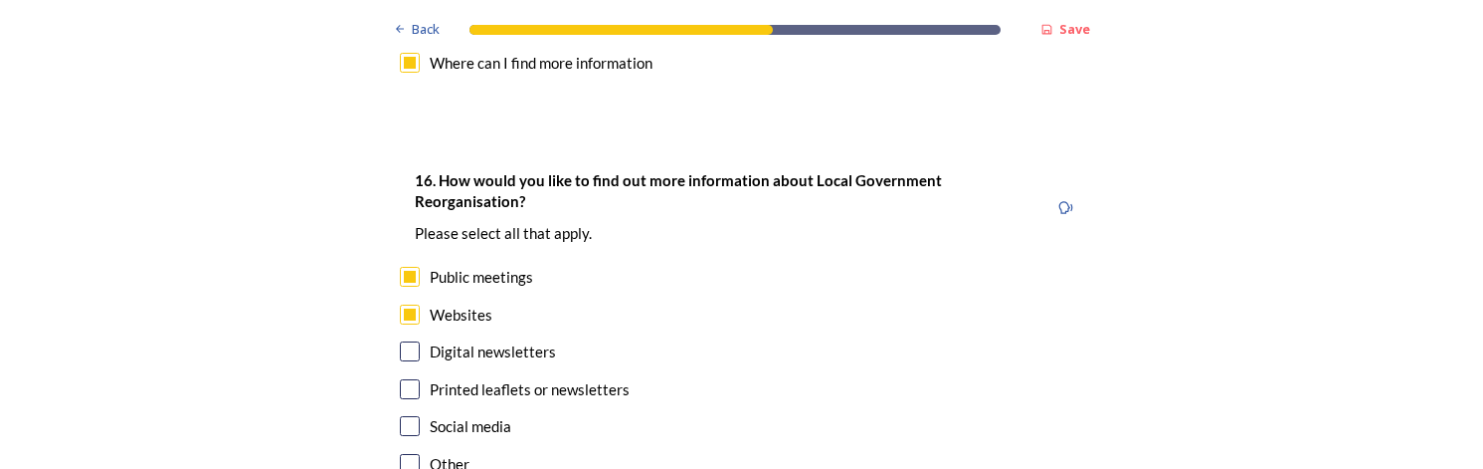
click at [408, 341] on input "checkbox" at bounding box center [410, 351] width 20 height 20
checkbox input "true"
click at [405, 379] on input "checkbox" at bounding box center [410, 389] width 20 height 20
checkbox input "true"
click at [400, 416] on input "checkbox" at bounding box center [410, 426] width 20 height 20
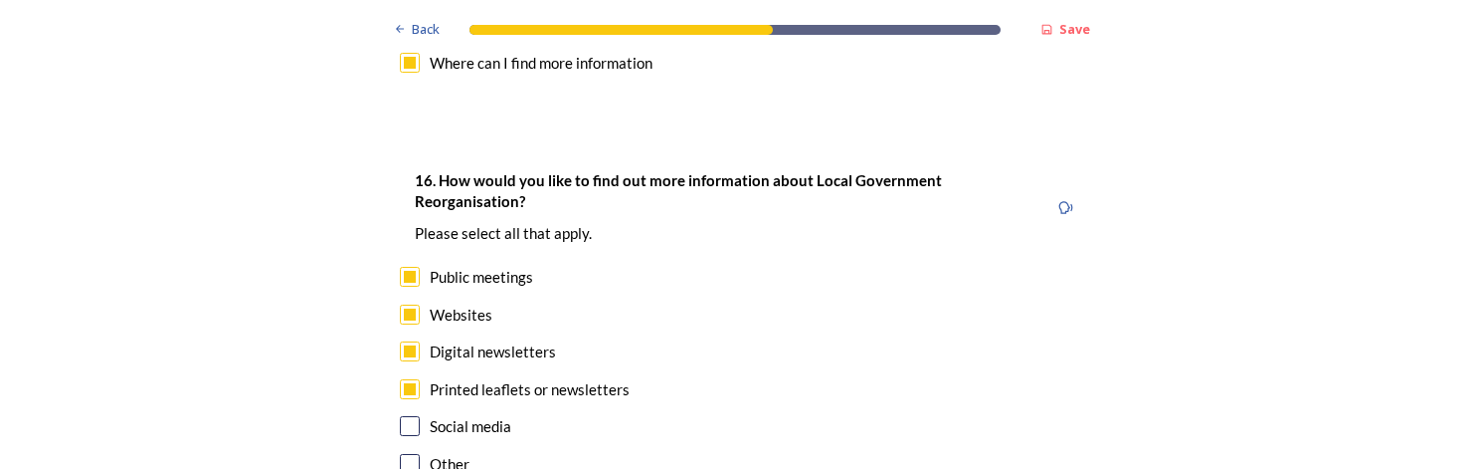
checkbox input "true"
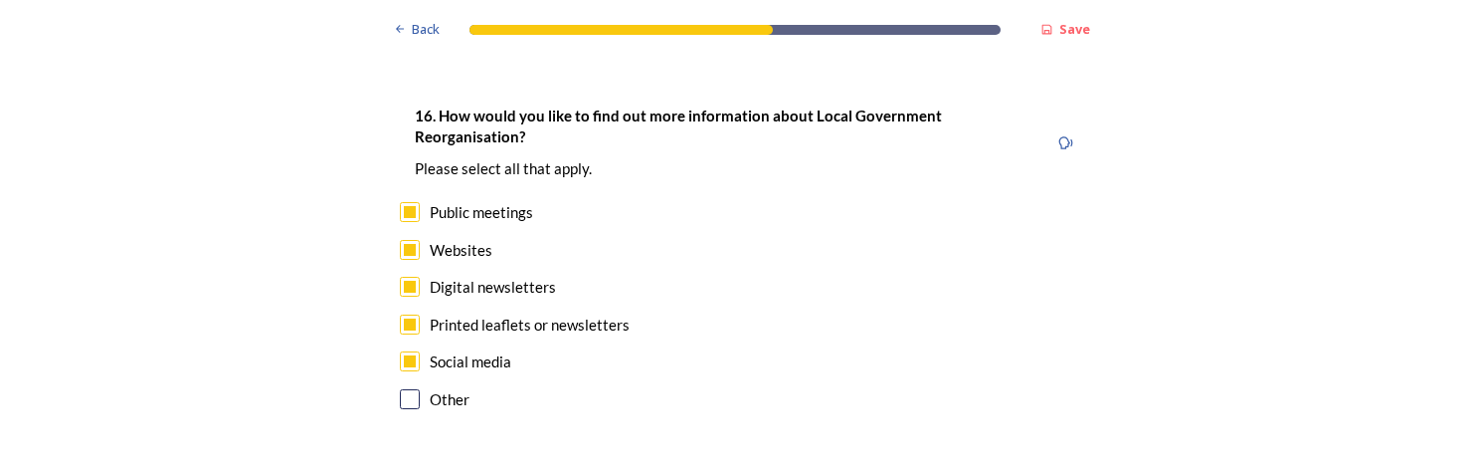
scroll to position [6339, 0]
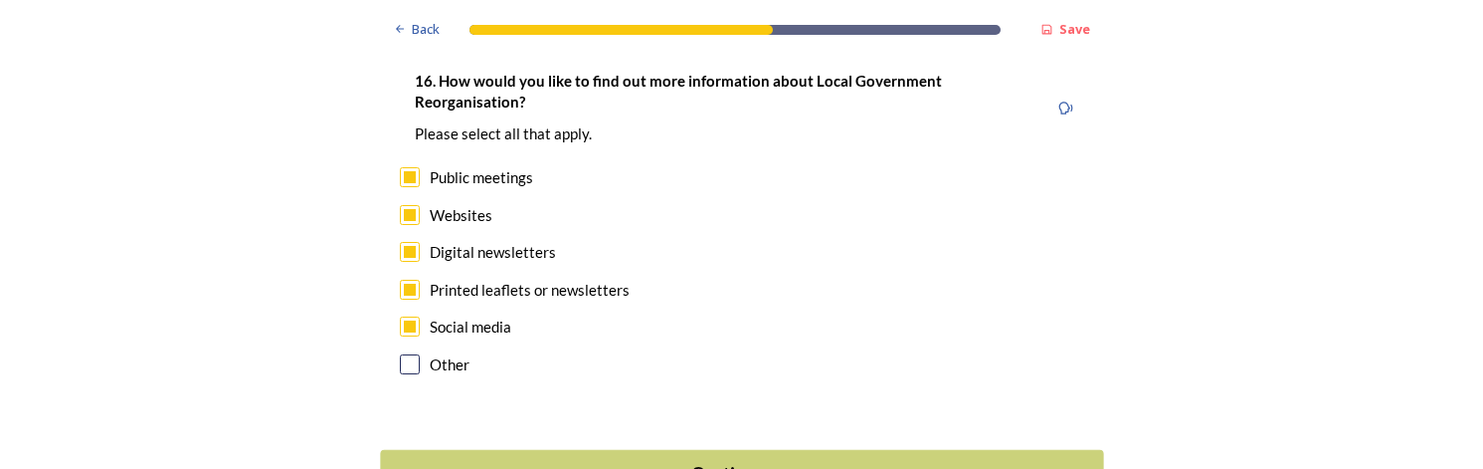
click at [591, 461] on div "Continue" at bounding box center [728, 474] width 674 height 27
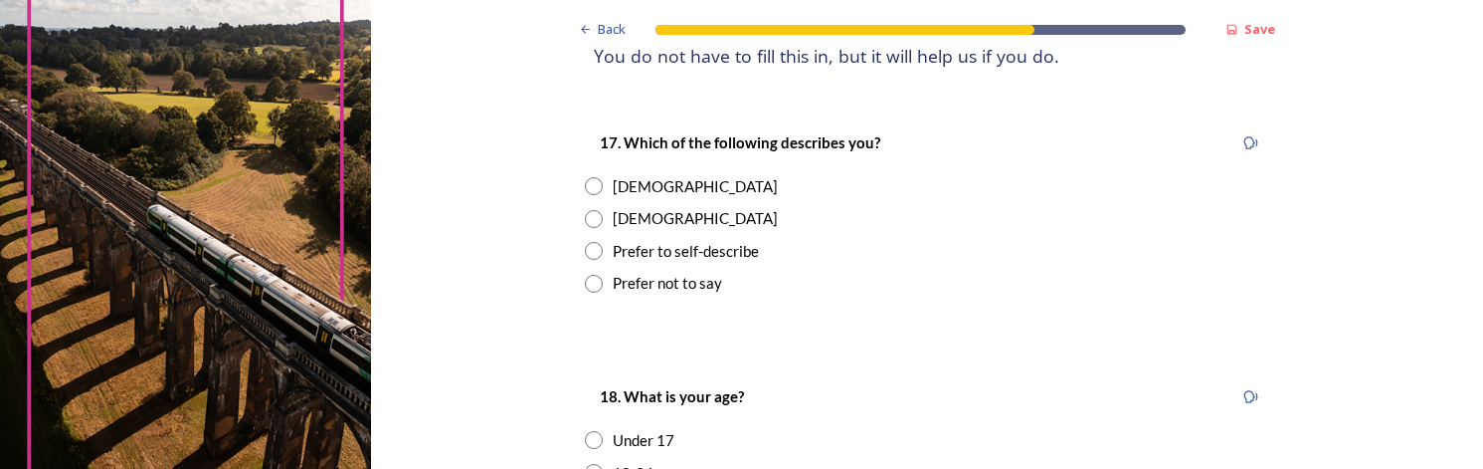
scroll to position [298, 0]
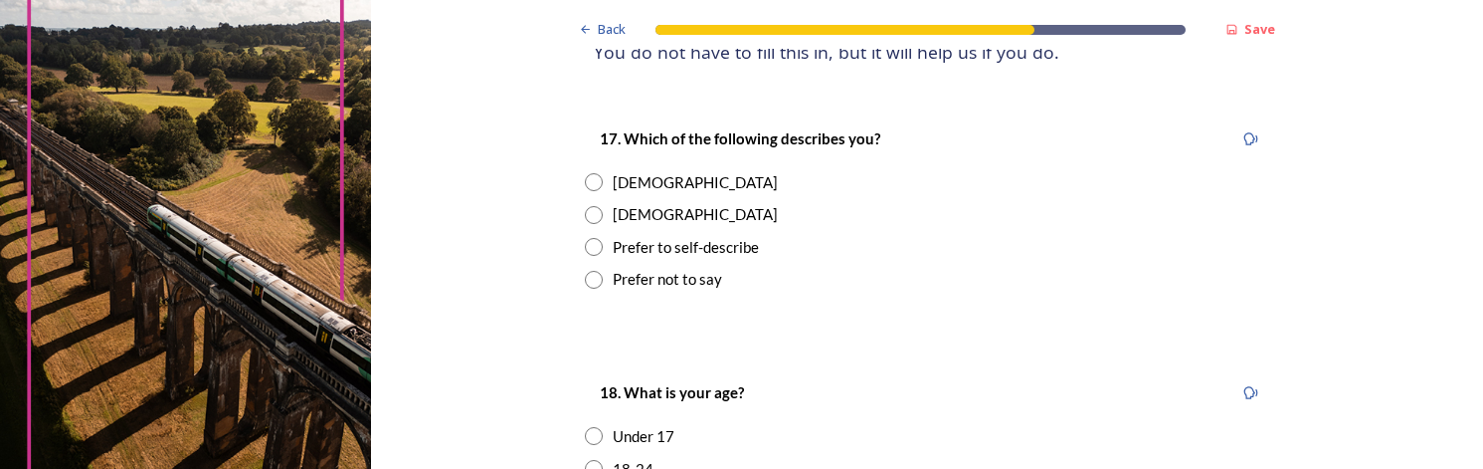
click at [614, 180] on div "[DEMOGRAPHIC_DATA]" at bounding box center [695, 182] width 165 height 23
radio input "true"
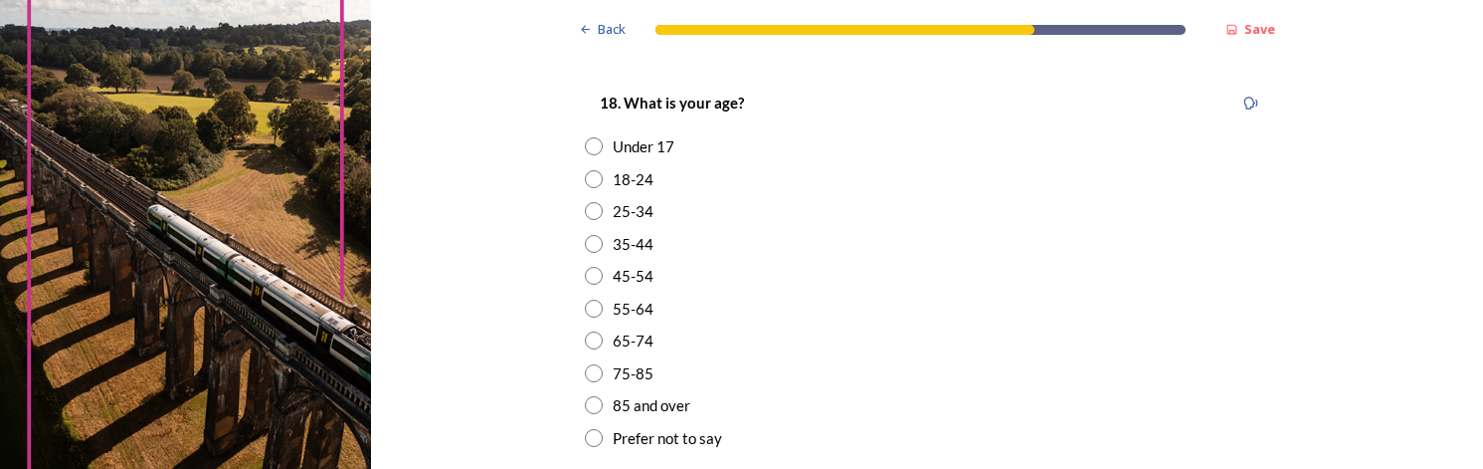
scroll to position [597, 0]
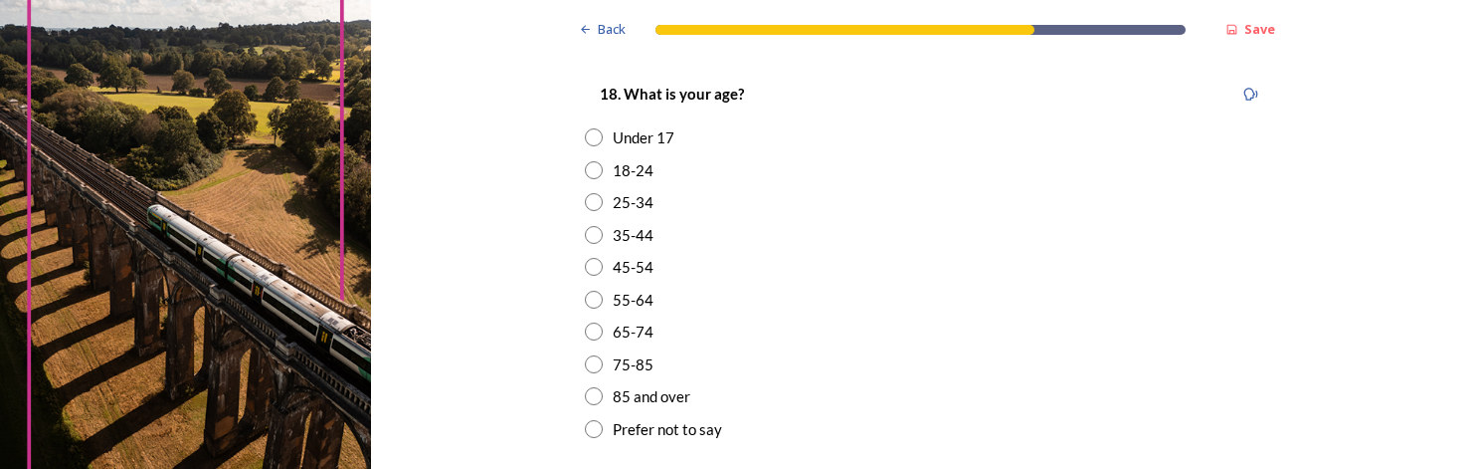
click at [589, 235] on input "radio" at bounding box center [594, 235] width 18 height 18
radio input "true"
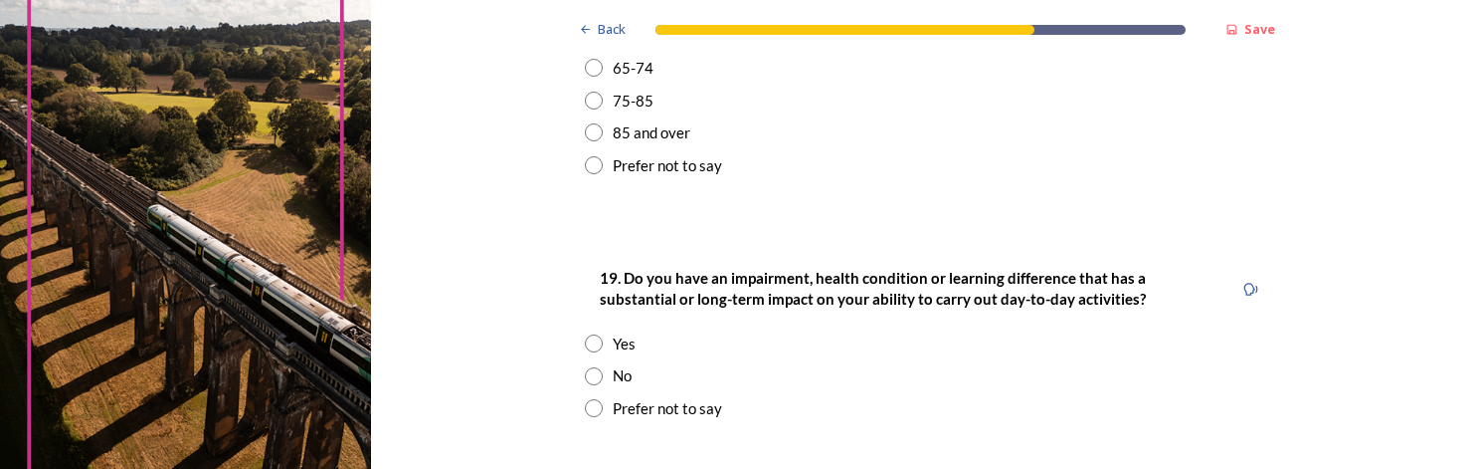
scroll to position [895, 0]
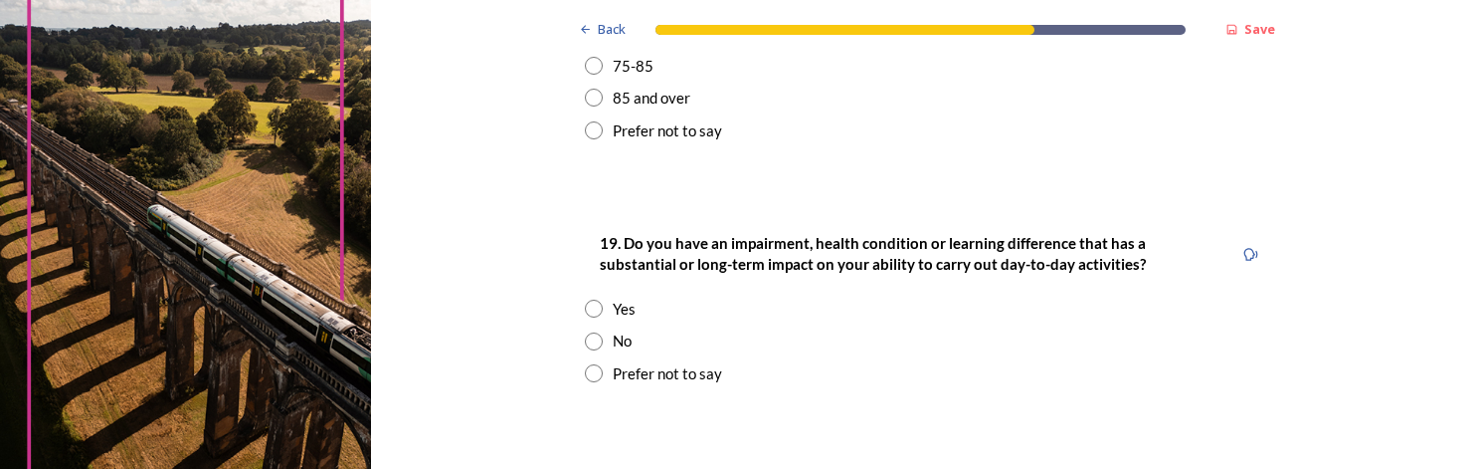
click at [585, 337] on input "radio" at bounding box center [594, 341] width 18 height 18
radio input "true"
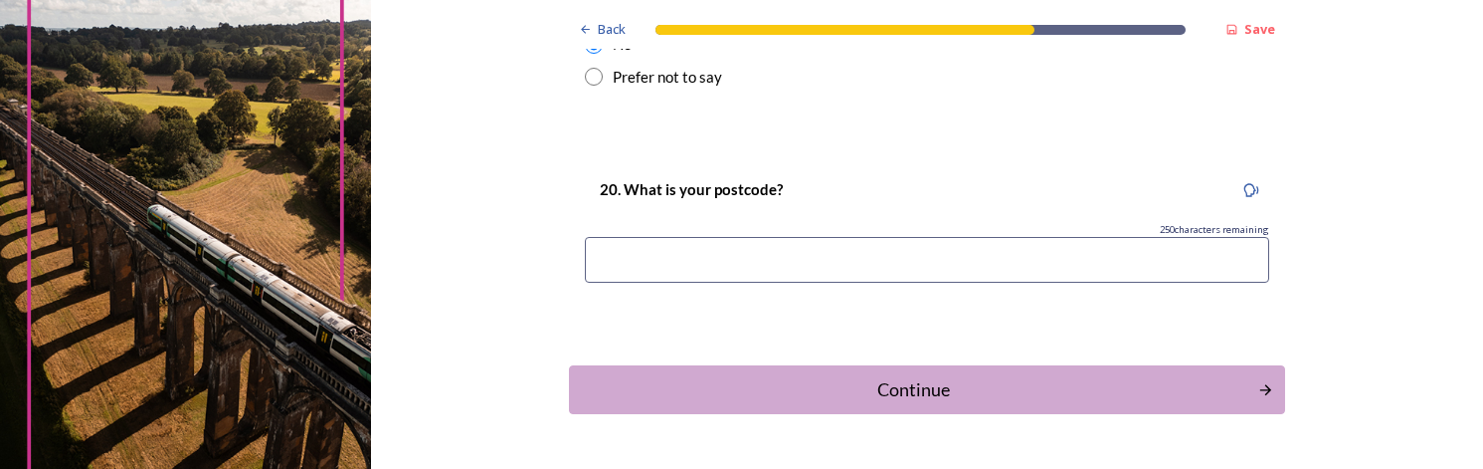
scroll to position [1253, 0]
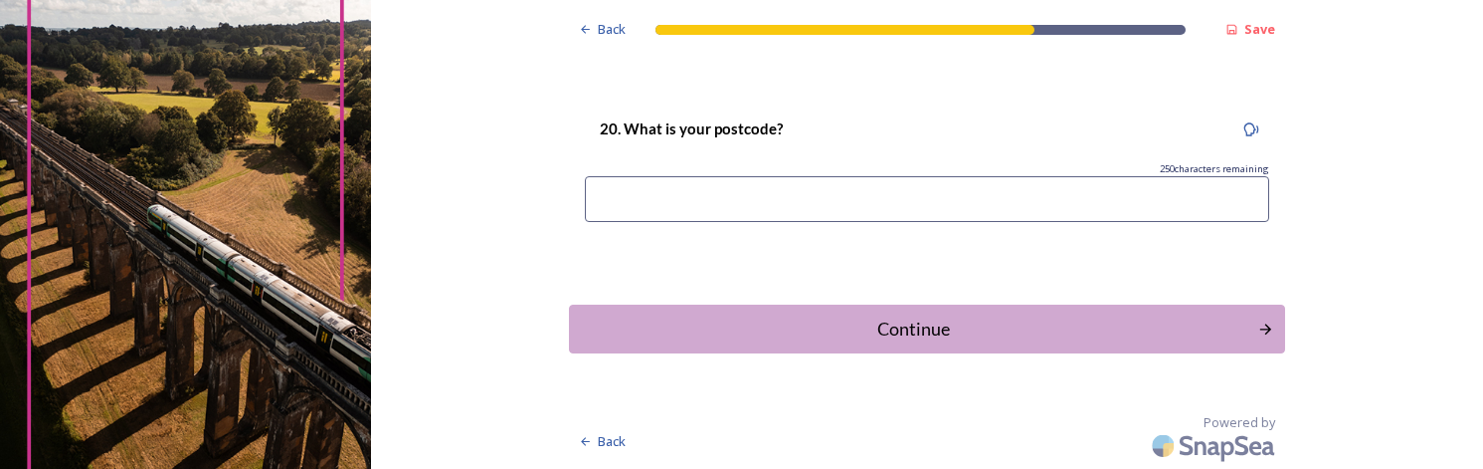
click at [635, 208] on input at bounding box center [927, 199] width 685 height 46
type input "PO19 8PJ"
click at [884, 326] on div "Continue" at bounding box center [913, 328] width 674 height 27
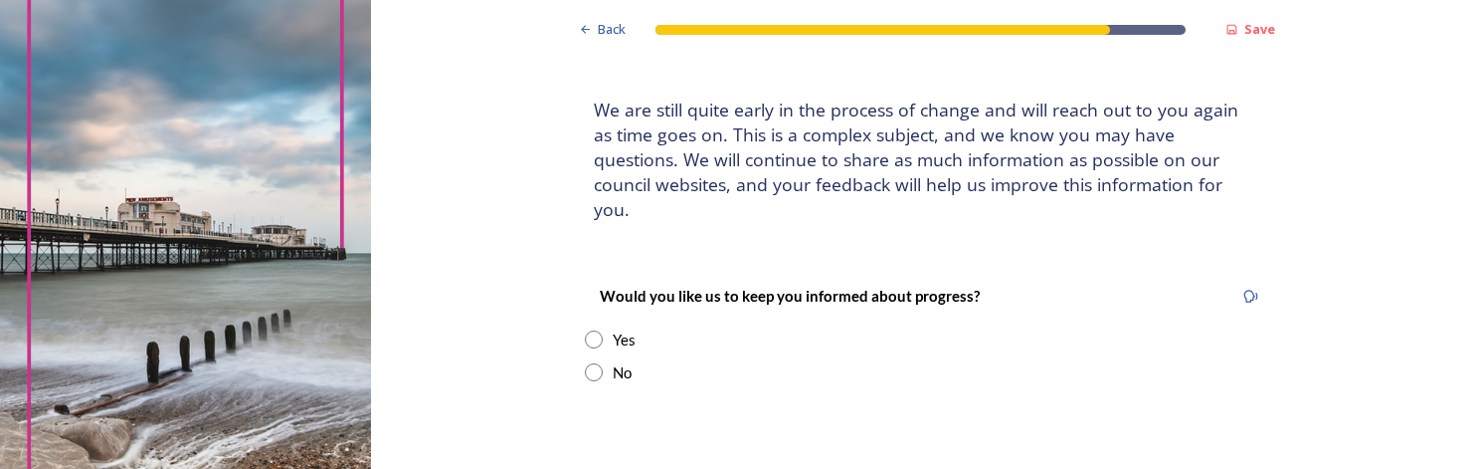
scroll to position [99, 0]
click at [599, 327] on div "Yes" at bounding box center [927, 338] width 685 height 23
radio input "true"
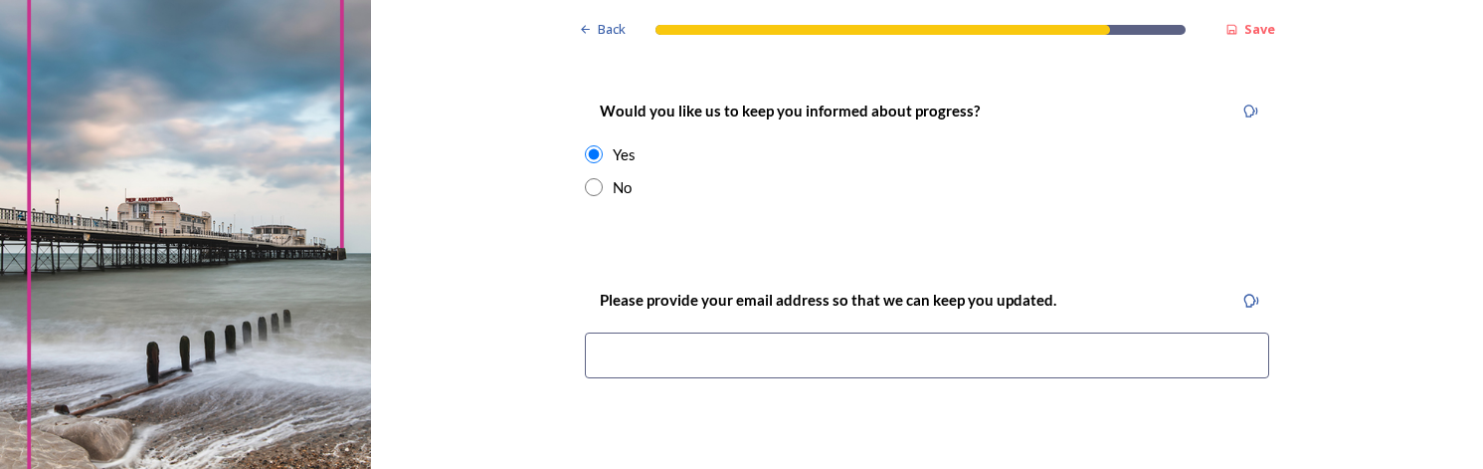
scroll to position [298, 0]
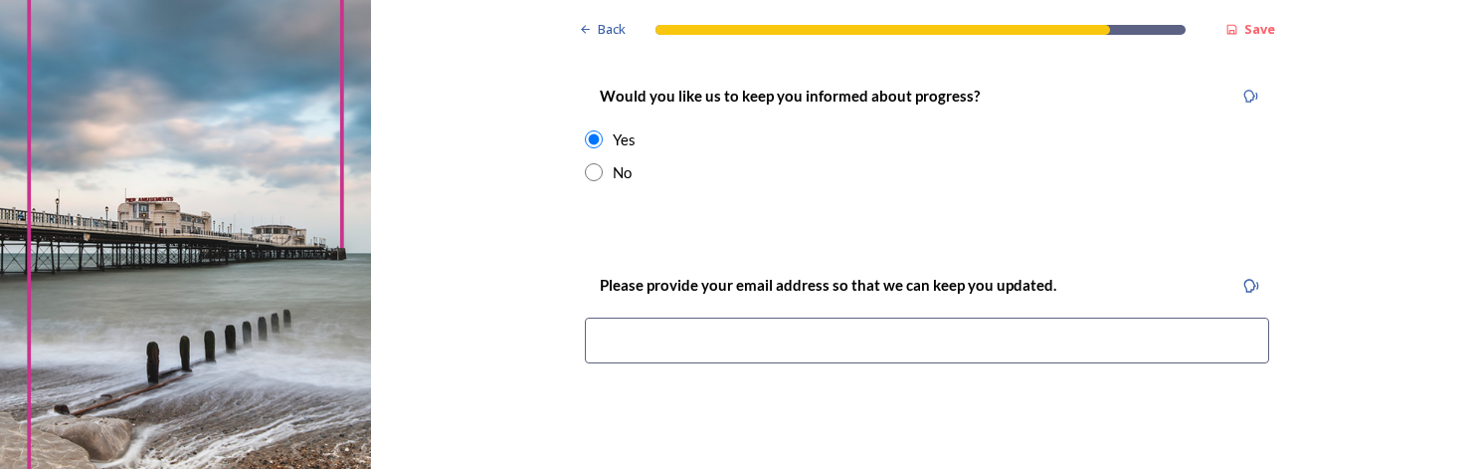
click at [730, 317] on input at bounding box center [927, 340] width 685 height 46
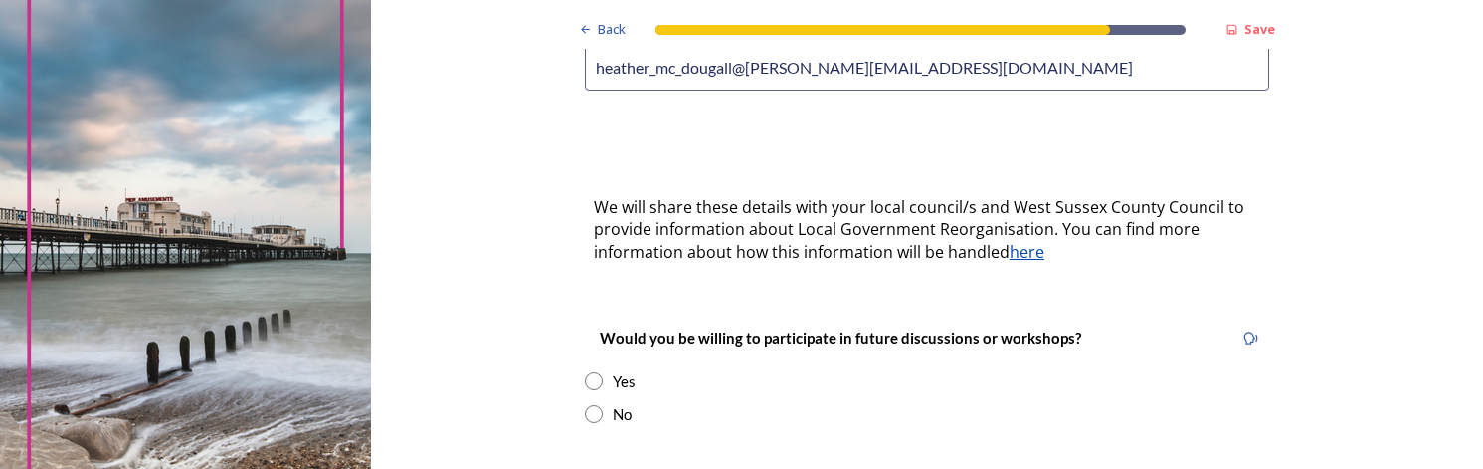
scroll to position [597, 0]
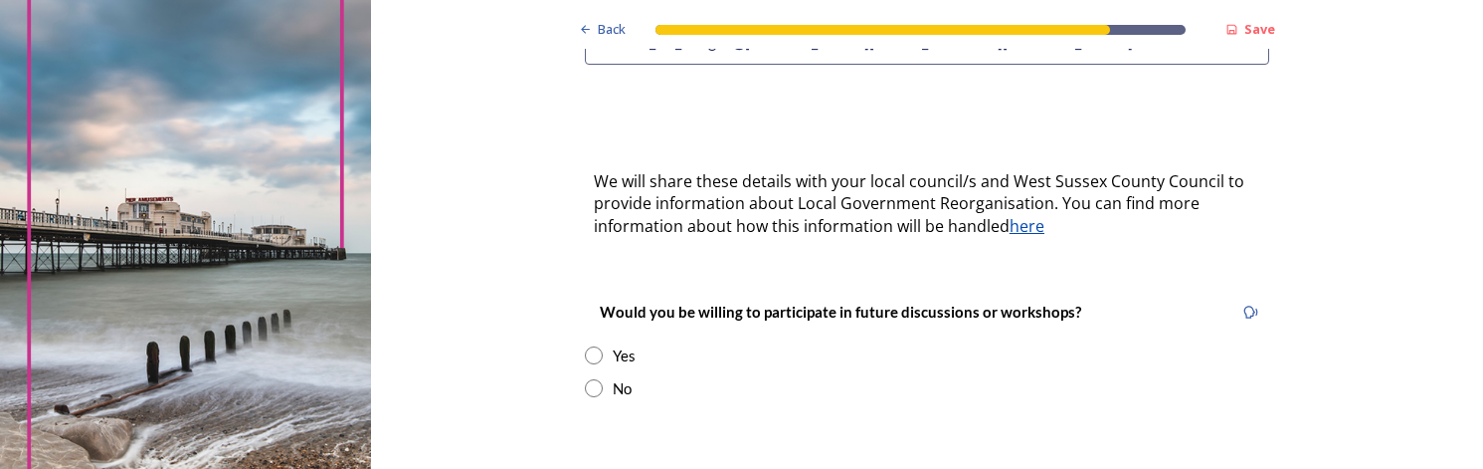
type input "heather_mc_dougall@[PERSON_NAME][EMAIL_ADDRESS][DOMAIN_NAME]"
click at [602, 344] on div "Yes" at bounding box center [927, 355] width 685 height 23
radio input "true"
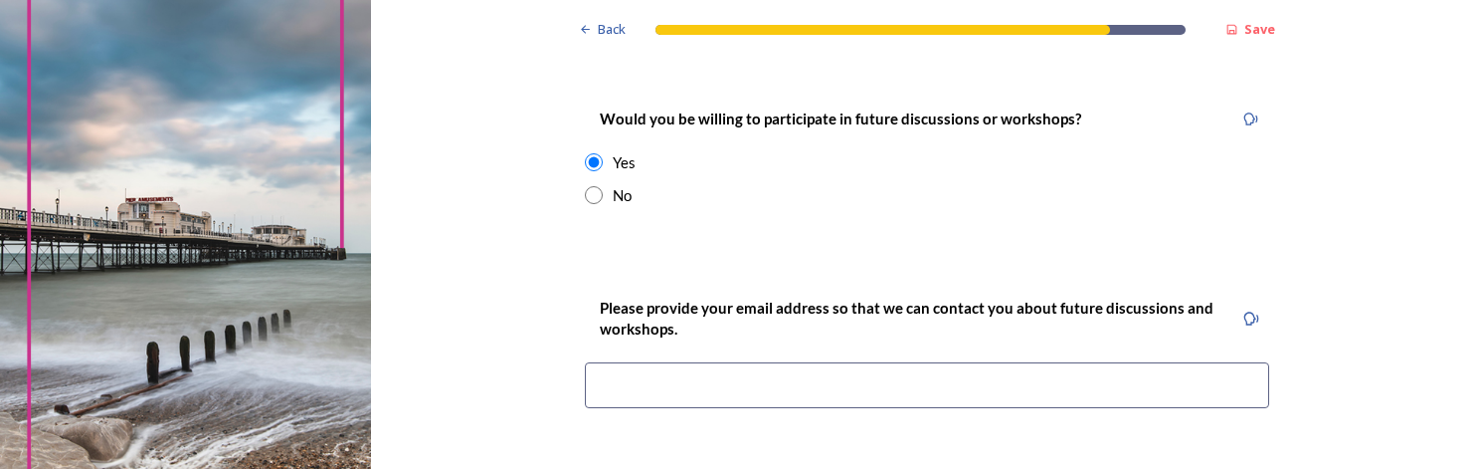
scroll to position [796, 0]
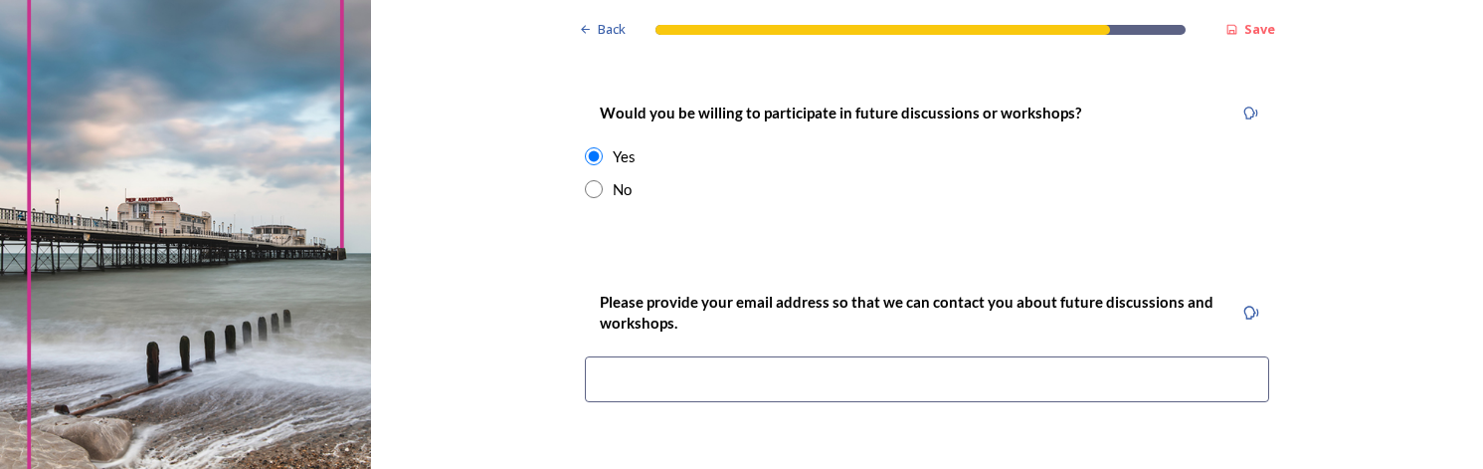
click at [724, 356] on input at bounding box center [927, 379] width 685 height 46
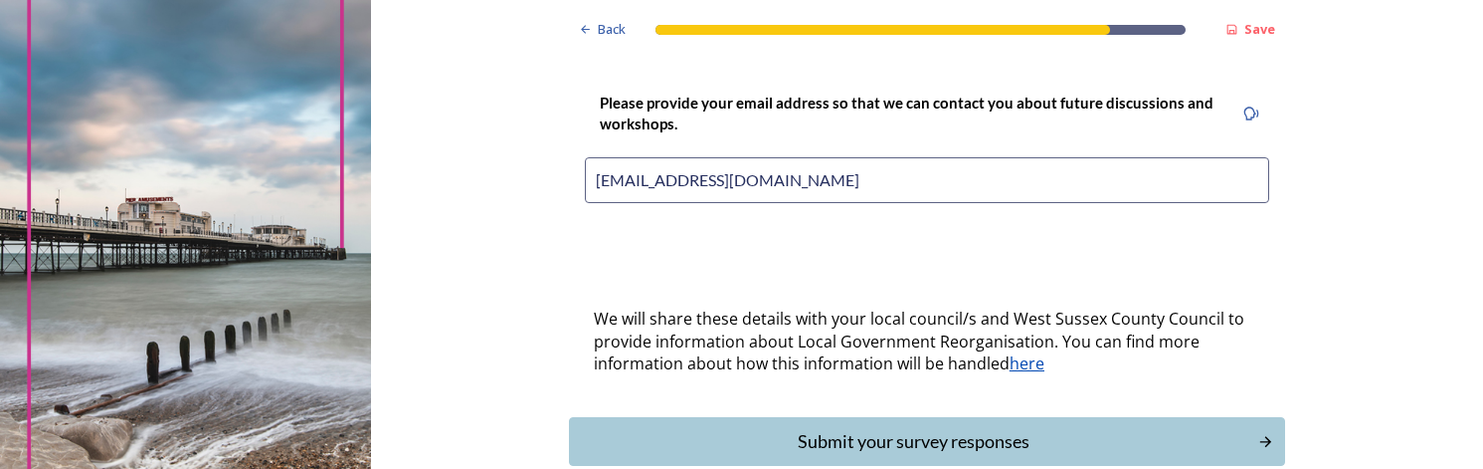
scroll to position [1083, 0]
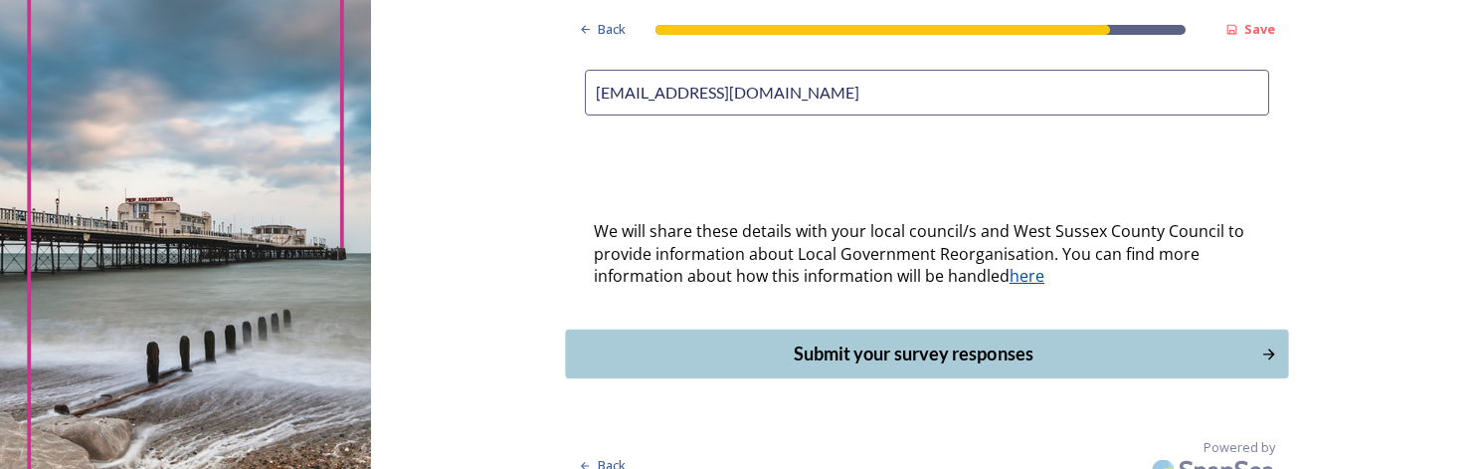
type input "[EMAIL_ADDRESS][DOMAIN_NAME]"
click at [837, 340] on div "Submit your survey responses" at bounding box center [913, 353] width 674 height 27
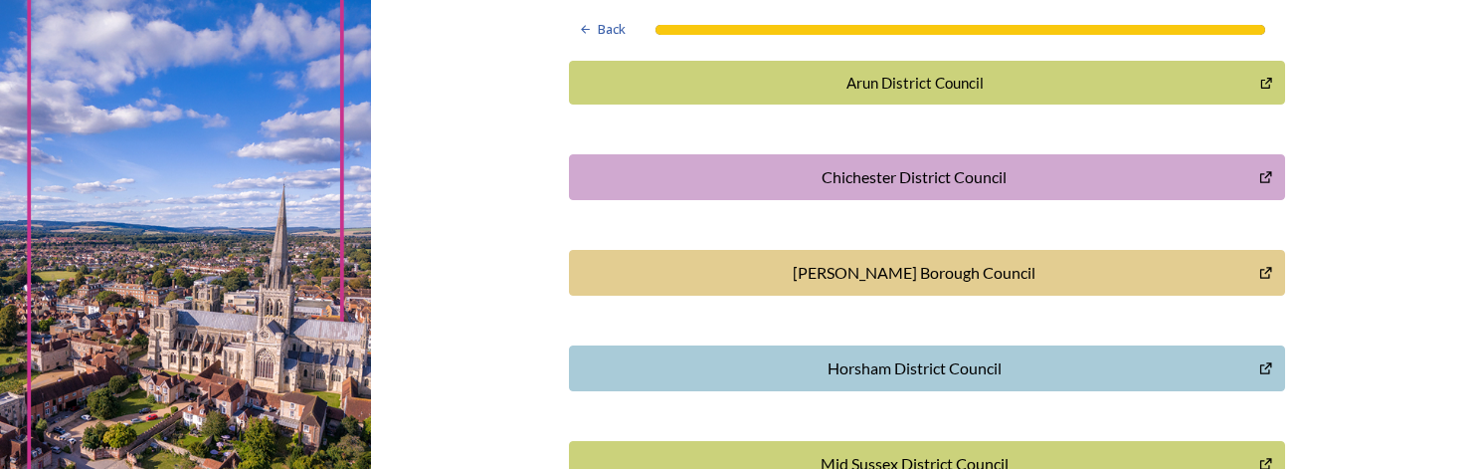
scroll to position [597, 0]
